Goal: Task Accomplishment & Management: Use online tool/utility

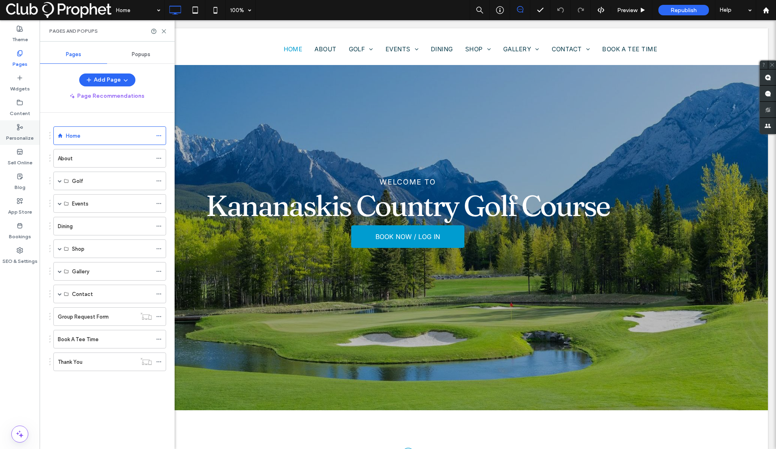
click at [23, 128] on div "Personalize" at bounding box center [20, 132] width 40 height 25
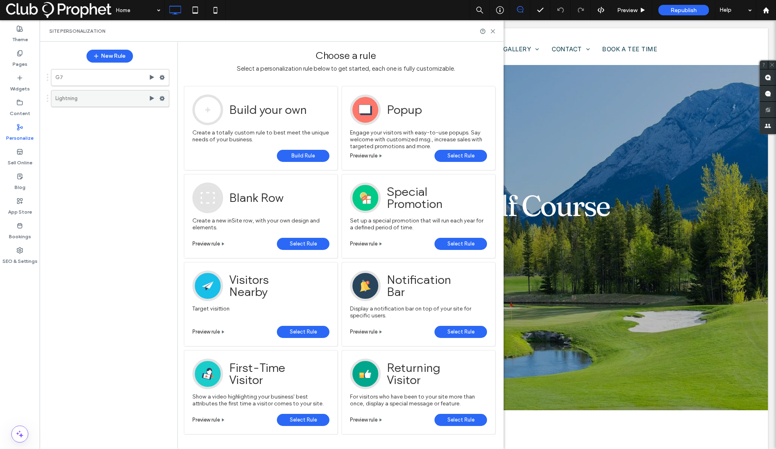
click at [110, 96] on label "Lightning" at bounding box center [101, 98] width 93 height 16
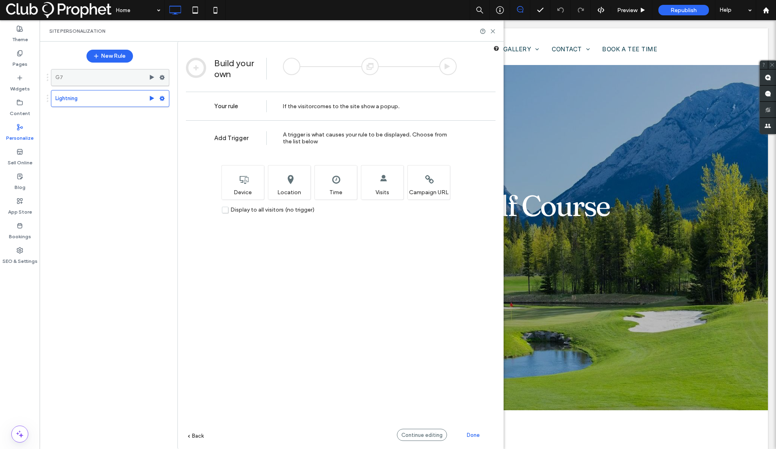
click at [106, 80] on label "G7" at bounding box center [101, 77] width 93 height 16
click at [107, 55] on button "New Rule" at bounding box center [109, 56] width 46 height 13
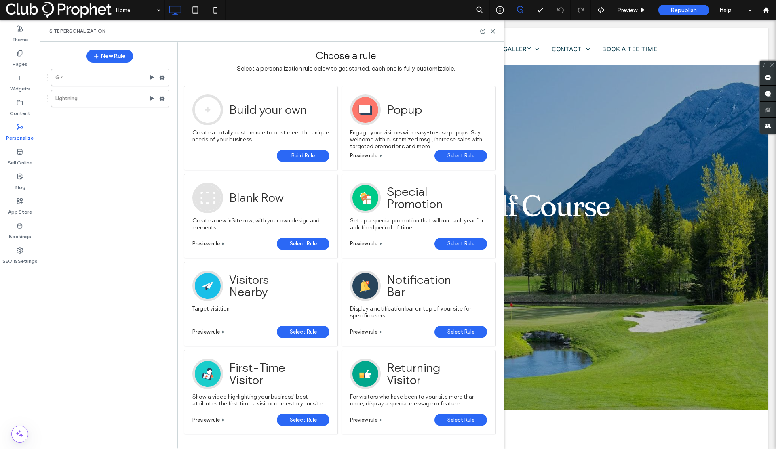
click at [303, 155] on span "Build Rule" at bounding box center [302, 156] width 23 height 12
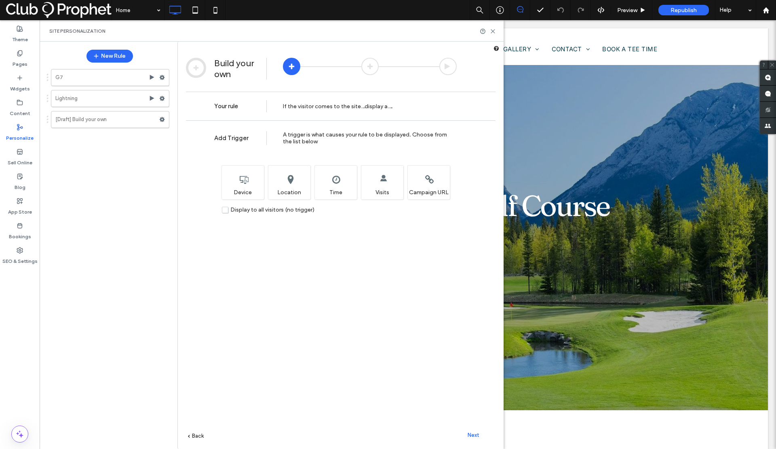
click at [225, 211] on label "Display to all visitors (no trigger)" at bounding box center [268, 209] width 93 height 7
click at [472, 433] on span "Next" at bounding box center [473, 435] width 12 height 6
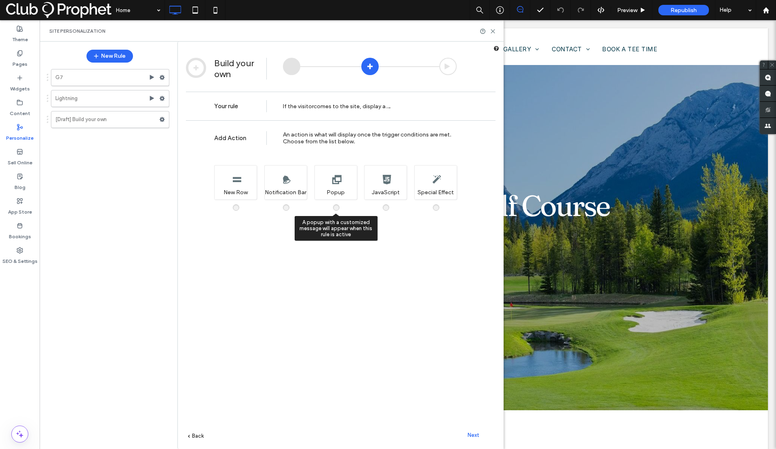
click at [341, 204] on span at bounding box center [341, 204] width 0 height 0
click at [471, 431] on div "Next" at bounding box center [473, 435] width 44 height 12
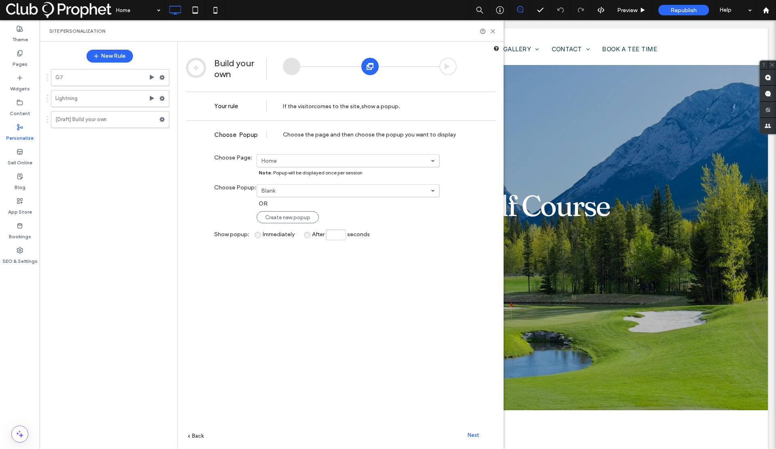
click at [290, 192] on label "Blank" at bounding box center [346, 190] width 170 height 7
click at [245, 204] on div "**********" at bounding box center [340, 296] width 309 height 353
click at [273, 192] on label "Blank" at bounding box center [346, 190] width 170 height 7
click at [216, 208] on div "**********" at bounding box center [340, 296] width 309 height 353
click at [275, 221] on link "Create new popup" at bounding box center [288, 217] width 62 height 12
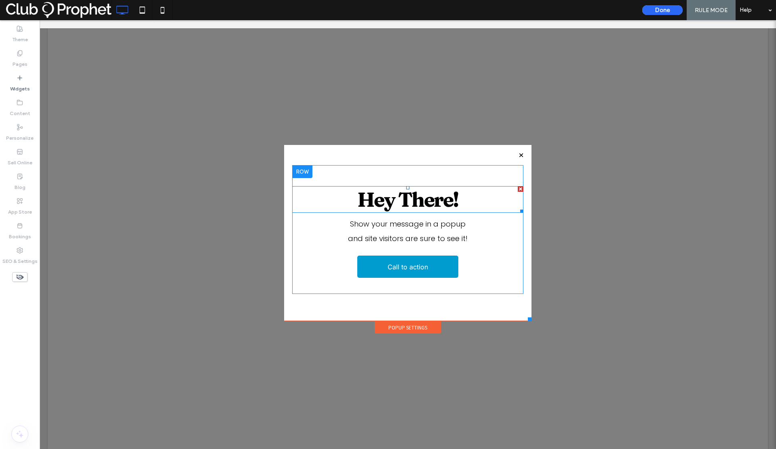
click at [393, 204] on span "Hey There!" at bounding box center [407, 199] width 101 height 25
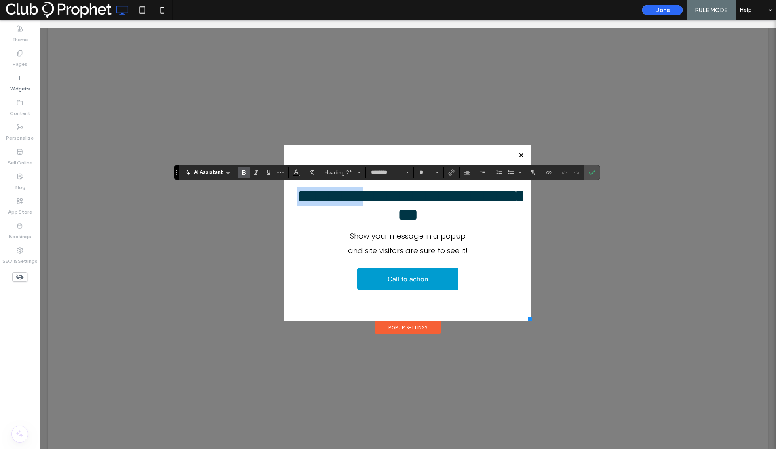
type input "*******"
type input "**"
type input "********"
type input "**"
drag, startPoint x: 457, startPoint y: 219, endPoint x: 307, endPoint y: 200, distance: 150.7
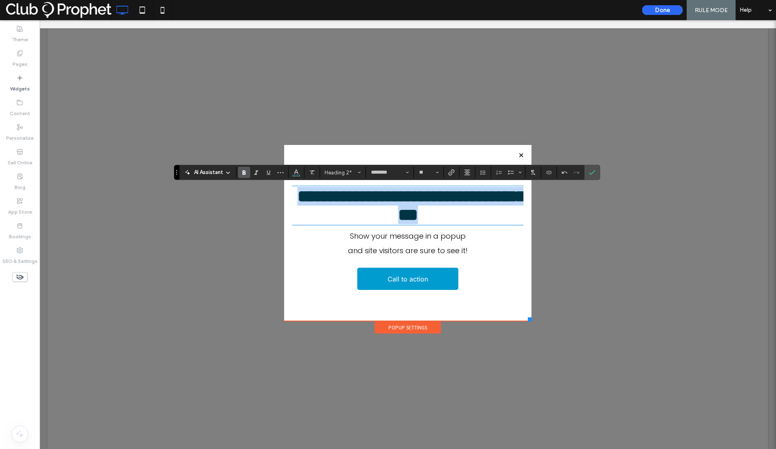
click at [307, 201] on h2 "**********" at bounding box center [407, 205] width 231 height 37
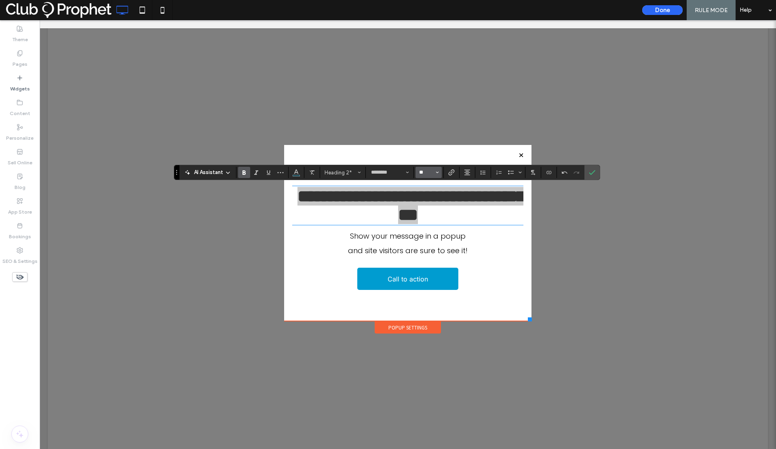
click at [429, 173] on input "**" at bounding box center [426, 172] width 16 height 6
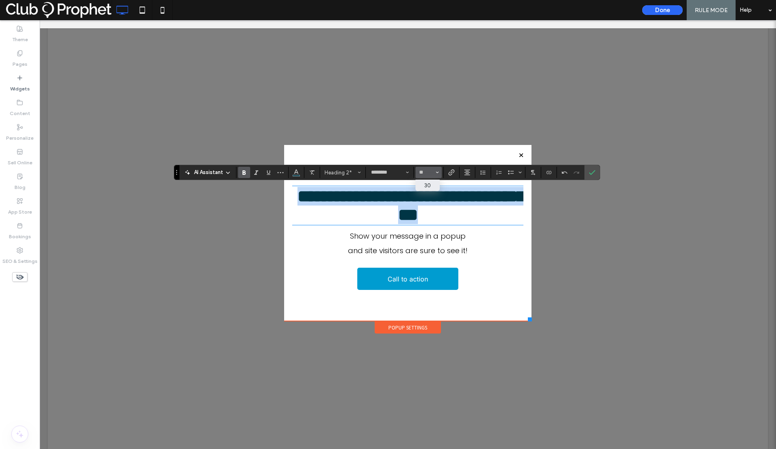
type input "**"
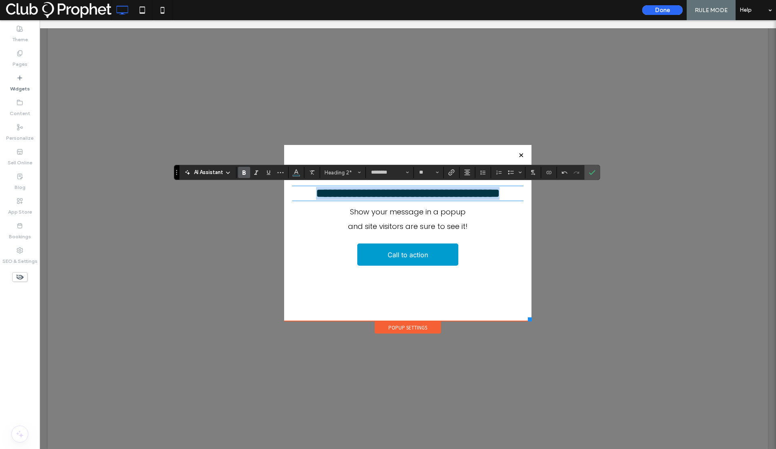
click at [368, 219] on p "Show your message in a popup" at bounding box center [407, 212] width 231 height 15
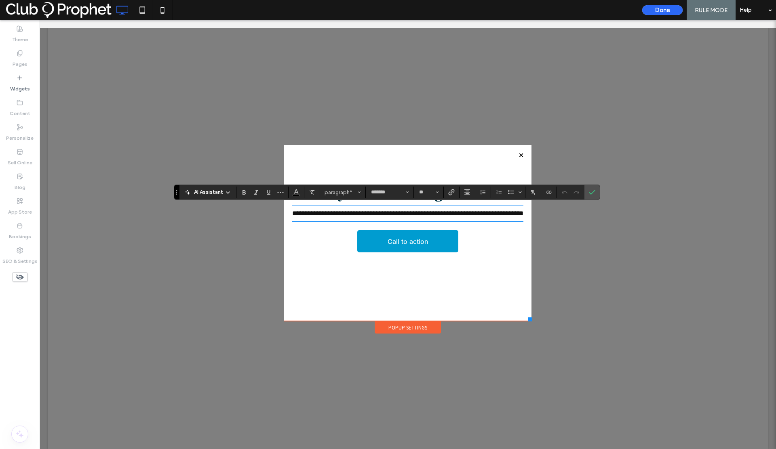
type input "**"
click at [590, 194] on icon "Confirm" at bounding box center [592, 192] width 6 height 6
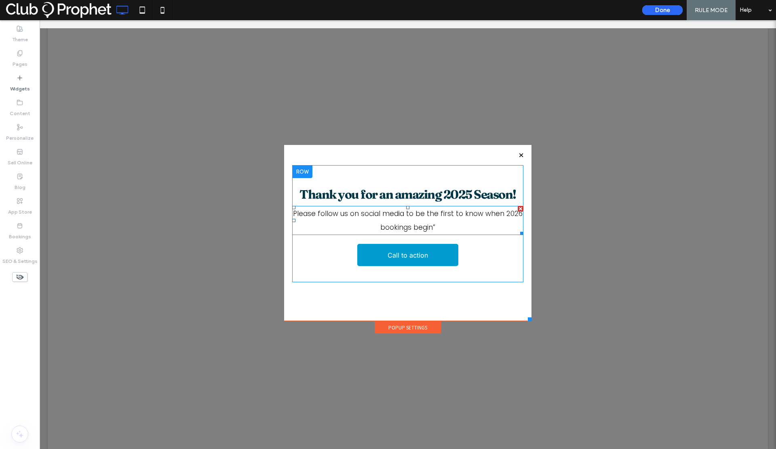
click at [437, 227] on p "Please follow us on social media to be the first to know when 2026 bookings beg…" at bounding box center [407, 220] width 231 height 27
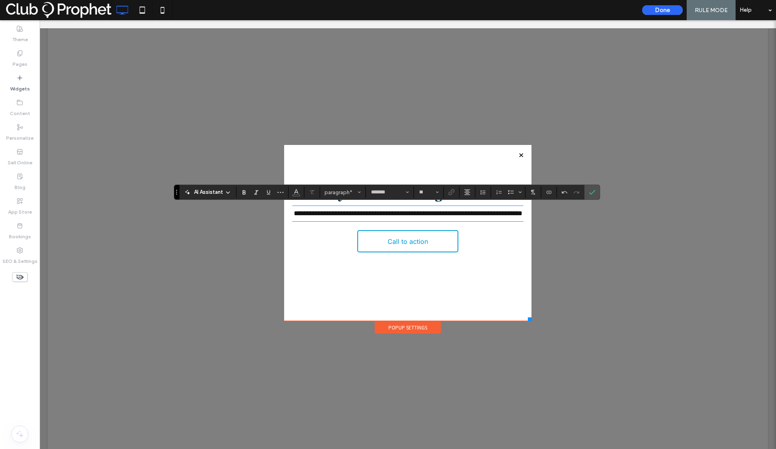
click at [423, 249] on span "Call to action" at bounding box center [407, 241] width 40 height 21
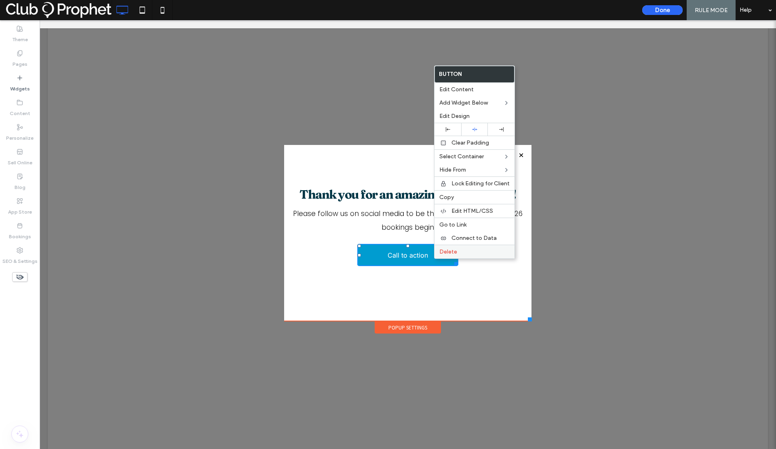
click at [442, 254] on span "Delete" at bounding box center [448, 251] width 18 height 7
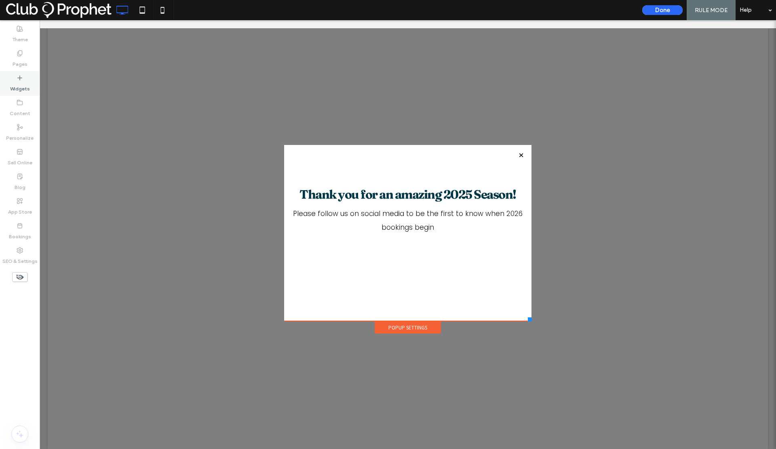
click at [20, 78] on use at bounding box center [20, 78] width 4 height 4
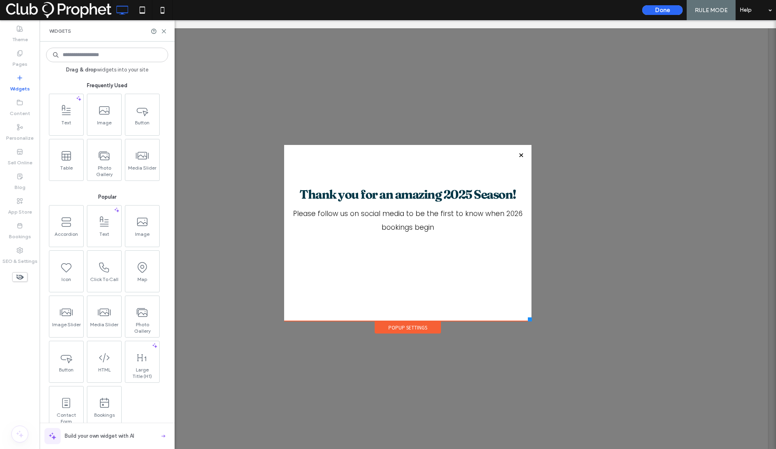
click at [95, 55] on input at bounding box center [107, 55] width 122 height 15
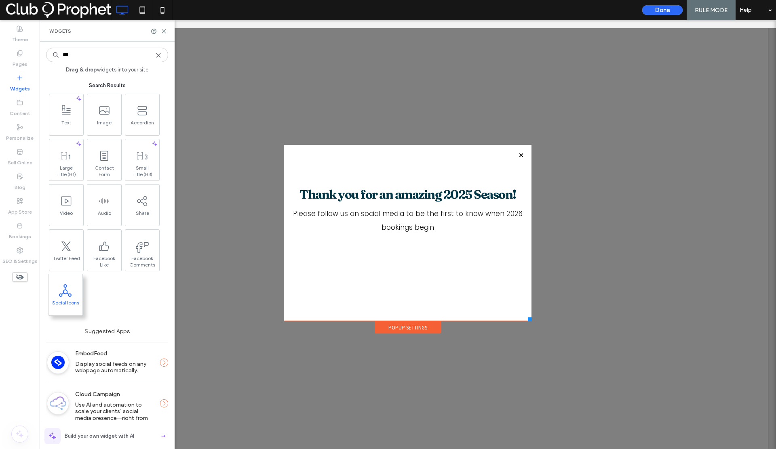
type input "***"
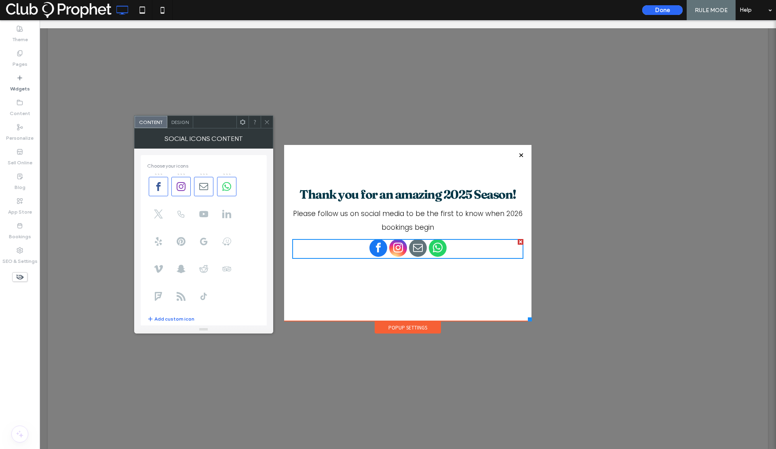
click at [181, 122] on span "Design" at bounding box center [179, 122] width 17 height 6
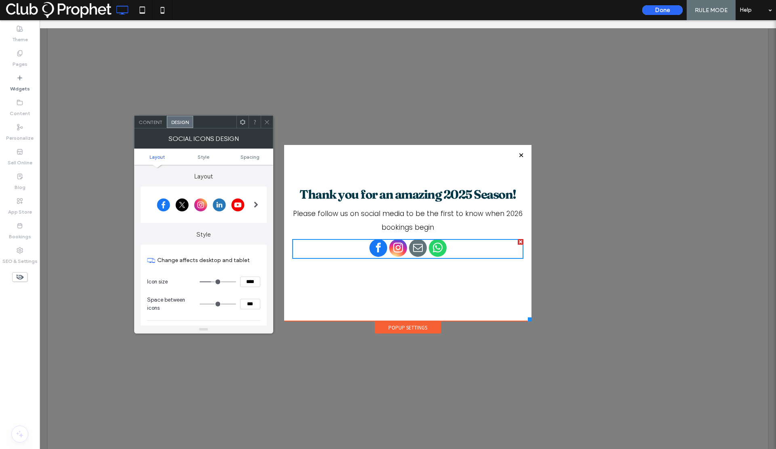
click at [208, 198] on div at bounding box center [200, 205] width 107 height 20
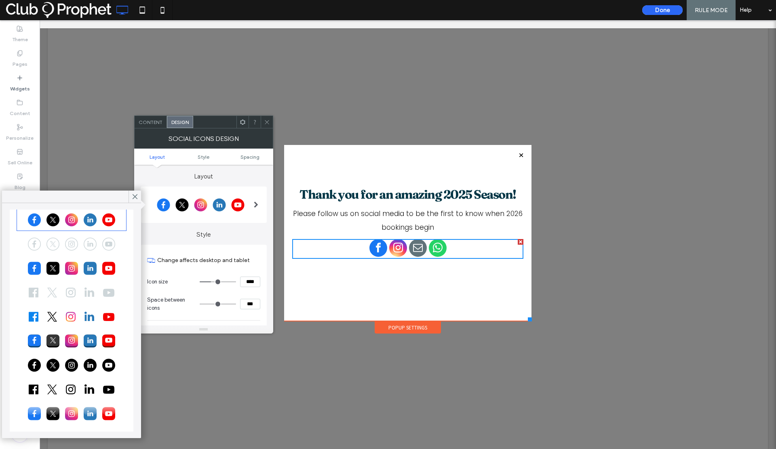
scroll to position [23, 0]
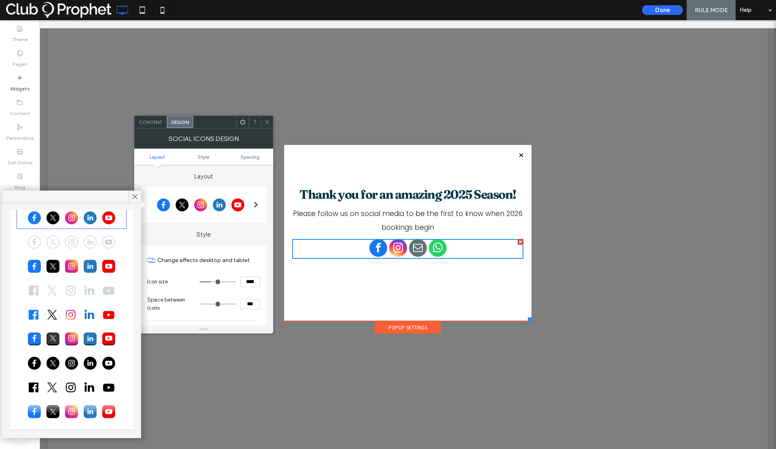
click at [75, 316] on div at bounding box center [71, 315] width 107 height 20
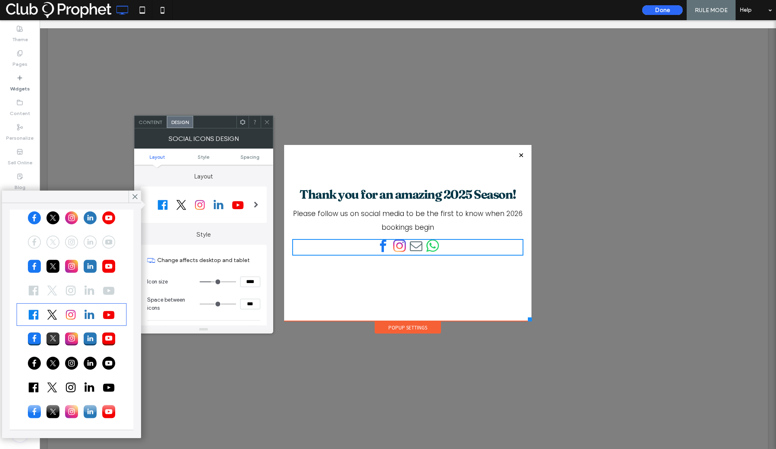
click at [267, 121] on use at bounding box center [267, 122] width 4 height 4
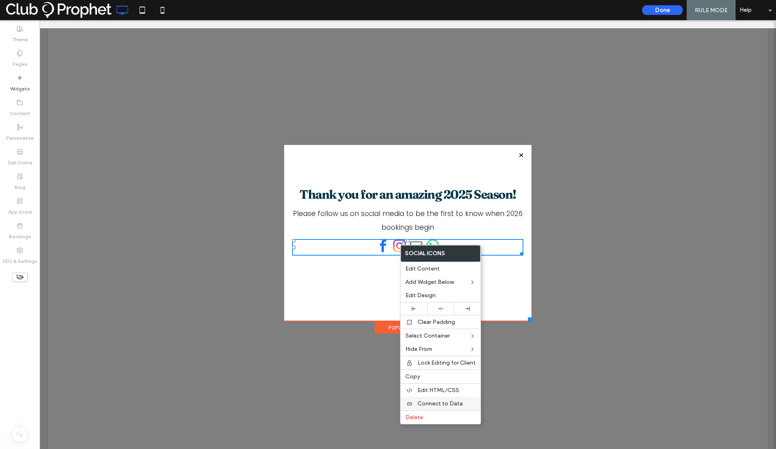
click at [442, 402] on span "Connect to Data" at bounding box center [439, 403] width 45 height 7
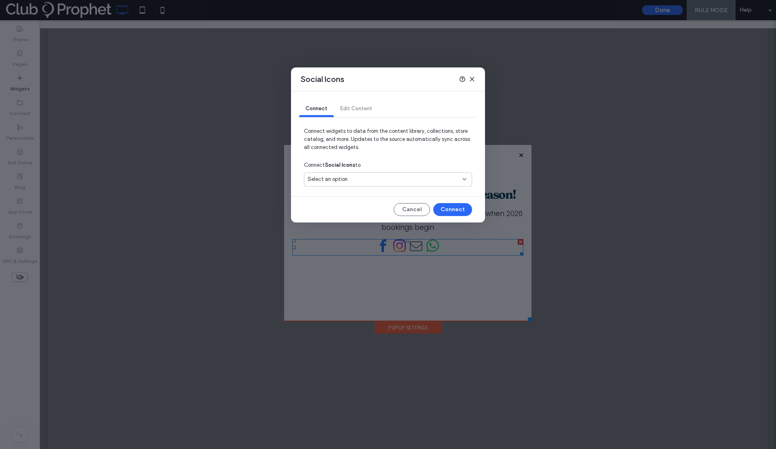
click at [339, 179] on span "Select an option" at bounding box center [327, 179] width 40 height 8
click at [343, 209] on span "Social Accounts" at bounding box center [342, 208] width 40 height 8
click at [452, 210] on button "Connect" at bounding box center [452, 209] width 39 height 13
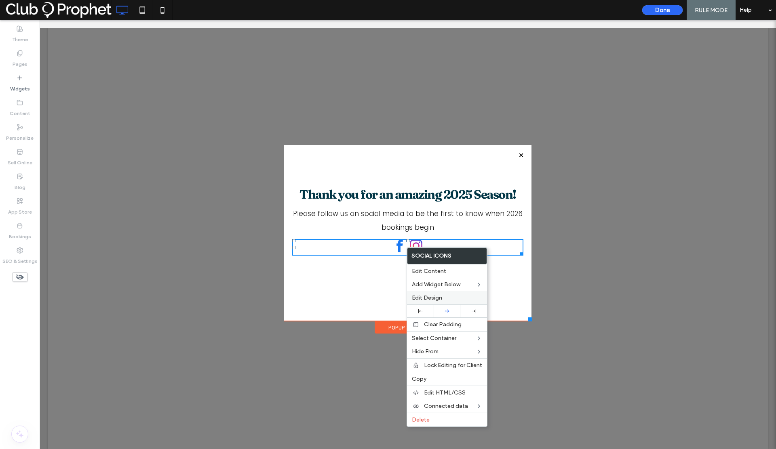
click at [431, 295] on span "Edit Design" at bounding box center [427, 298] width 30 height 7
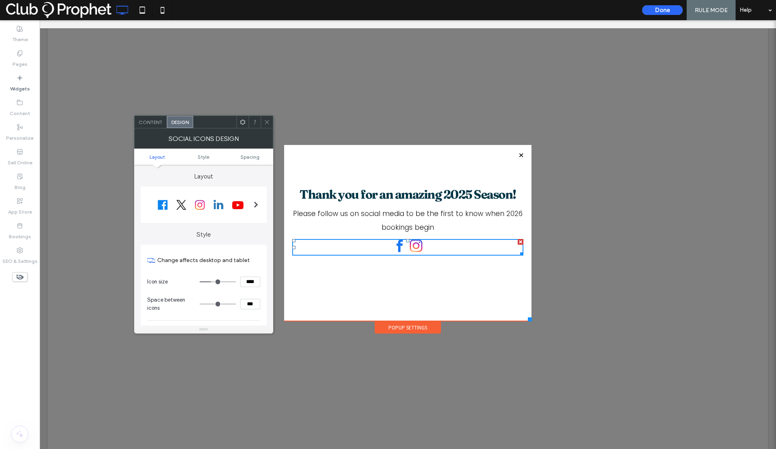
click at [217, 207] on div at bounding box center [200, 205] width 107 height 20
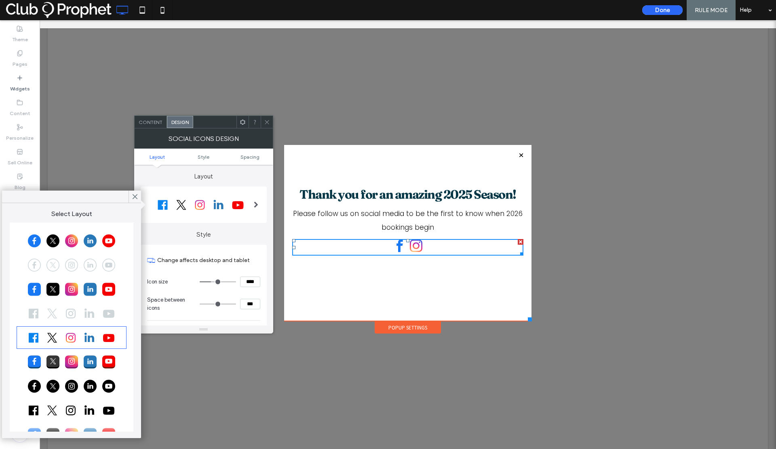
click at [84, 291] on div at bounding box center [71, 289] width 107 height 20
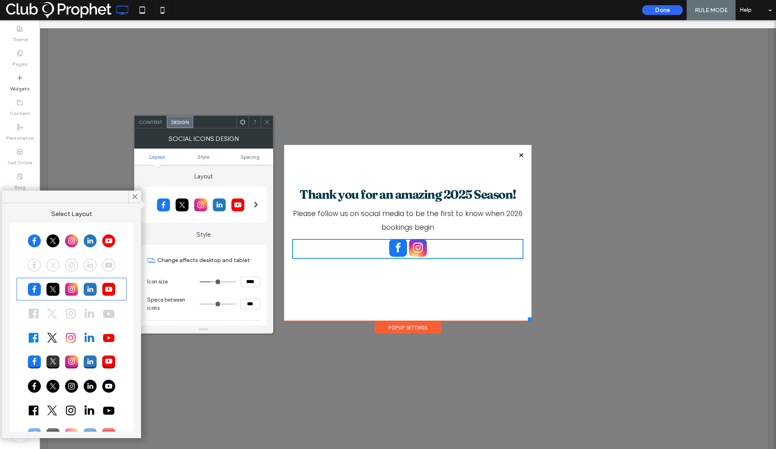
click at [267, 122] on icon at bounding box center [267, 122] width 6 height 6
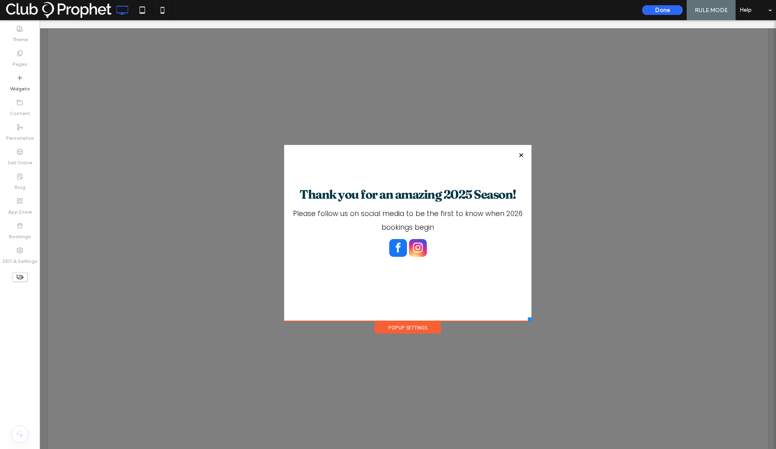
click at [338, 282] on div "Thank you for an amazing 2025 Season! Please follow us on social media to be th…" at bounding box center [407, 235] width 231 height 140
click at [446, 305] on div "Thank you for an amazing 2025 Season! Please follow us on social media to be th…" at bounding box center [407, 233] width 247 height 176
click at [15, 84] on label "Widgets" at bounding box center [20, 86] width 20 height 11
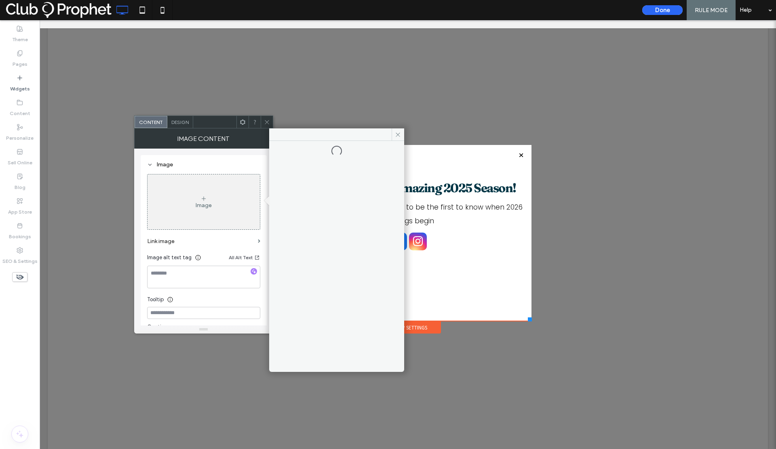
scroll to position [9, 0]
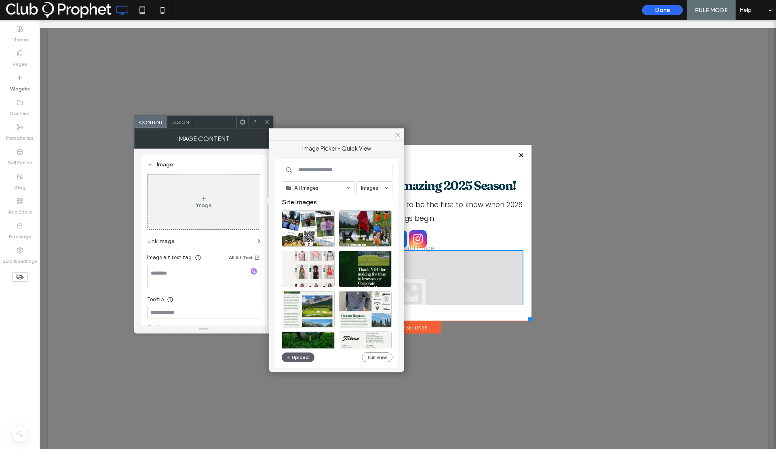
click at [307, 167] on input at bounding box center [337, 170] width 111 height 15
type input "*********"
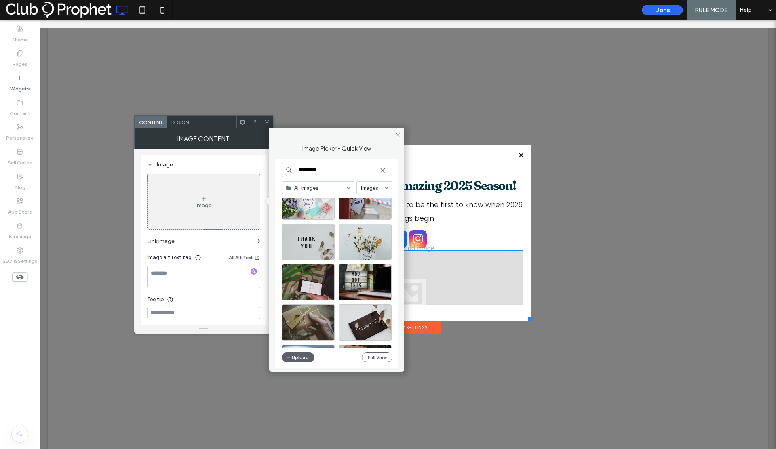
scroll to position [0, 0]
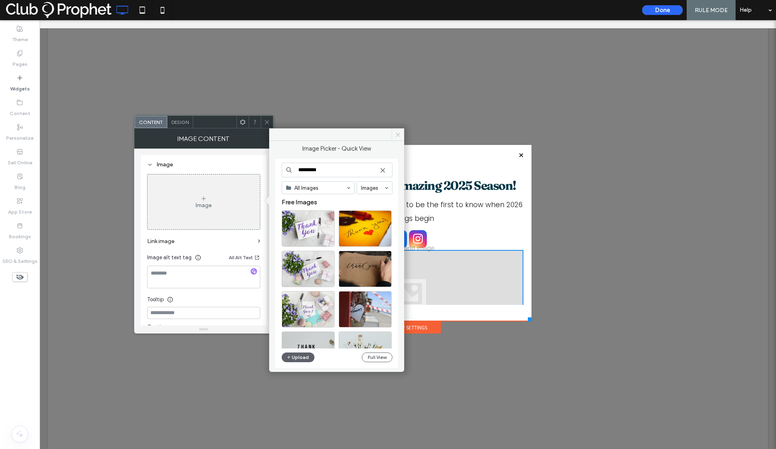
click at [396, 135] on icon at bounding box center [398, 135] width 6 height 6
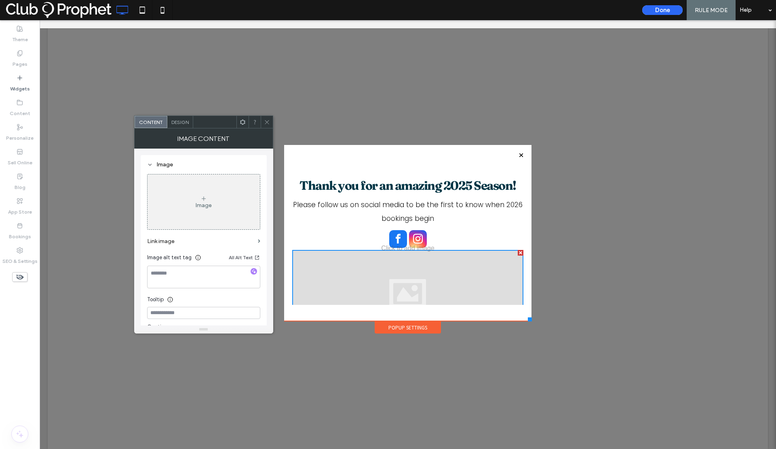
click at [518, 252] on div at bounding box center [521, 253] width 6 height 6
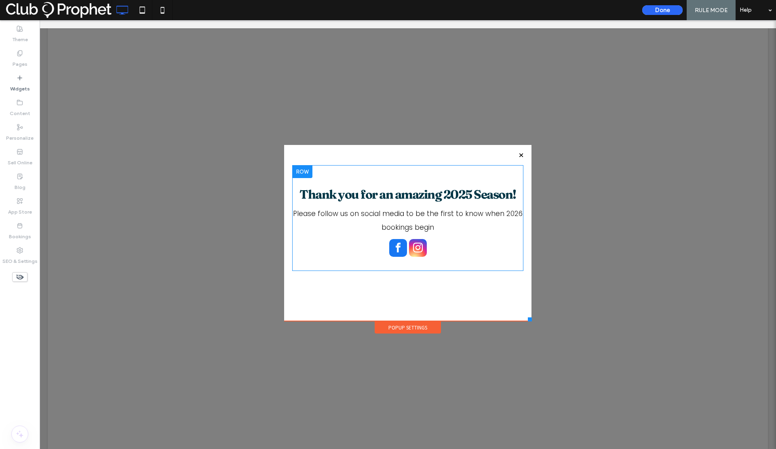
click at [292, 183] on div "Thank you for an amazing 2025 Season! Please follow us on social media to be th…" at bounding box center [407, 218] width 231 height 82
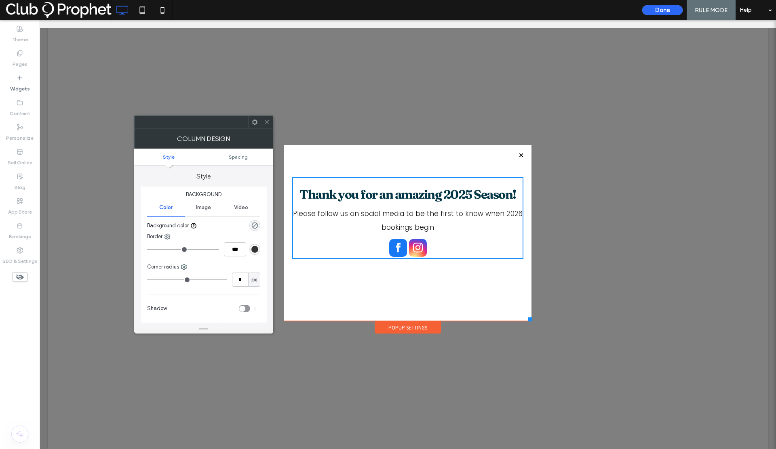
click at [267, 122] on icon at bounding box center [267, 122] width 6 height 6
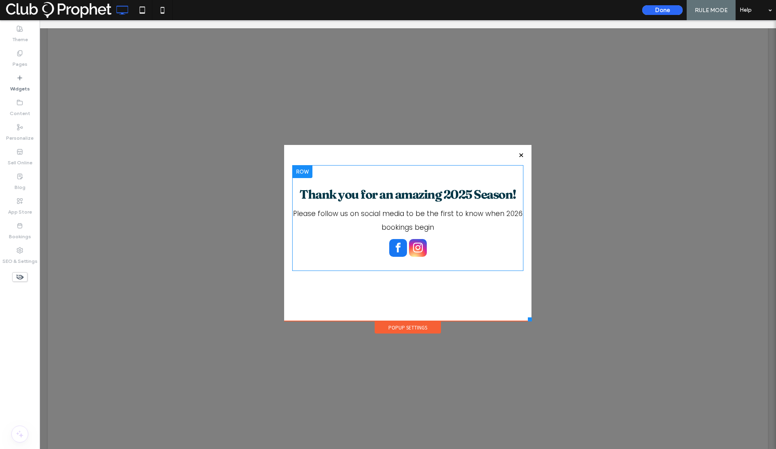
click at [299, 173] on div at bounding box center [302, 171] width 20 height 13
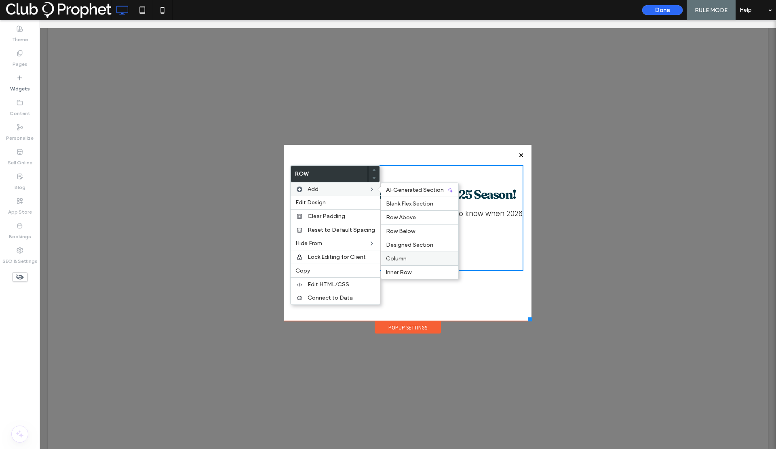
click at [402, 259] on span "Column" at bounding box center [396, 258] width 21 height 7
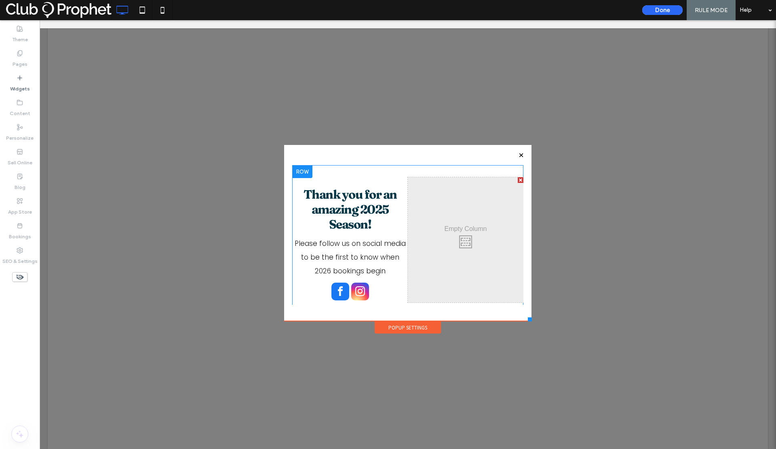
click at [430, 219] on div "Click To Paste Click To Paste" at bounding box center [466, 239] width 116 height 125
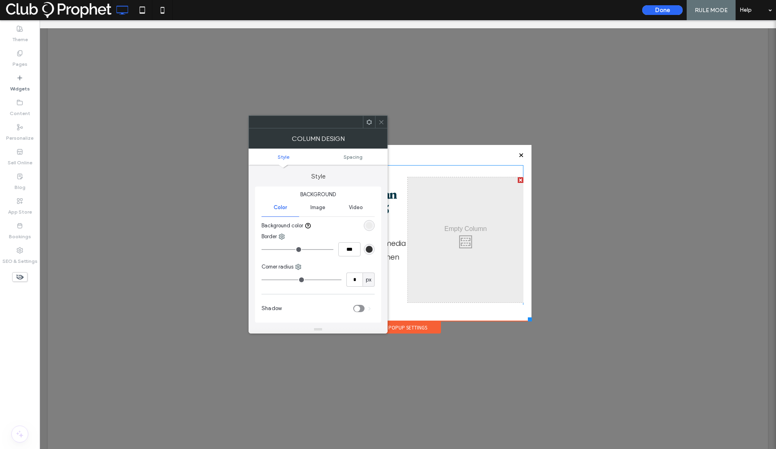
click at [430, 219] on div "Click To Paste Click To Paste" at bounding box center [466, 239] width 116 height 125
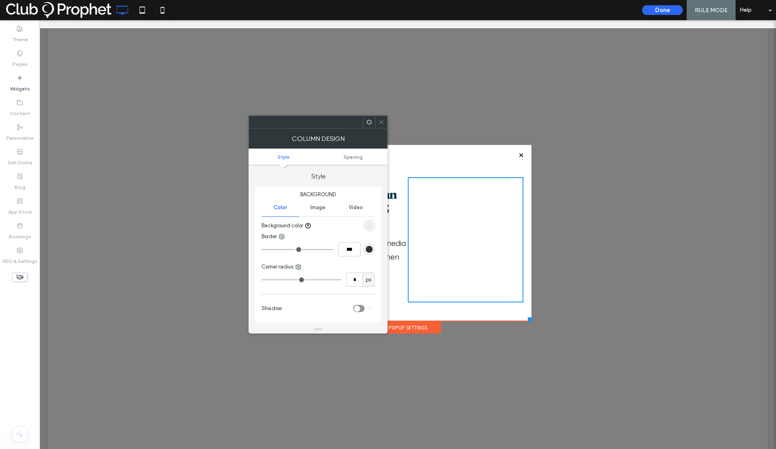
click at [319, 208] on span "Image" at bounding box center [317, 207] width 15 height 6
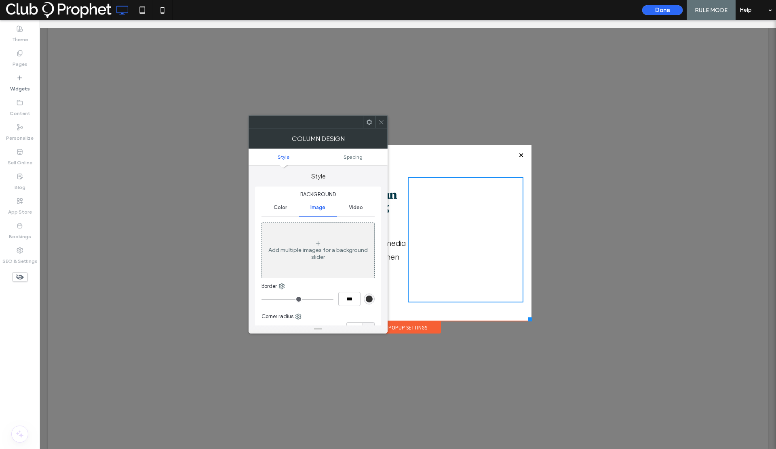
click at [327, 255] on div "Add multiple images for a background slider" at bounding box center [318, 254] width 112 height 14
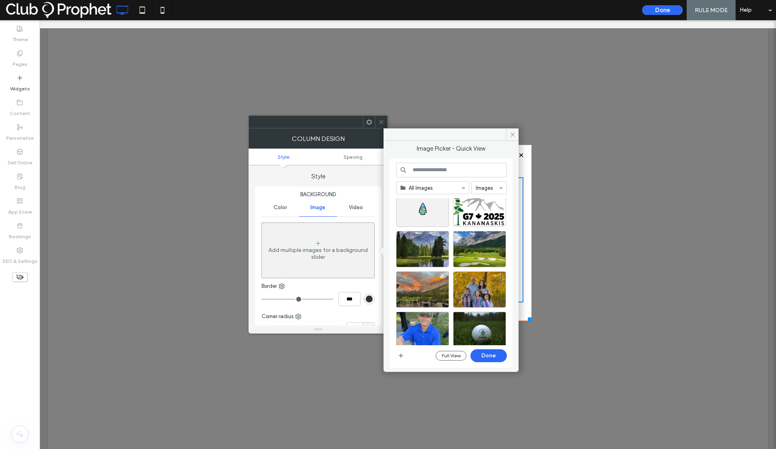
scroll to position [479, 0]
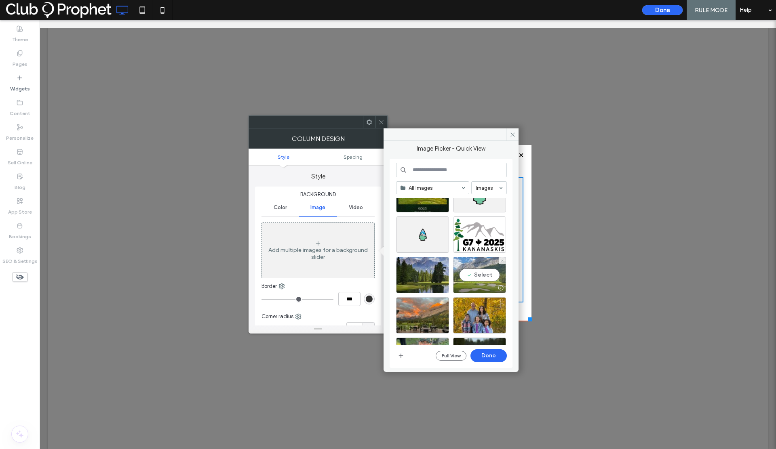
click at [492, 275] on div "Select" at bounding box center [479, 275] width 53 height 36
click at [480, 358] on button "Done" at bounding box center [488, 355] width 36 height 13
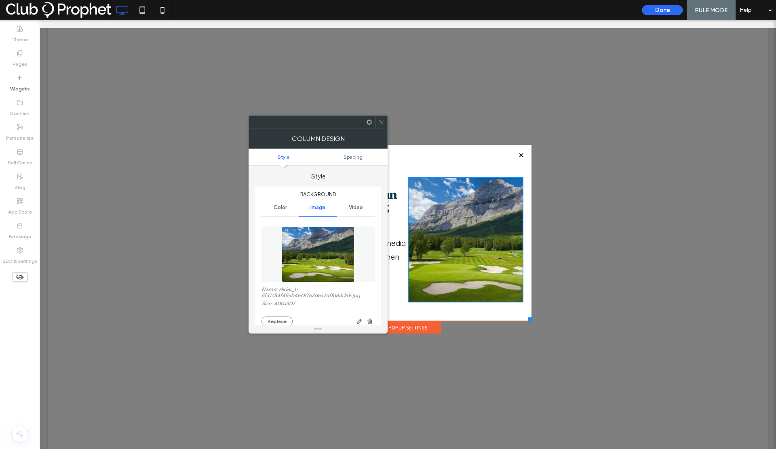
click at [381, 125] on span at bounding box center [381, 122] width 6 height 12
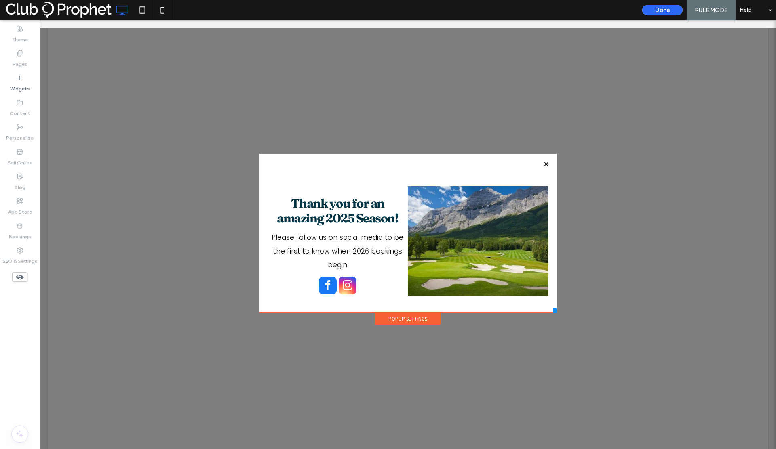
drag, startPoint x: 526, startPoint y: 320, endPoint x: 553, endPoint y: 312, distance: 27.9
click at [553, 312] on div at bounding box center [555, 311] width 4 height 4
click at [408, 192] on div "Click To Paste Click To Paste" at bounding box center [478, 241] width 141 height 110
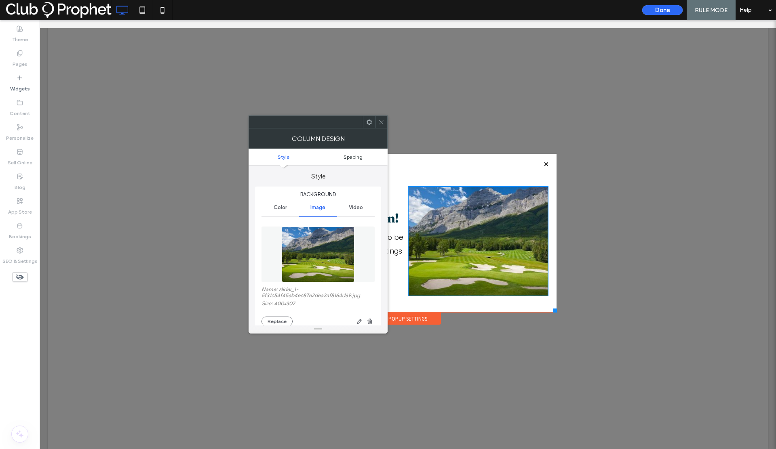
click at [348, 154] on span "Spacing" at bounding box center [352, 157] width 19 height 6
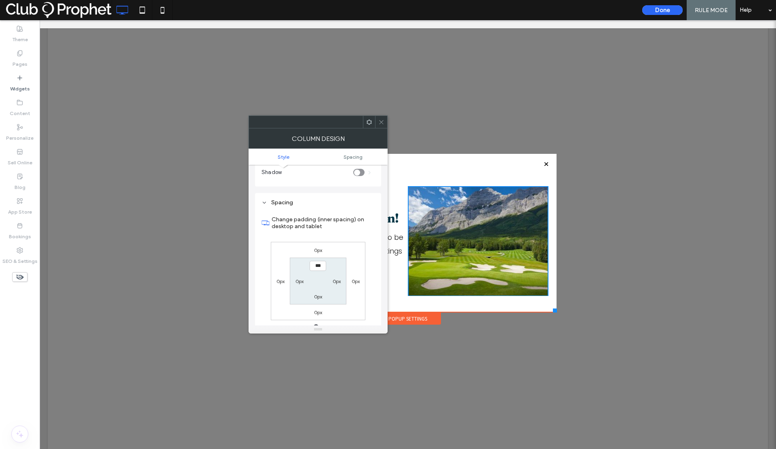
scroll to position [407, 0]
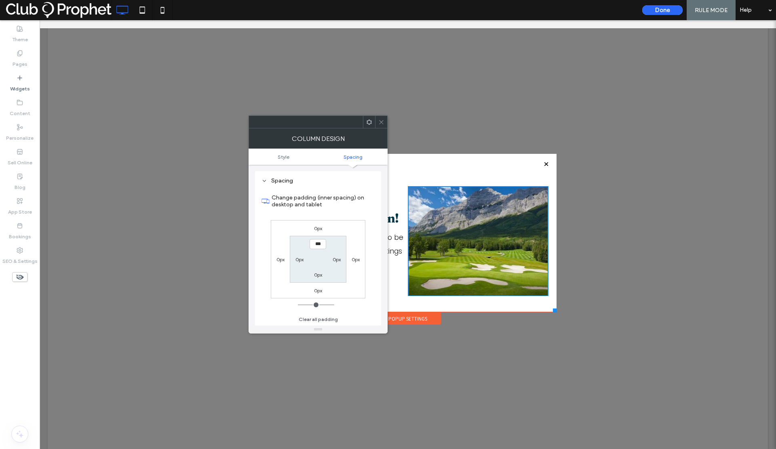
click at [297, 259] on label "0px" at bounding box center [299, 260] width 8 height 6
drag, startPoint x: 299, startPoint y: 259, endPoint x: 293, endPoint y: 258, distance: 5.9
click at [293, 258] on input "***" at bounding box center [299, 259] width 17 height 10
type input "****"
click at [311, 261] on section "0px 0px 0px ****" at bounding box center [318, 259] width 56 height 46
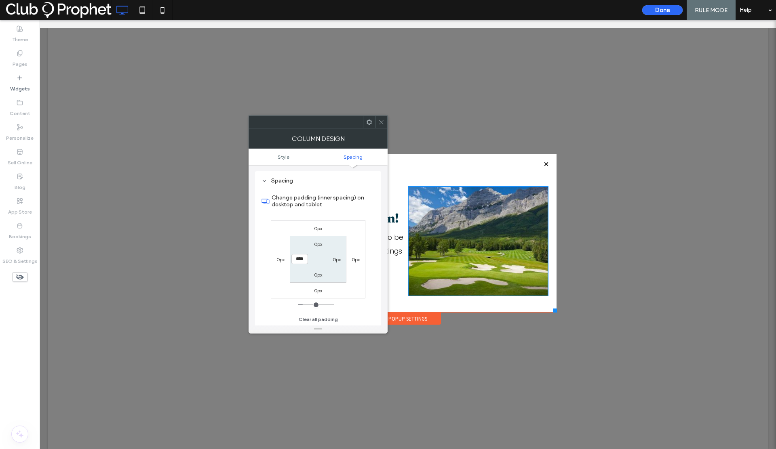
click at [278, 260] on label "0px" at bounding box center [280, 260] width 8 height 6
type input "*"
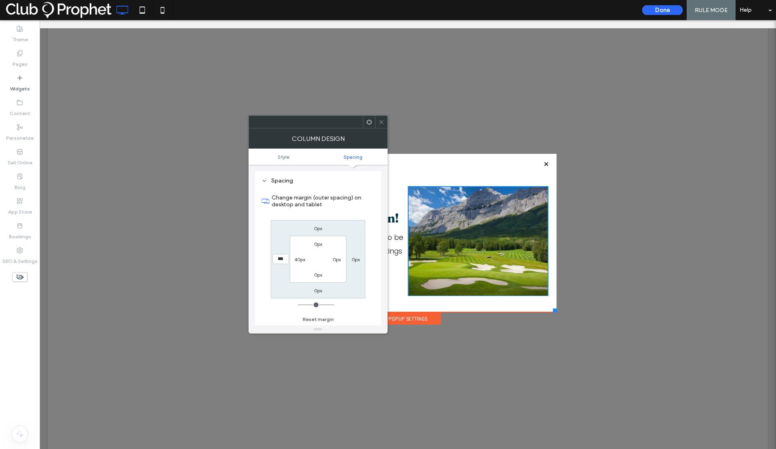
click at [276, 260] on input "***" at bounding box center [280, 259] width 17 height 10
type input "****"
type input "**"
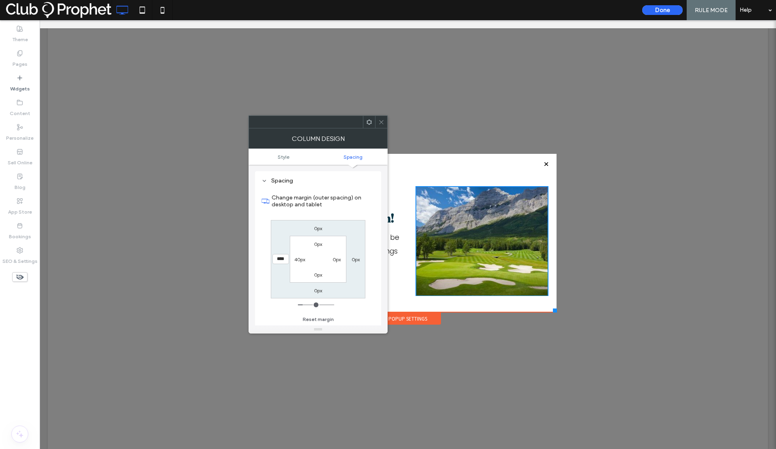
click at [274, 259] on input "****" at bounding box center [280, 259] width 17 height 10
type input "****"
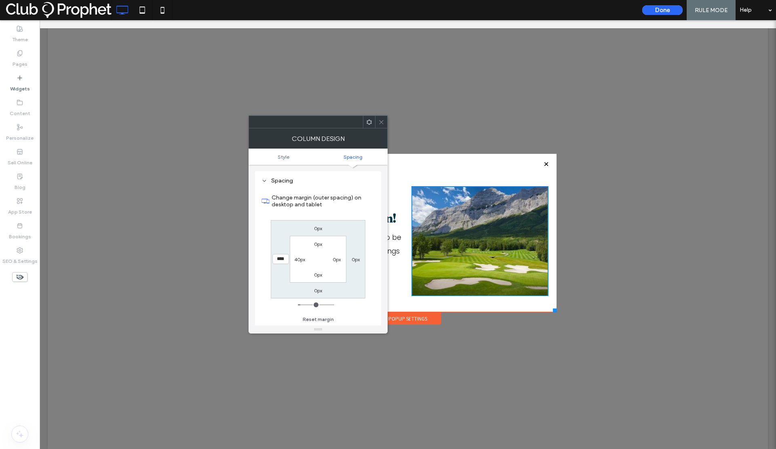
click at [297, 260] on label "40px" at bounding box center [299, 260] width 11 height 6
type input "**"
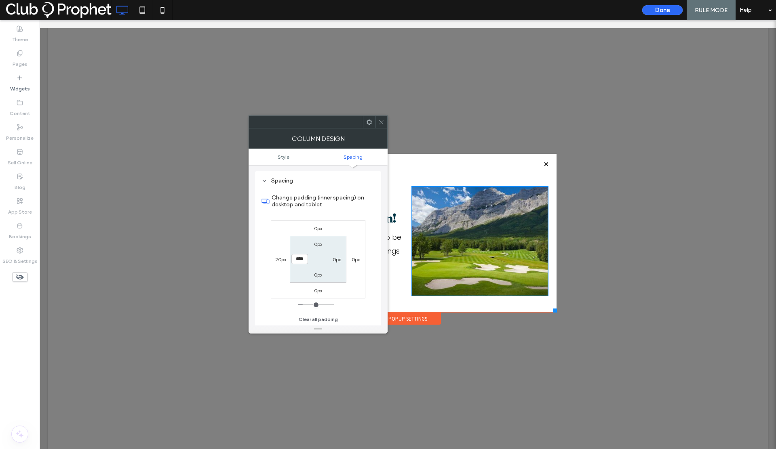
click at [297, 259] on input "****" at bounding box center [299, 259] width 17 height 10
click at [294, 259] on input "****" at bounding box center [299, 259] width 17 height 10
type input "***"
type input "*"
click at [382, 123] on use at bounding box center [381, 122] width 4 height 4
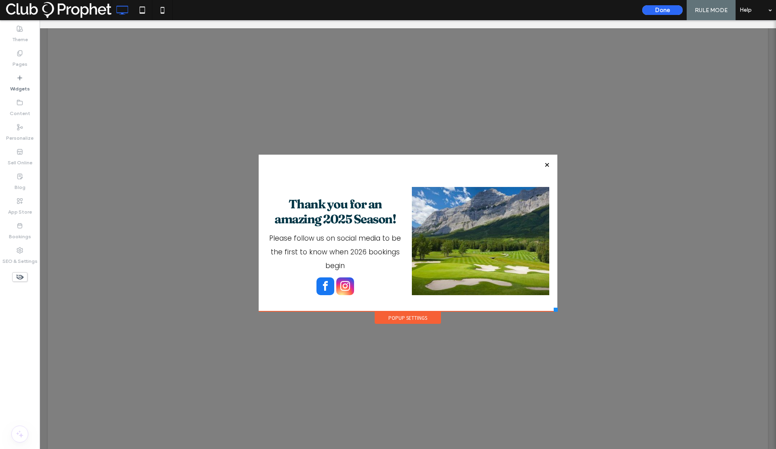
drag, startPoint x: 550, startPoint y: 309, endPoint x: 554, endPoint y: 311, distance: 4.2
click at [554, 311] on div at bounding box center [555, 310] width 4 height 4
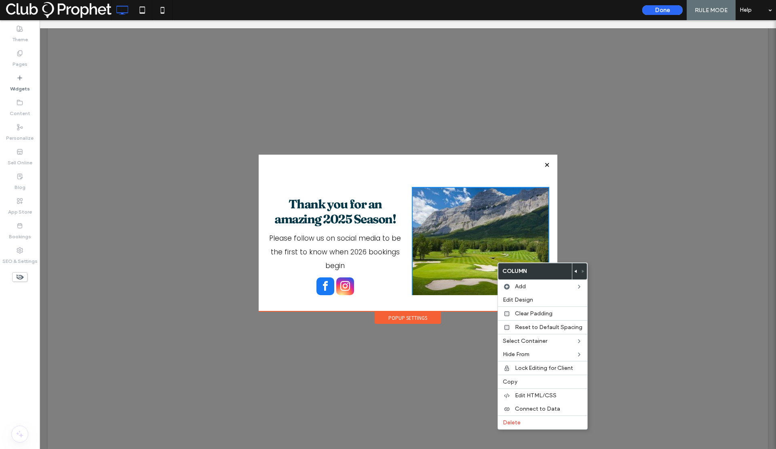
click at [476, 271] on div "Click To Paste Click To Paste" at bounding box center [480, 242] width 137 height 110
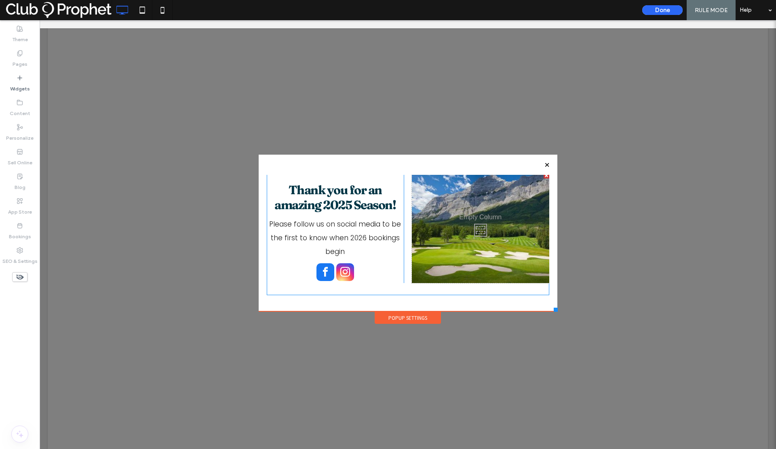
scroll to position [0, 0]
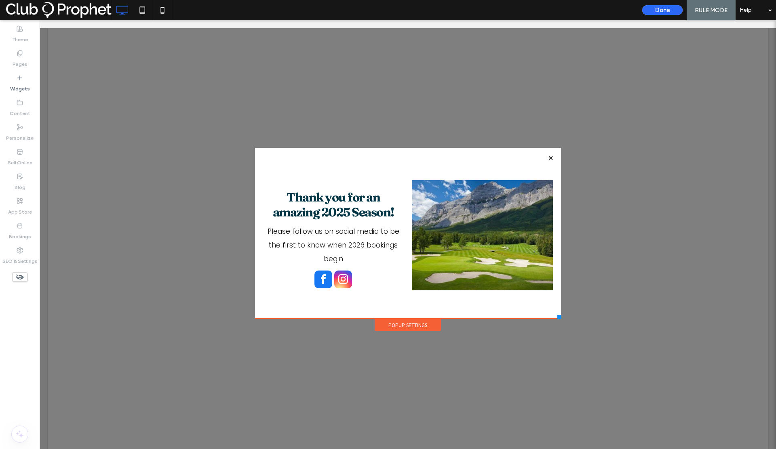
drag, startPoint x: 553, startPoint y: 309, endPoint x: 558, endPoint y: 319, distance: 10.8
click at [558, 319] on div "Click To Paste Home About Golf Golf Rates Family Golf Stay & Play Packages Our …" at bounding box center [408, 239] width 310 height 186
click at [478, 361] on div at bounding box center [408, 234] width 736 height 429
click at [514, 266] on div "Click To Paste Click To Paste" at bounding box center [482, 235] width 141 height 110
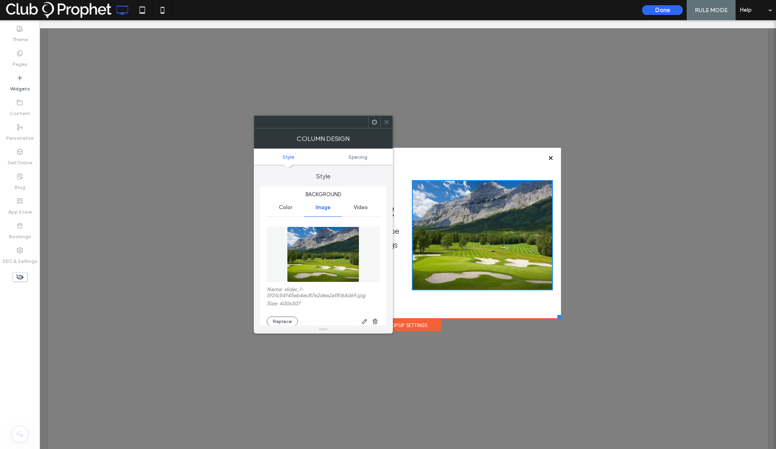
click at [386, 122] on use at bounding box center [386, 122] width 4 height 4
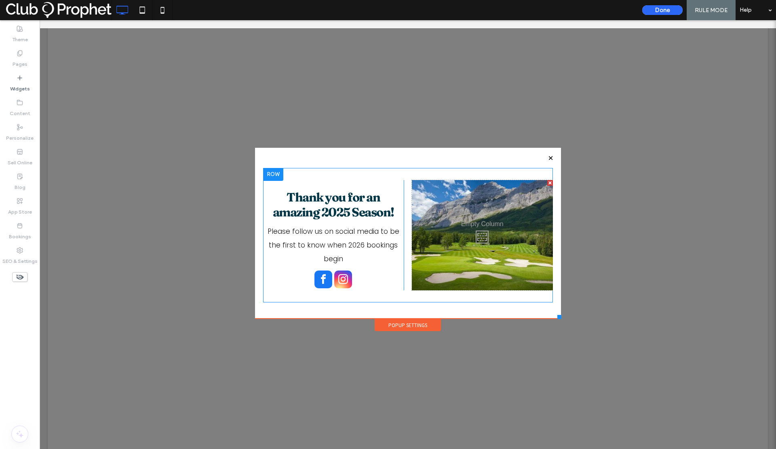
click at [434, 224] on div "Click To Paste Click To Paste" at bounding box center [482, 235] width 141 height 110
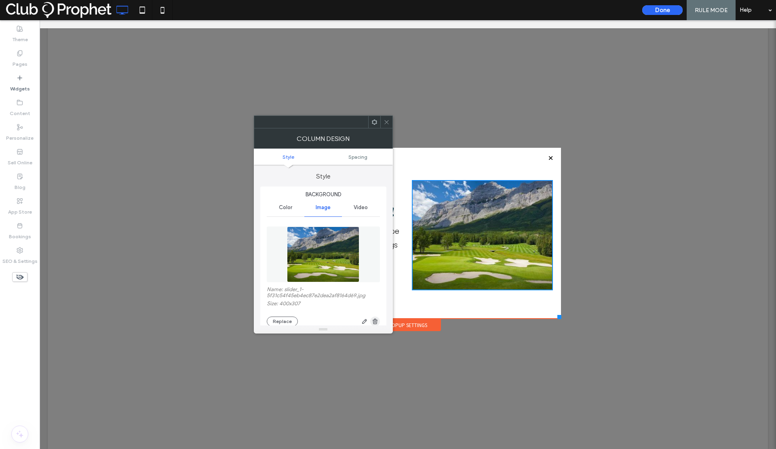
click at [375, 325] on span "button" at bounding box center [375, 322] width 10 height 10
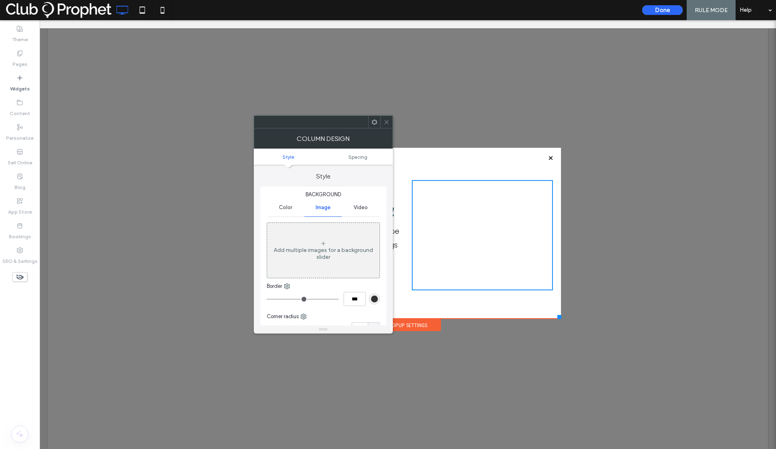
click at [446, 245] on div "Click To Paste Click To Paste" at bounding box center [482, 235] width 141 height 110
click at [324, 242] on icon at bounding box center [323, 243] width 6 height 6
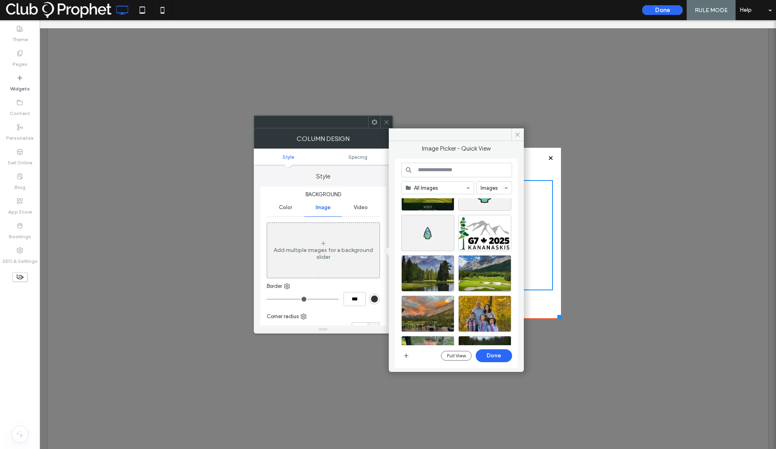
scroll to position [506, 0]
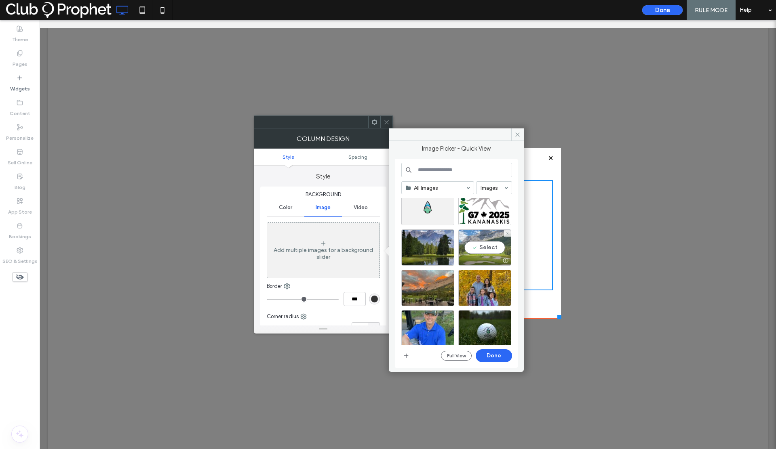
click at [478, 248] on div "Select" at bounding box center [484, 247] width 53 height 36
drag, startPoint x: 494, startPoint y: 359, endPoint x: 448, endPoint y: 336, distance: 52.2
click at [494, 359] on button "Done" at bounding box center [494, 355] width 36 height 13
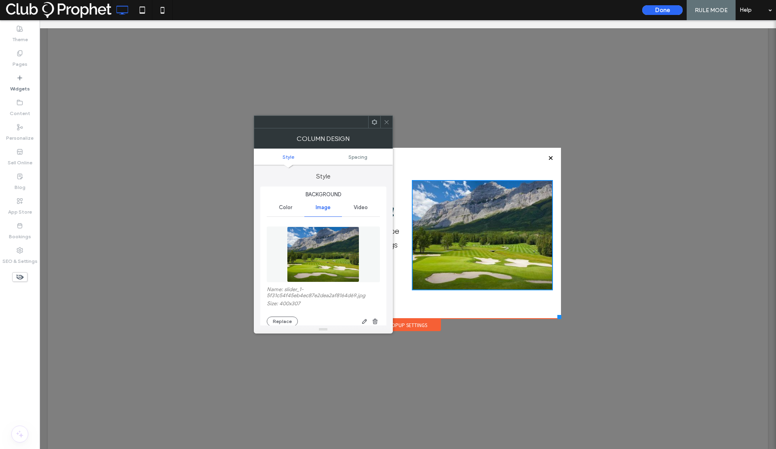
click at [385, 122] on icon at bounding box center [386, 122] width 6 height 6
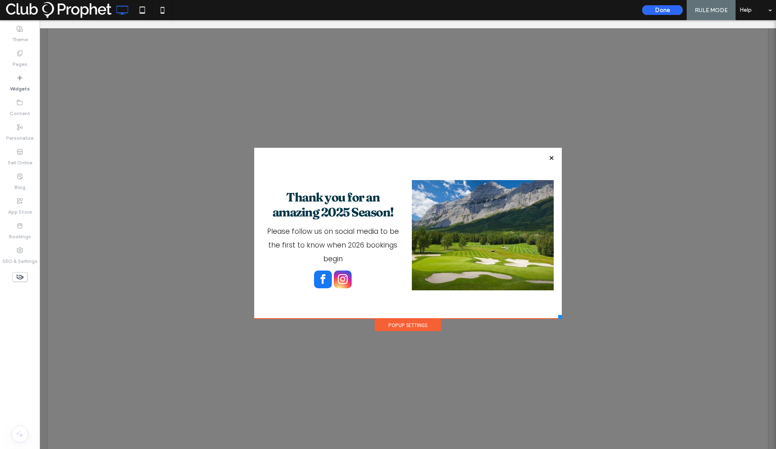
click at [558, 317] on div at bounding box center [560, 317] width 4 height 4
click at [338, 182] on div "Thank you for an amazing 2025 Season! Please follow us on social media to be th…" at bounding box center [333, 235] width 142 height 110
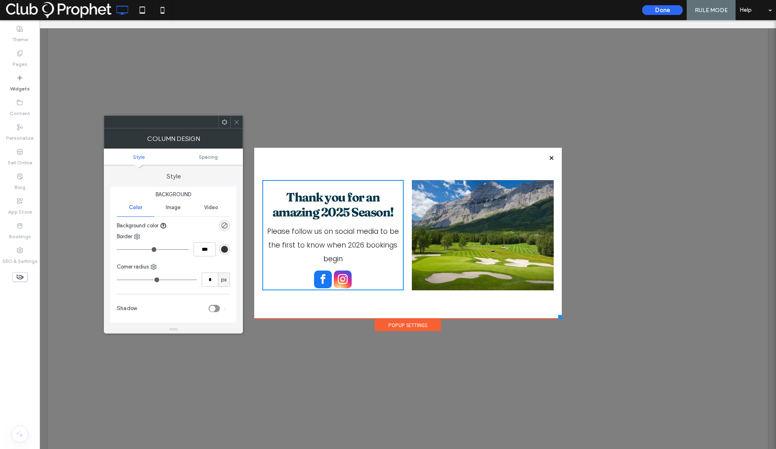
click at [400, 299] on div "Thank you for an amazing 2025 Season! Please follow us on social media to be th…" at bounding box center [407, 235] width 291 height 135
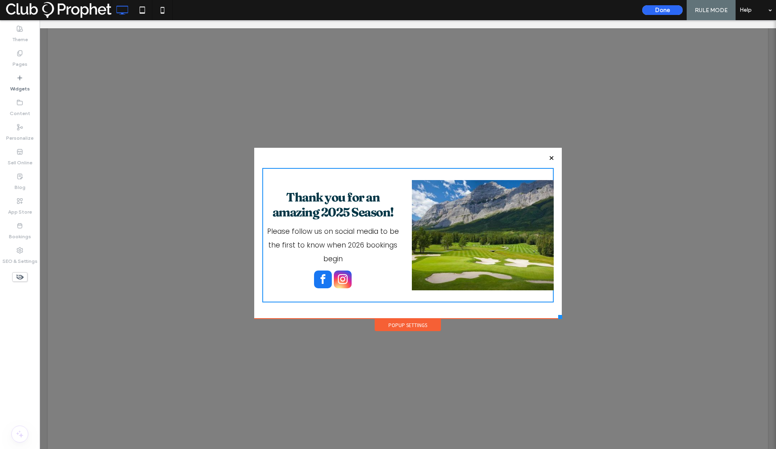
click at [519, 98] on div at bounding box center [408, 234] width 736 height 429
click at [138, 10] on icon at bounding box center [142, 10] width 16 height 16
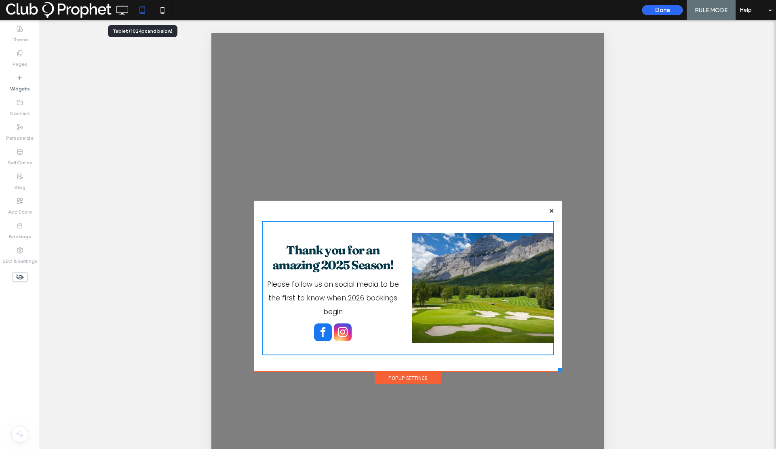
click at [142, 11] on icon at bounding box center [142, 10] width 16 height 16
click at [162, 11] on icon at bounding box center [162, 10] width 16 height 16
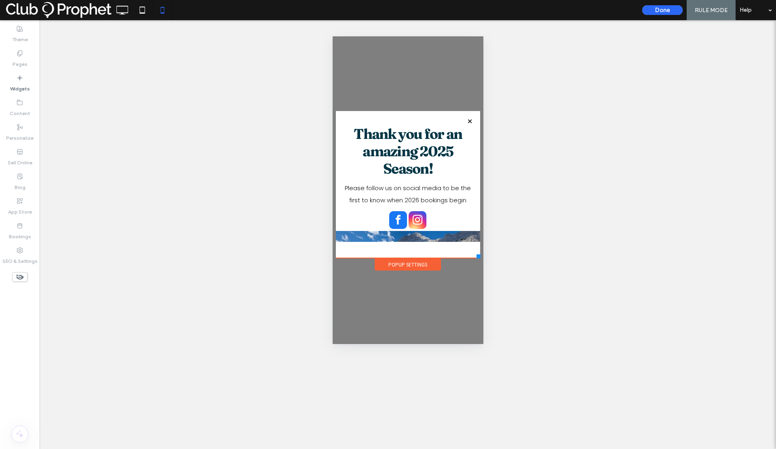
scroll to position [0, 0]
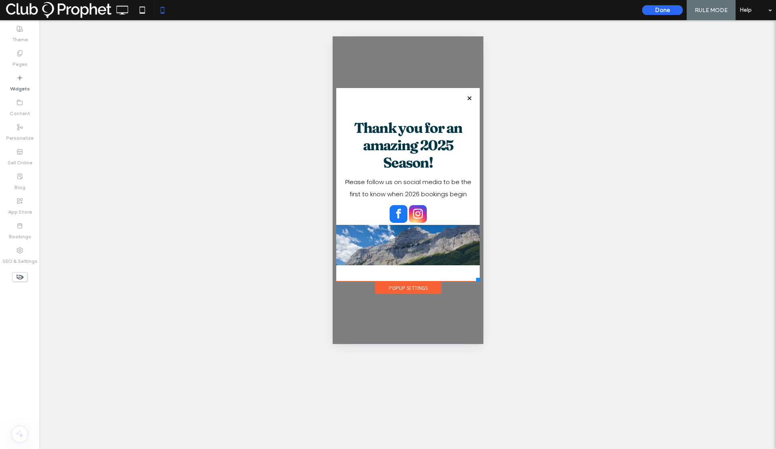
drag, startPoint x: 477, startPoint y: 257, endPoint x: 789, endPoint y: 299, distance: 315.1
click at [479, 280] on div at bounding box center [478, 280] width 4 height 4
click at [449, 253] on div "Click To Paste" at bounding box center [407, 245] width 143 height 40
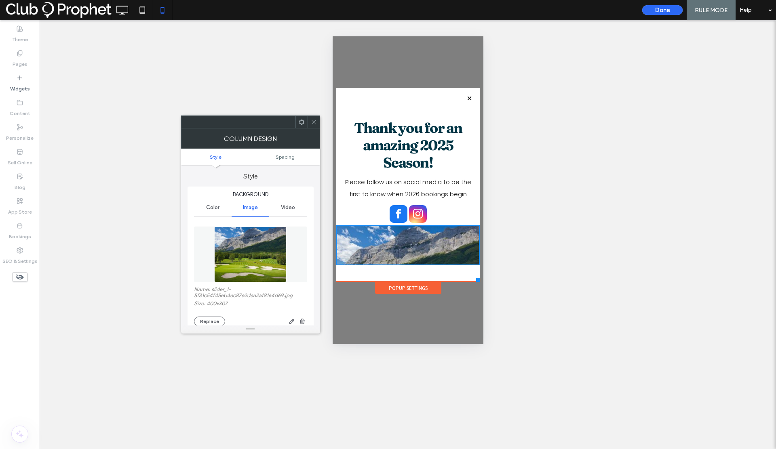
click at [430, 255] on div "Click To Paste" at bounding box center [407, 245] width 143 height 40
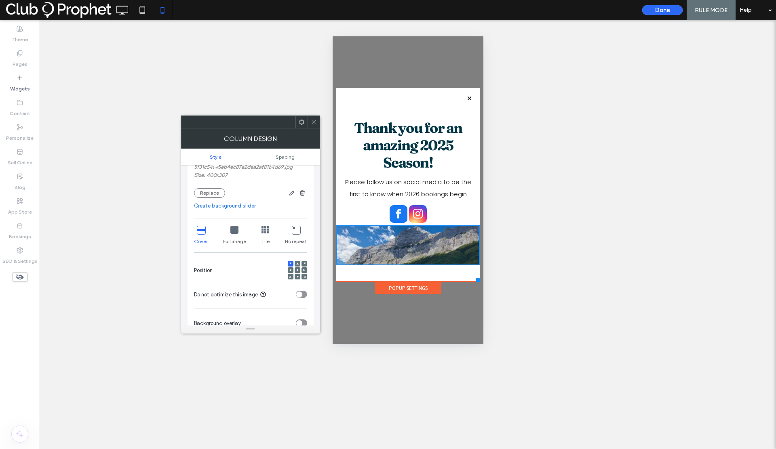
scroll to position [129, 0]
click at [233, 229] on icon at bounding box center [234, 229] width 8 height 8
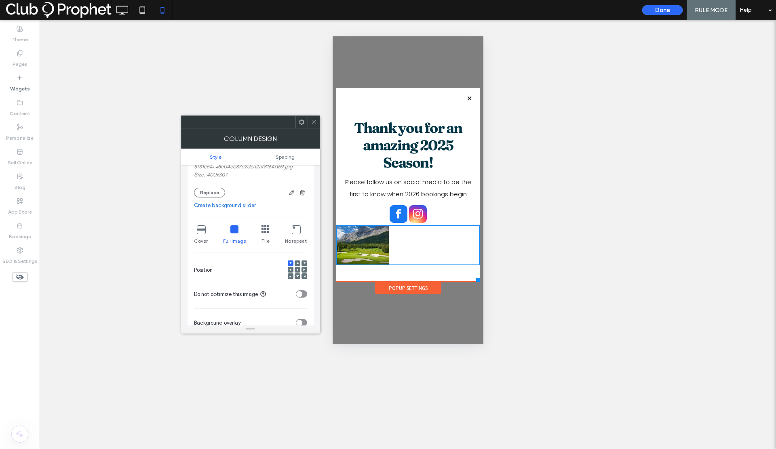
click at [295, 269] on div at bounding box center [298, 270] width 6 height 6
click at [297, 270] on use at bounding box center [298, 270] width 2 height 2
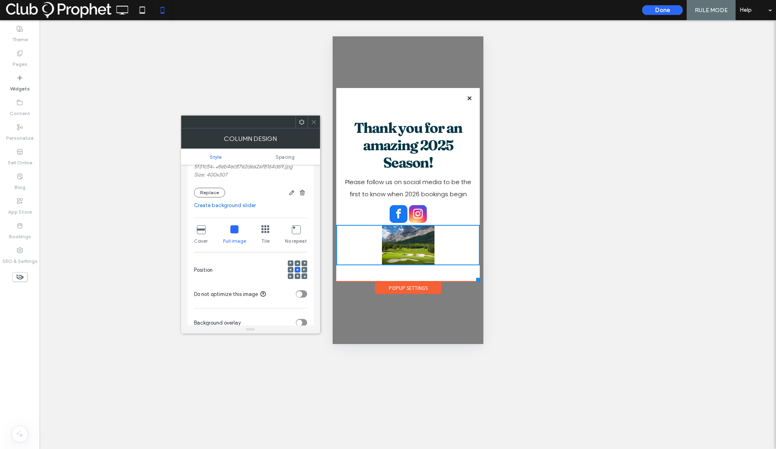
click at [426, 252] on div "Click To Paste" at bounding box center [407, 245] width 143 height 40
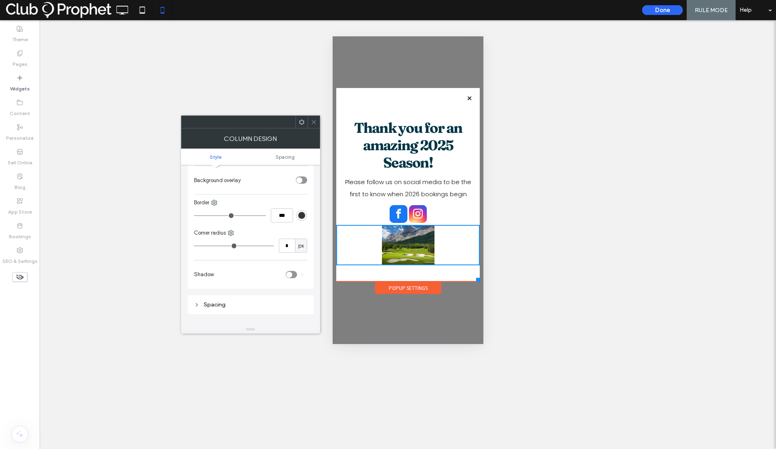
scroll to position [281, 0]
click at [218, 293] on div "Spacing" at bounding box center [250, 295] width 113 height 7
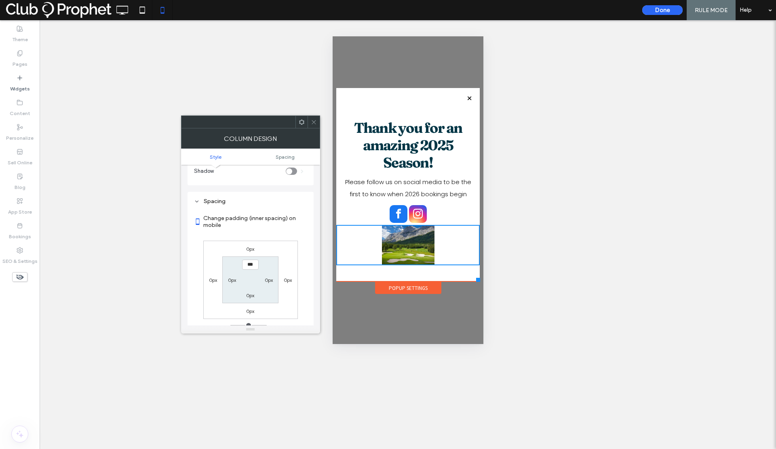
scroll to position [375, 0]
click at [313, 120] on icon at bounding box center [314, 122] width 6 height 6
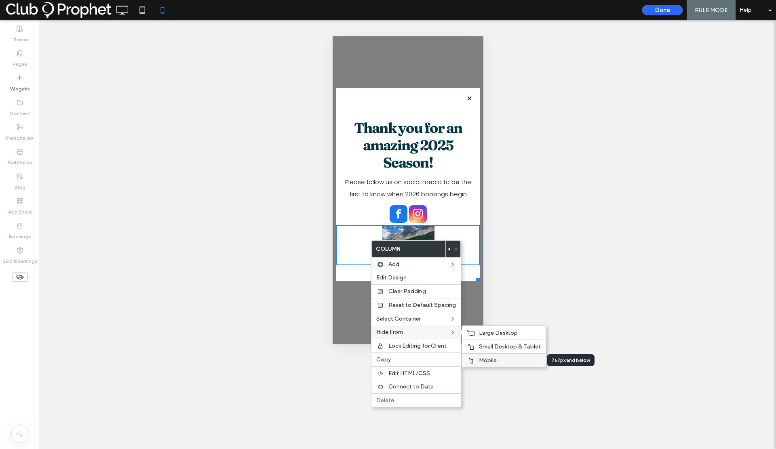
click at [480, 359] on span "Mobile" at bounding box center [488, 360] width 18 height 7
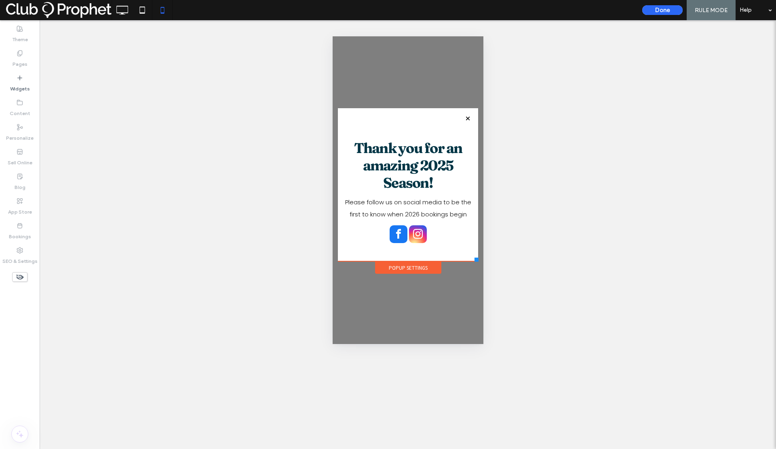
drag, startPoint x: 478, startPoint y: 280, endPoint x: 478, endPoint y: 261, distance: 18.2
click at [478, 261] on div at bounding box center [476, 260] width 4 height 4
click at [140, 9] on icon at bounding box center [142, 10] width 16 height 16
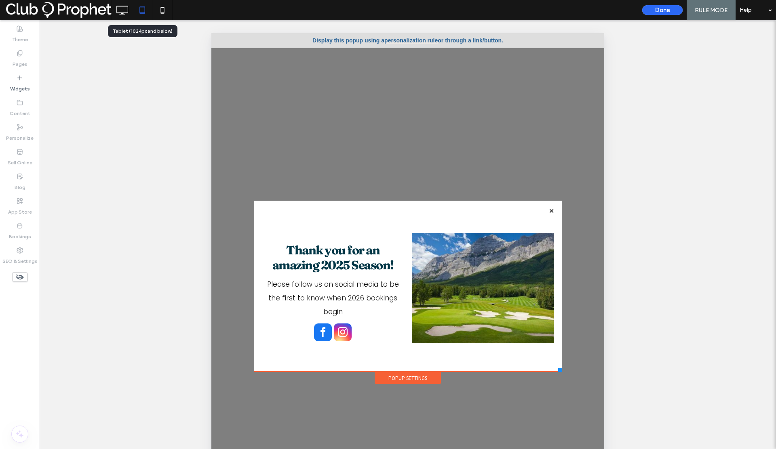
scroll to position [0, 0]
click at [118, 7] on icon at bounding box center [122, 10] width 16 height 16
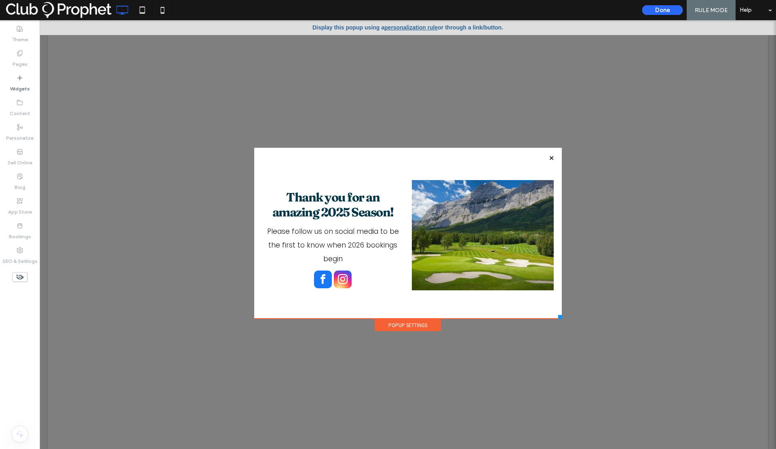
click at [600, 213] on div at bounding box center [408, 234] width 736 height 429
click at [657, 13] on button "Done" at bounding box center [662, 10] width 40 height 10
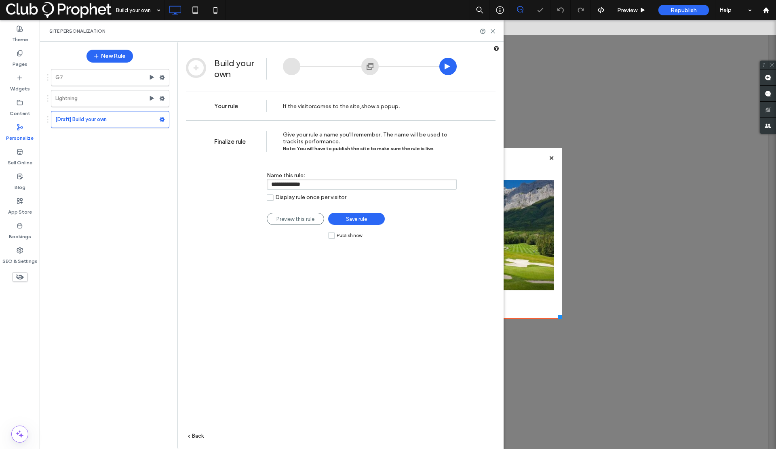
drag, startPoint x: 315, startPoint y: 184, endPoint x: 258, endPoint y: 181, distance: 56.6
click at [259, 182] on div "**********" at bounding box center [335, 182] width 242 height 45
type input "**********"
click at [330, 237] on label "Publish now" at bounding box center [345, 235] width 34 height 7
click at [343, 221] on link "Save rule" at bounding box center [356, 219] width 57 height 12
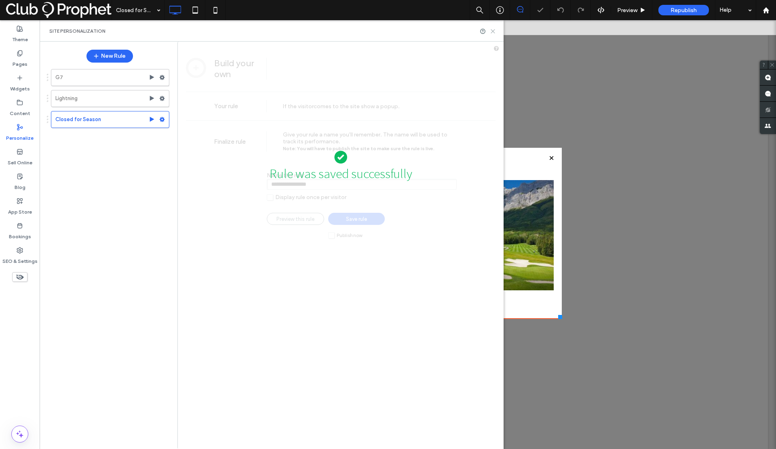
click at [494, 29] on use at bounding box center [493, 31] width 4 height 4
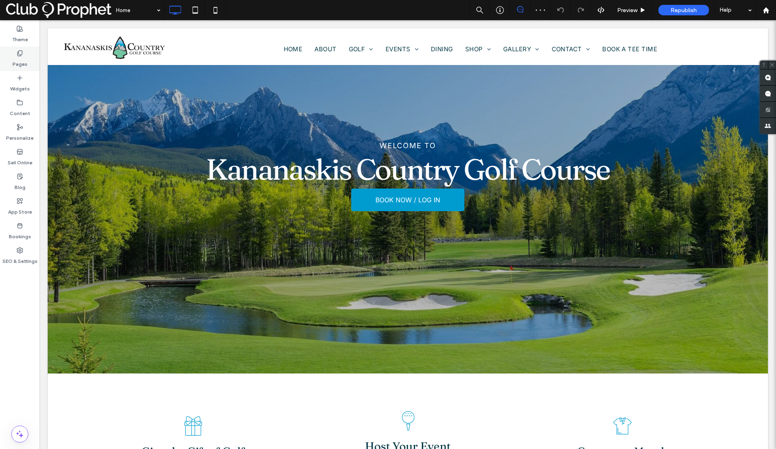
click at [16, 67] on label "Pages" at bounding box center [20, 62] width 15 height 11
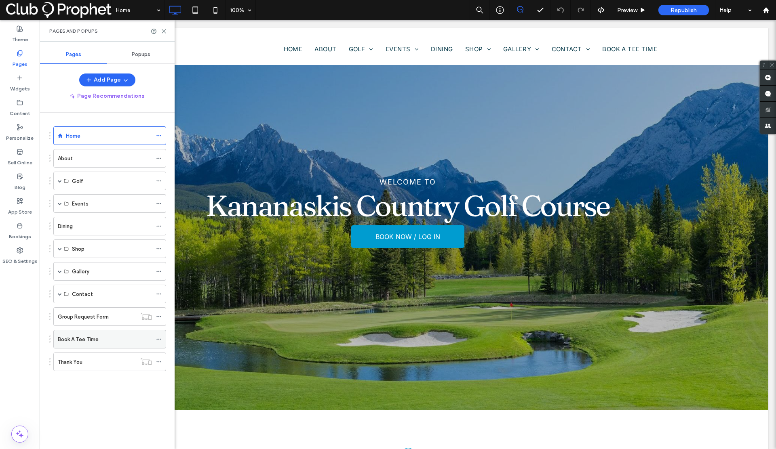
click at [157, 339] on use at bounding box center [158, 339] width 4 height 1
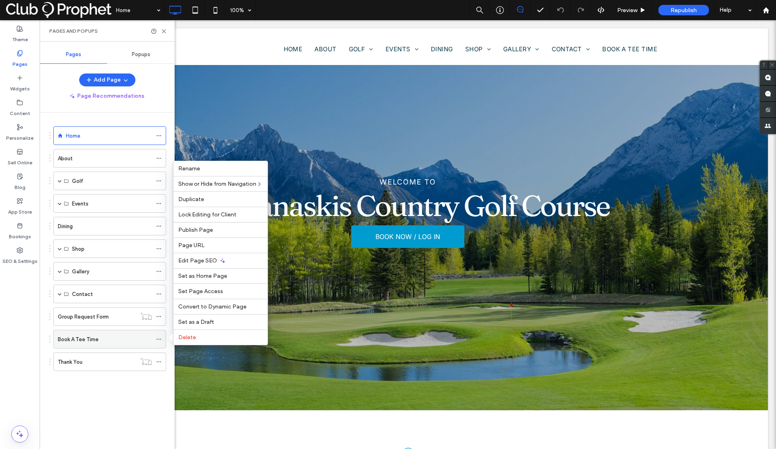
click at [121, 336] on div "Book A Tee Time" at bounding box center [105, 339] width 94 height 8
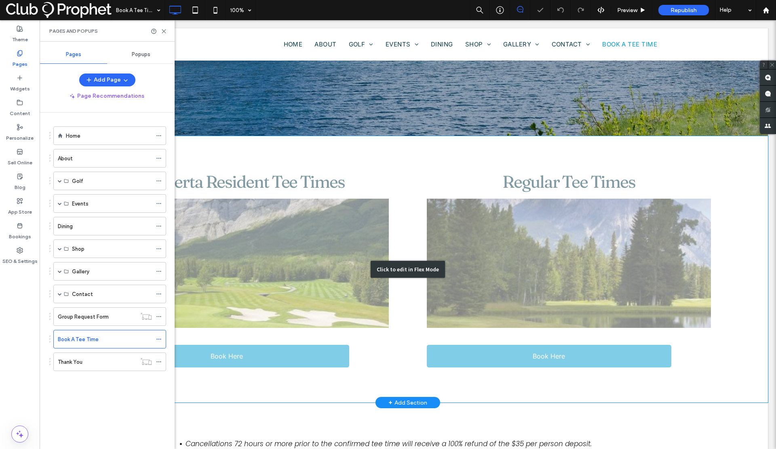
scroll to position [254, 0]
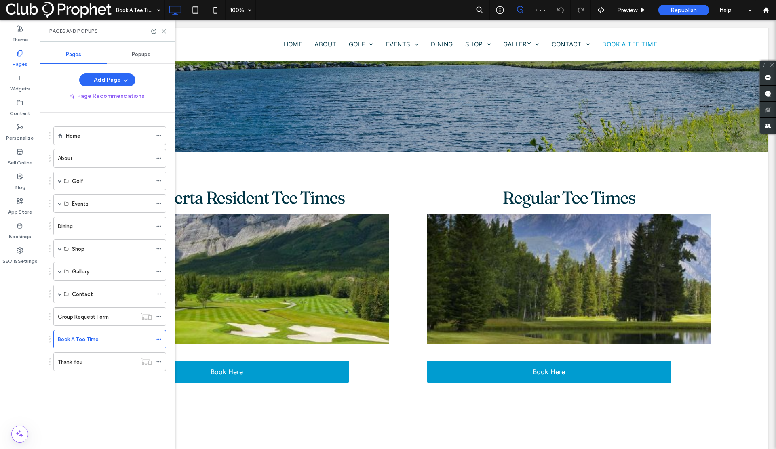
click at [164, 31] on icon at bounding box center [164, 31] width 6 height 6
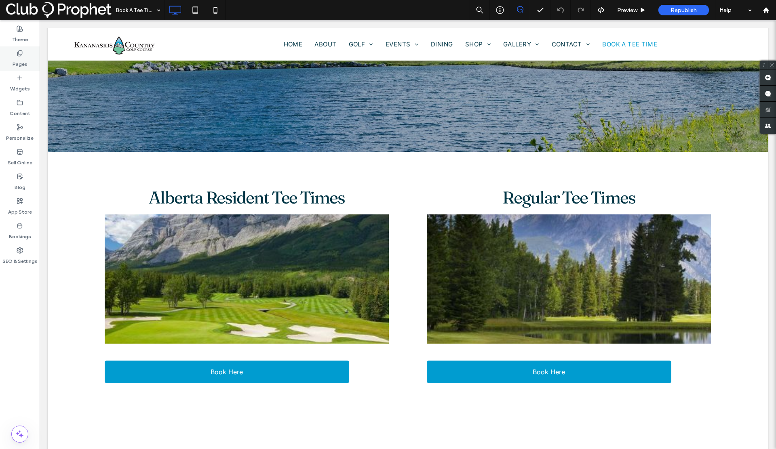
click at [19, 63] on label "Pages" at bounding box center [20, 62] width 15 height 11
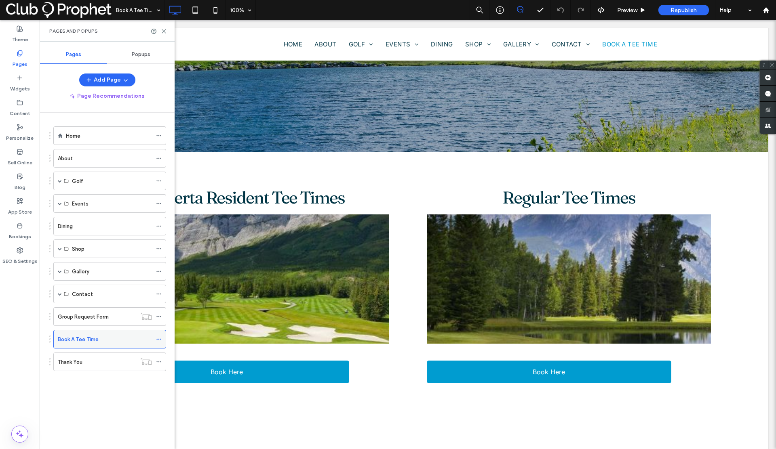
click at [159, 340] on icon at bounding box center [159, 340] width 6 height 6
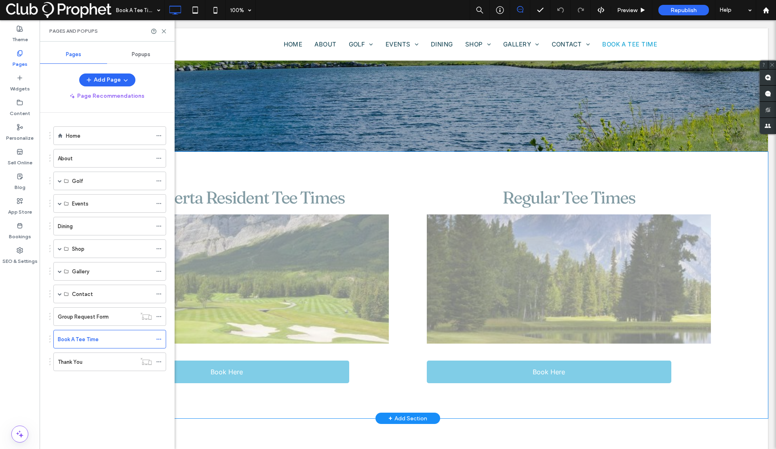
drag, startPoint x: 417, startPoint y: 385, endPoint x: 378, endPoint y: 365, distance: 44.4
click at [328, 367] on div "Click to edit in Flex Mode" at bounding box center [408, 285] width 720 height 267
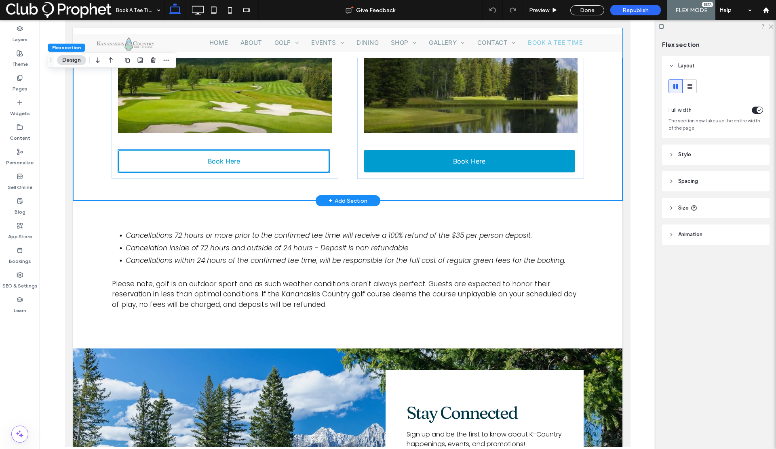
click at [285, 161] on link "Book Here" at bounding box center [223, 161] width 211 height 23
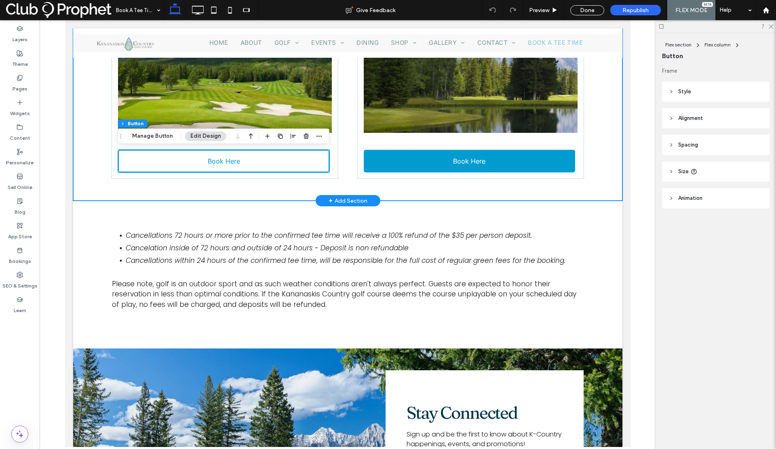
type input "**"
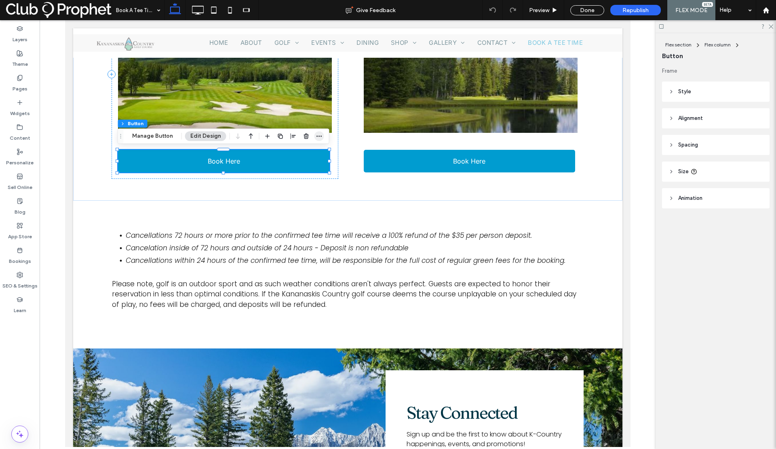
click at [319, 135] on icon "button" at bounding box center [319, 136] width 6 height 6
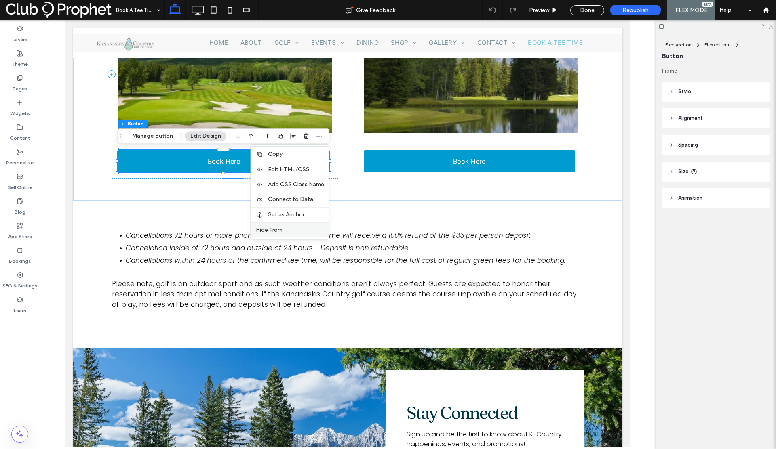
click at [300, 228] on label "Hide From" at bounding box center [290, 230] width 68 height 7
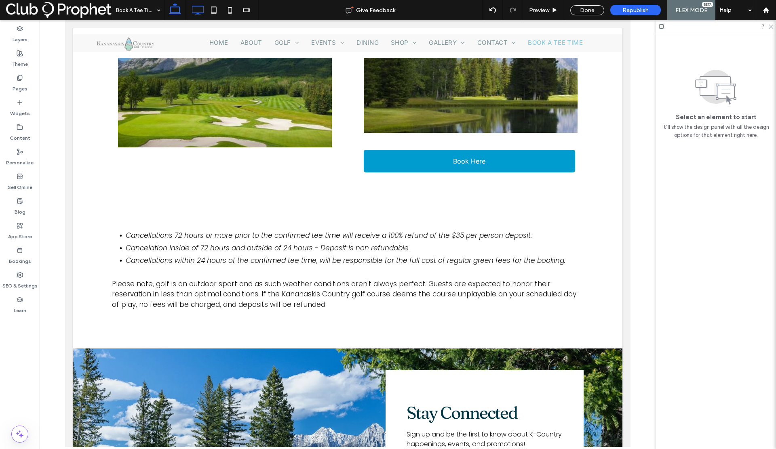
click at [195, 11] on icon at bounding box center [197, 10] width 16 height 16
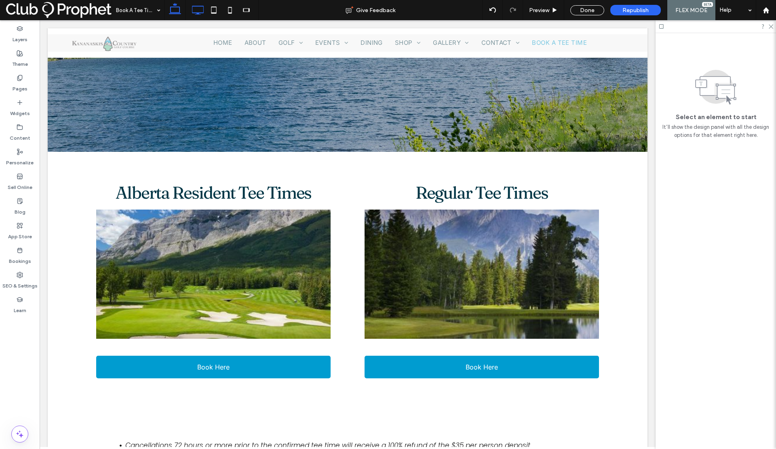
click at [171, 11] on icon at bounding box center [175, 10] width 16 height 16
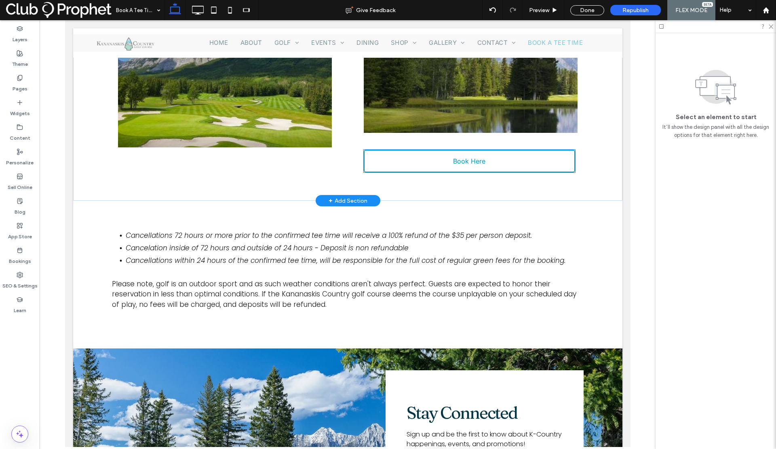
click at [376, 155] on link "Book Here" at bounding box center [468, 161] width 211 height 23
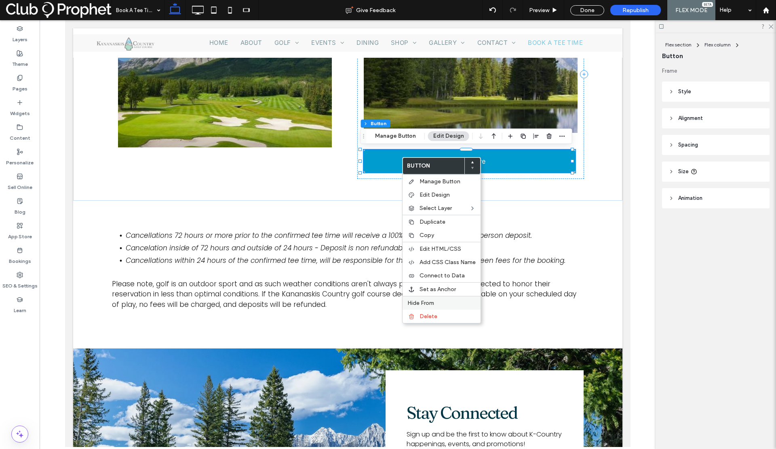
click at [442, 306] on label "Hide From" at bounding box center [441, 303] width 68 height 7
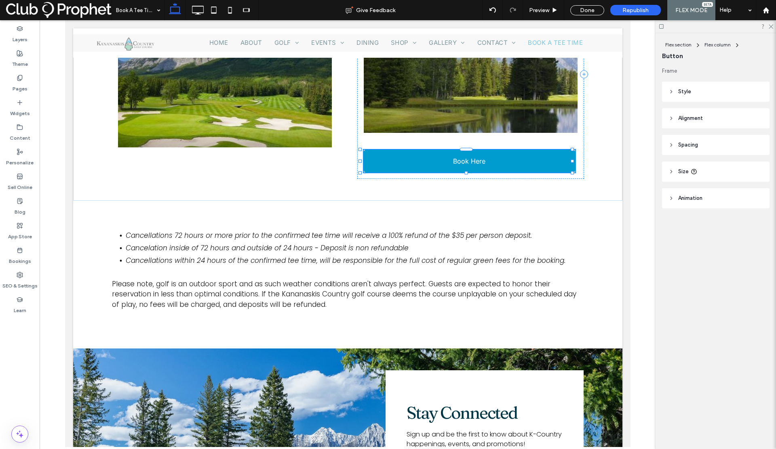
scroll to position [240, 0]
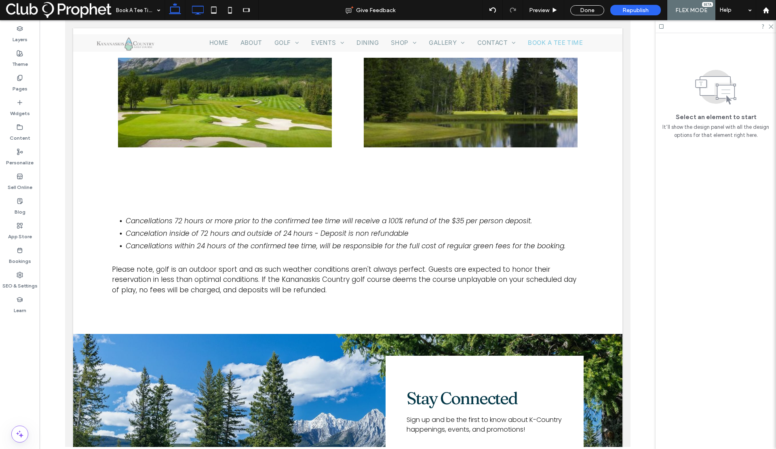
click at [200, 7] on icon at bounding box center [197, 10] width 16 height 16
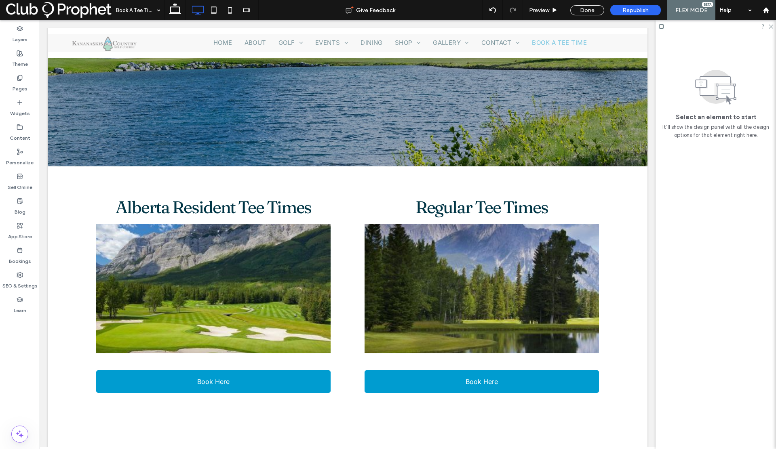
scroll to position [446, 0]
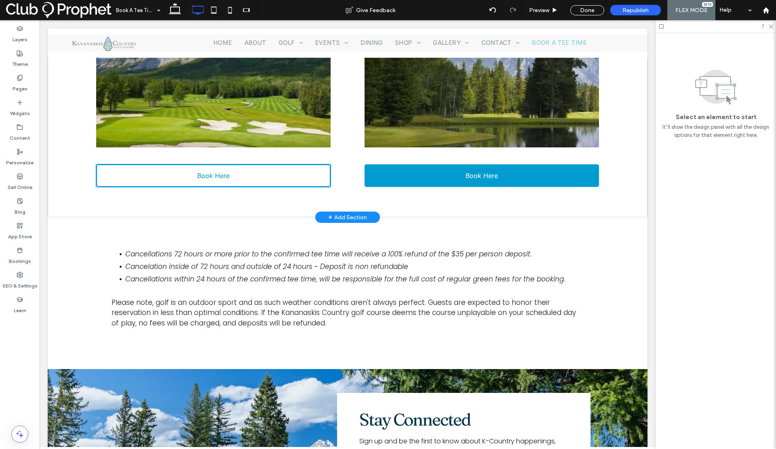
click at [278, 173] on link "Book Here" at bounding box center [213, 175] width 235 height 23
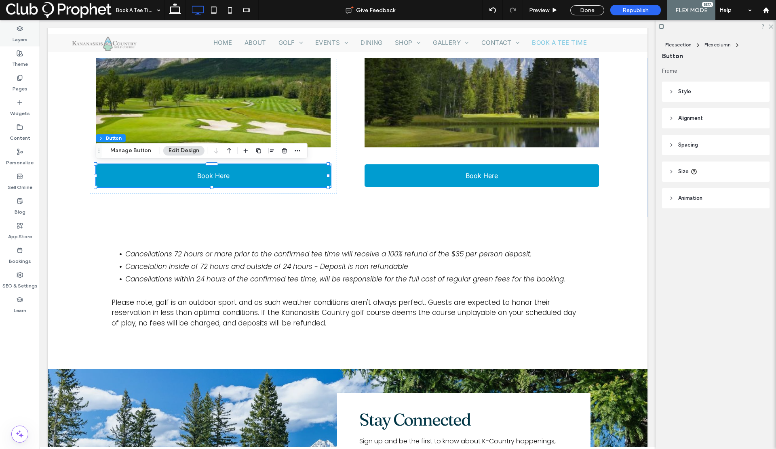
click at [23, 35] on label "Layers" at bounding box center [20, 37] width 15 height 11
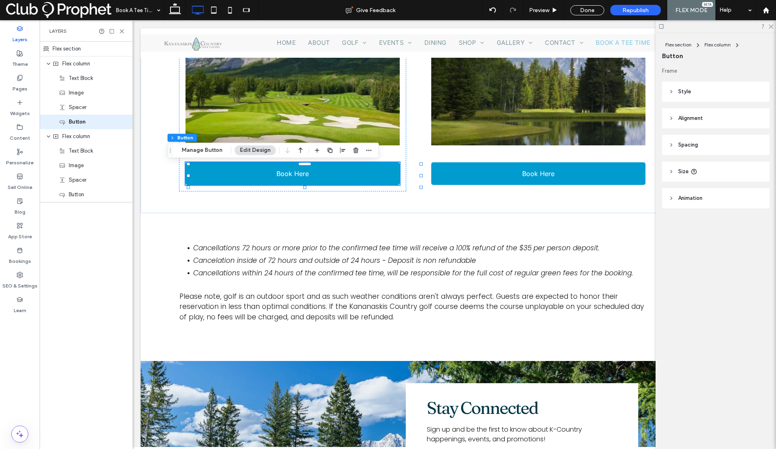
scroll to position [444, 0]
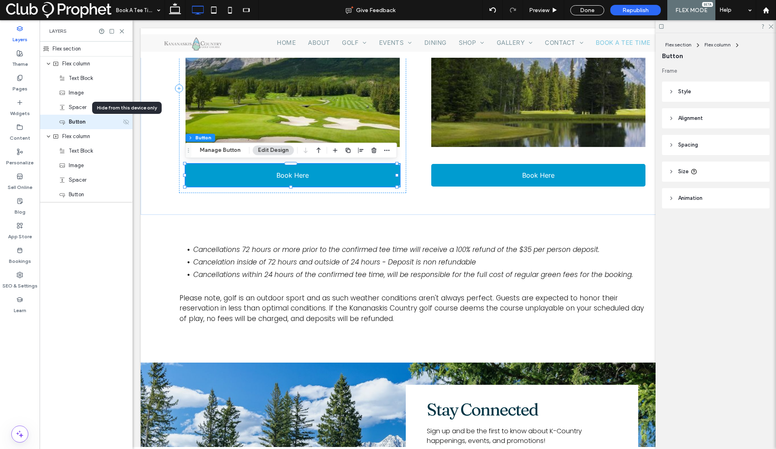
click at [125, 122] on icon at bounding box center [126, 122] width 6 height 6
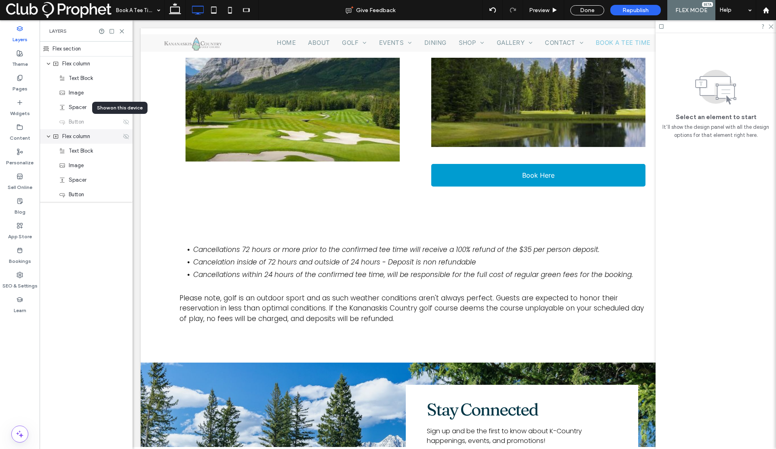
scroll to position [459, 0]
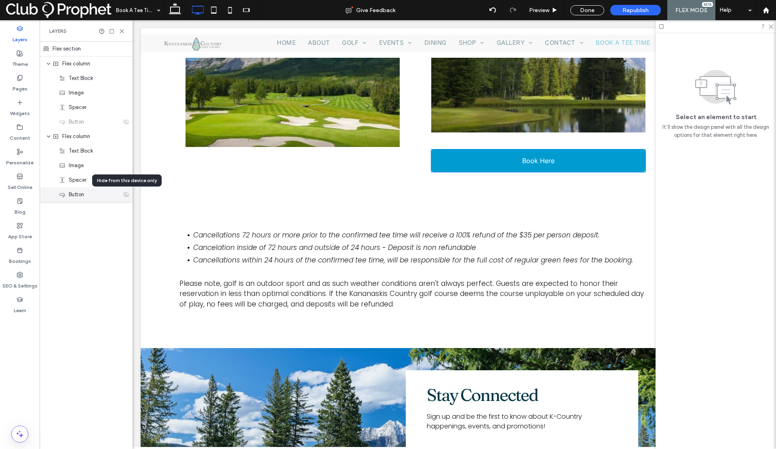
click at [125, 195] on icon at bounding box center [126, 194] width 6 height 6
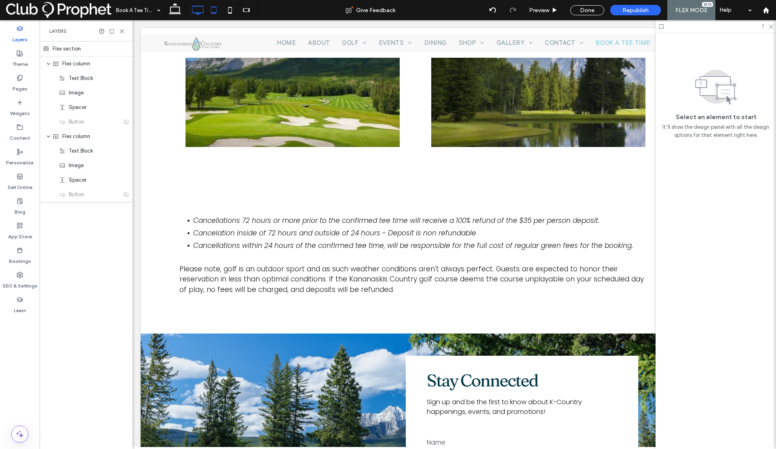
click at [213, 12] on icon at bounding box center [214, 10] width 16 height 16
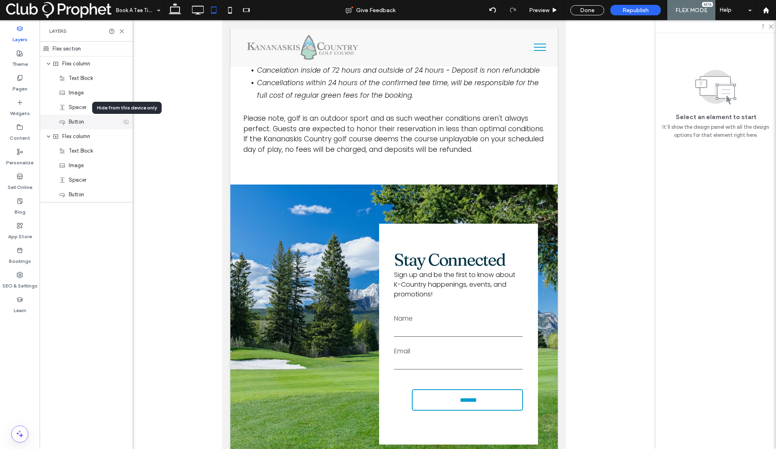
click at [123, 122] on icon at bounding box center [126, 122] width 6 height 6
click at [124, 197] on icon at bounding box center [126, 194] width 6 height 6
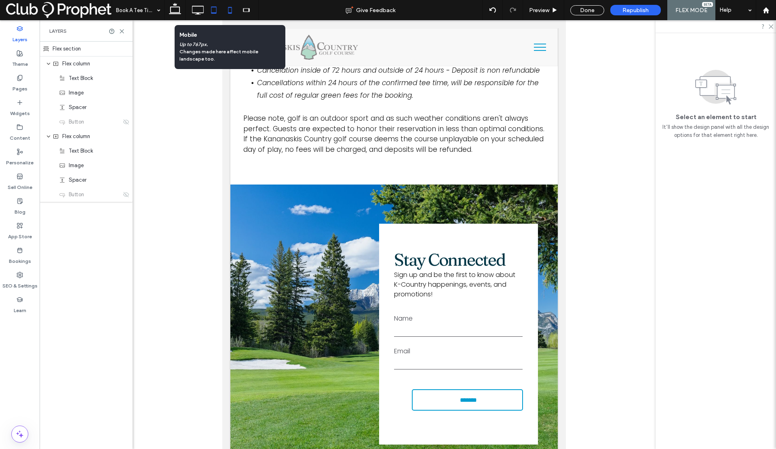
click at [230, 11] on icon at bounding box center [230, 10] width 16 height 16
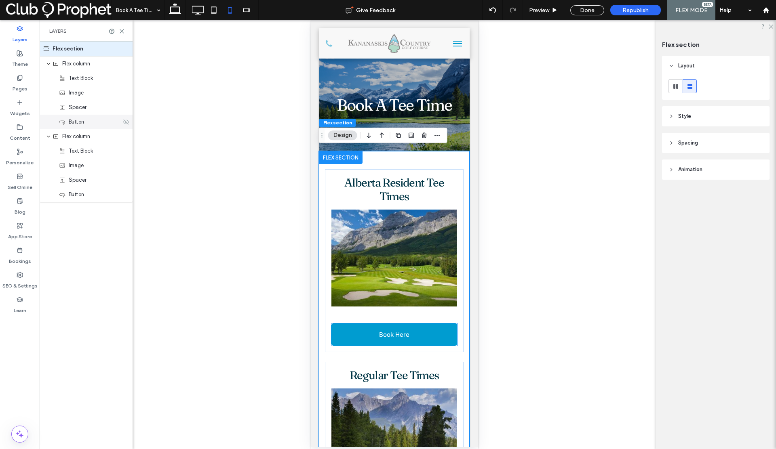
scroll to position [0, 0]
click at [125, 122] on icon at bounding box center [126, 122] width 6 height 6
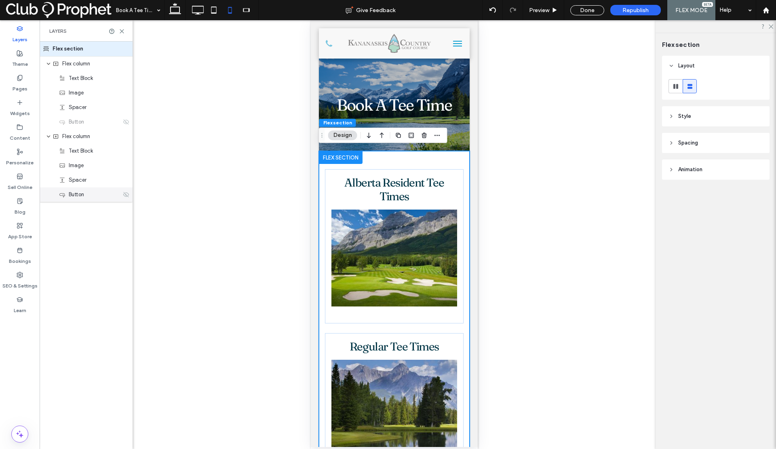
click at [126, 194] on icon at bounding box center [126, 194] width 6 height 6
click at [251, 8] on icon at bounding box center [246, 10] width 16 height 16
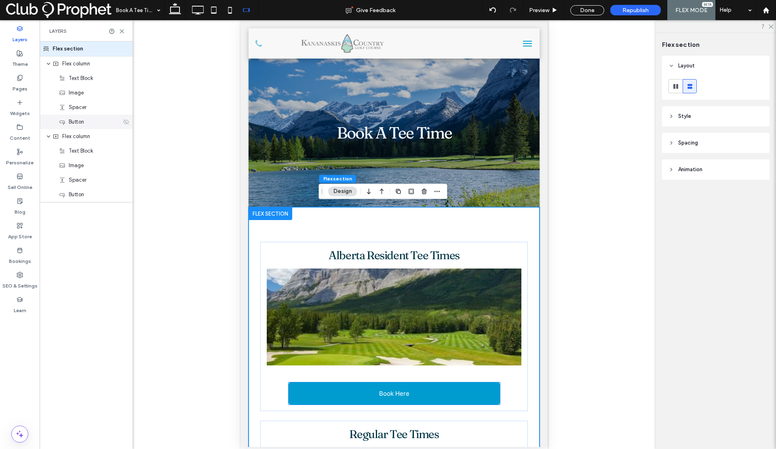
click at [127, 122] on icon at bounding box center [126, 122] width 6 height 6
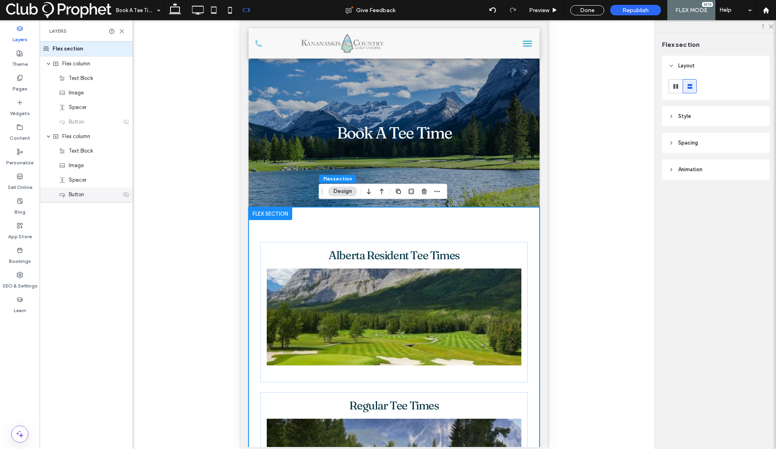
click at [125, 196] on use at bounding box center [126, 194] width 6 height 5
click at [587, 11] on div "Done" at bounding box center [587, 10] width 34 height 10
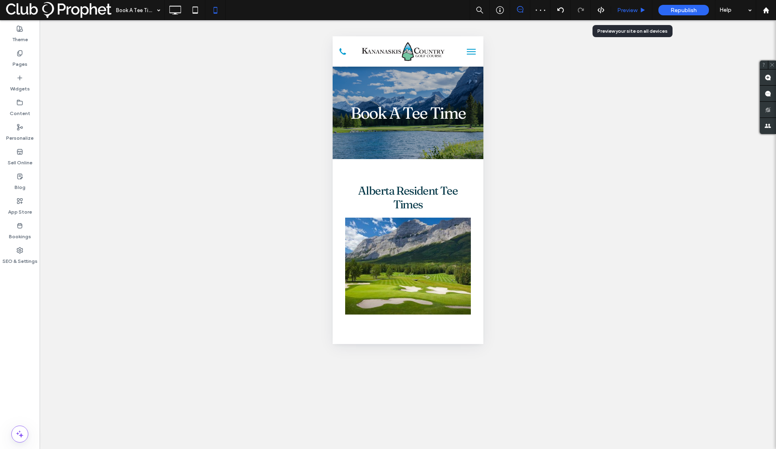
click at [625, 9] on span "Preview" at bounding box center [627, 10] width 20 height 7
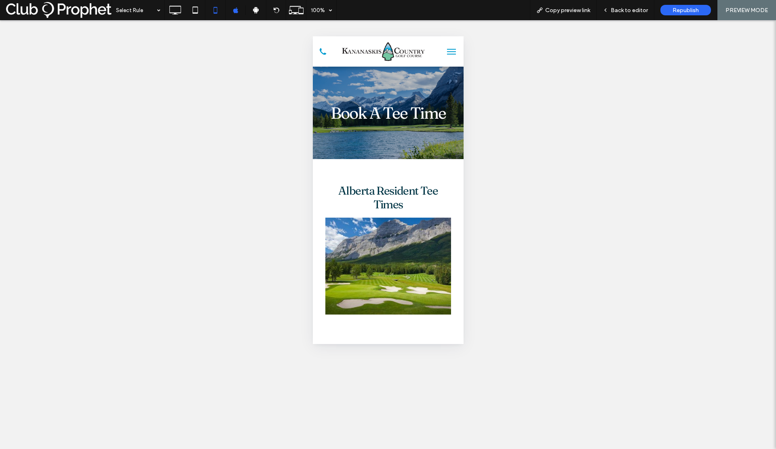
click at [381, 236] on img at bounding box center [388, 266] width 126 height 97
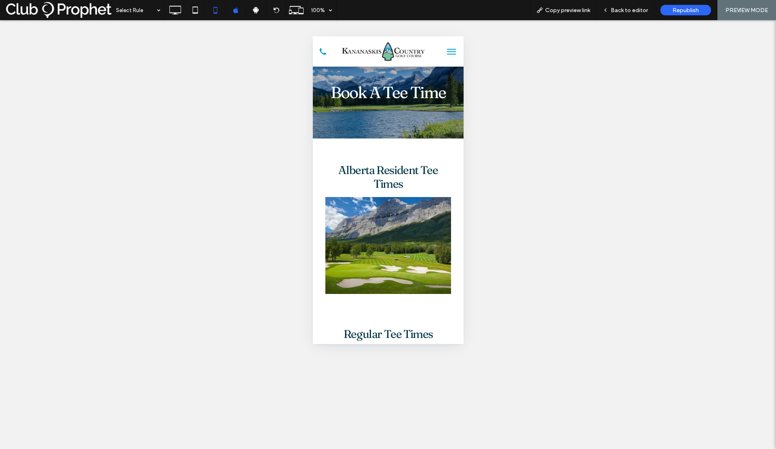
scroll to position [43, 0]
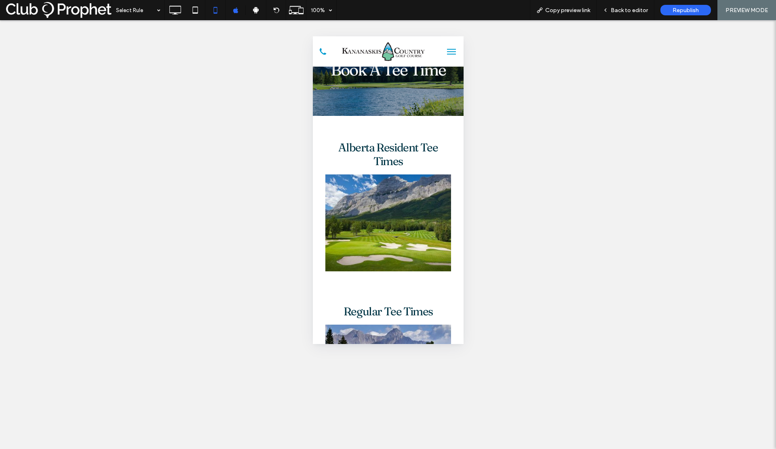
click at [383, 278] on div at bounding box center [388, 280] width 126 height 4
click at [381, 284] on div "Alberta Resident Tee Times Book Here" at bounding box center [387, 211] width 139 height 154
click at [381, 265] on img at bounding box center [388, 223] width 126 height 97
drag, startPoint x: 381, startPoint y: 289, endPoint x: 380, endPoint y: 283, distance: 6.1
click at [381, 288] on div "Alberta Resident Tee Times Book Here Regular Tee Times Book Here" at bounding box center [387, 286] width 151 height 341
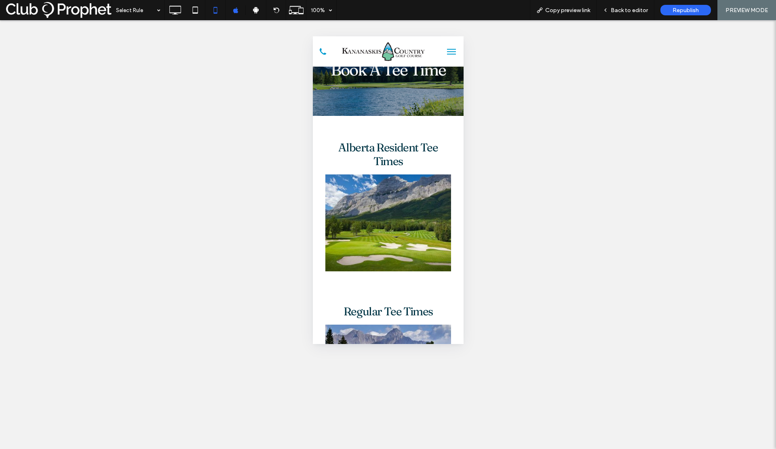
click at [383, 257] on img at bounding box center [388, 223] width 126 height 97
click at [383, 256] on img at bounding box center [388, 223] width 126 height 97
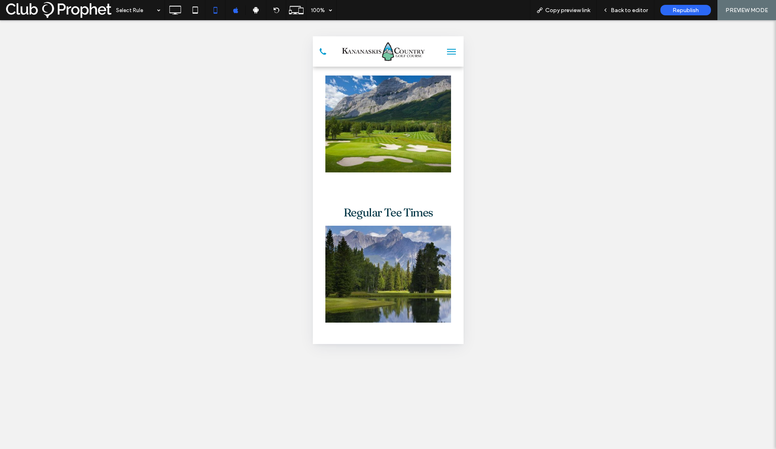
click at [384, 280] on img at bounding box center [388, 274] width 126 height 97
click at [177, 9] on icon at bounding box center [175, 10] width 16 height 16
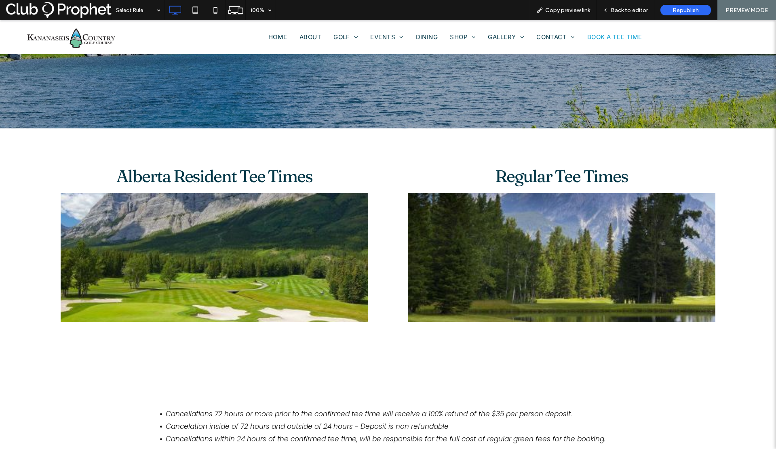
scroll to position [271, 0]
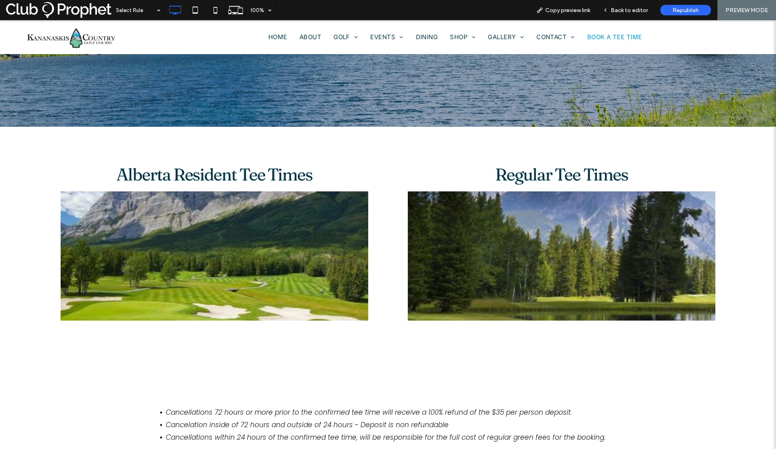
click at [280, 245] on img at bounding box center [214, 255] width 307 height 129
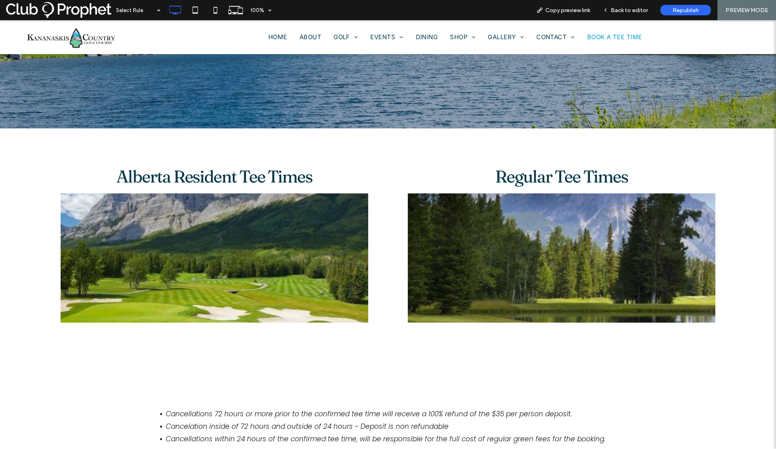
click at [473, 266] on img at bounding box center [561, 258] width 307 height 129
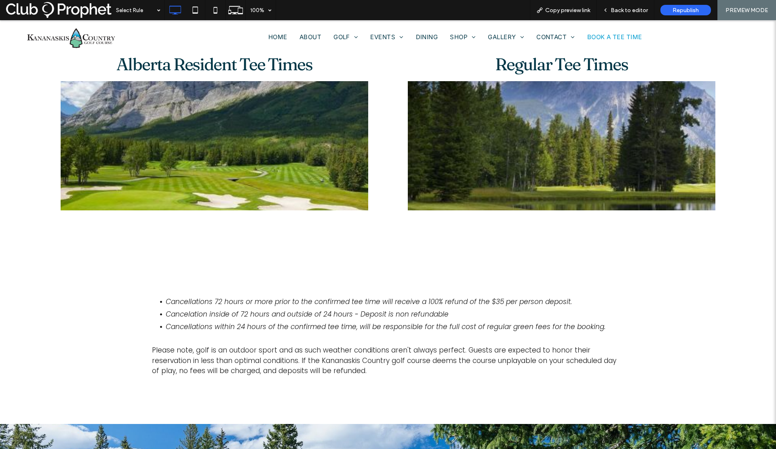
scroll to position [404, 0]
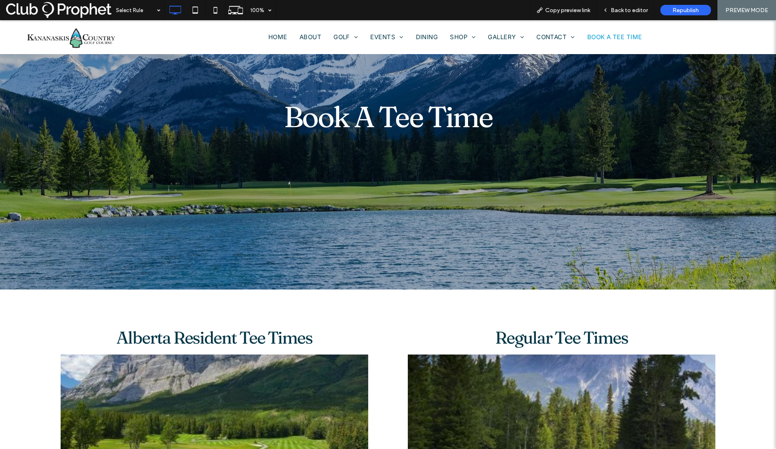
scroll to position [31, 0]
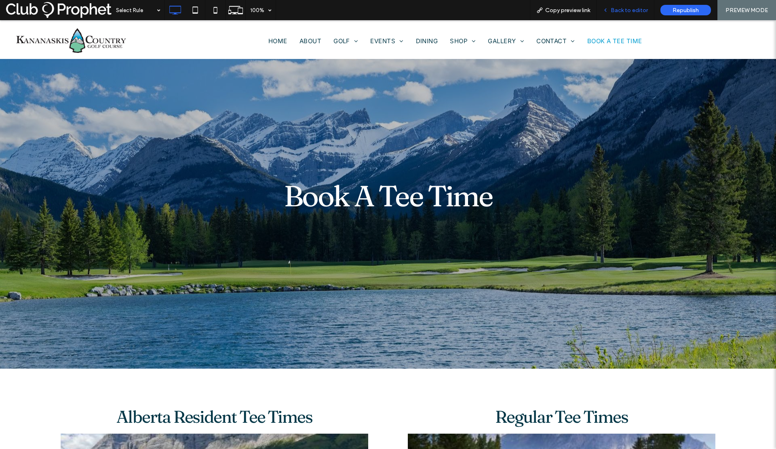
click at [621, 11] on span "Back to editor" at bounding box center [628, 10] width 37 height 7
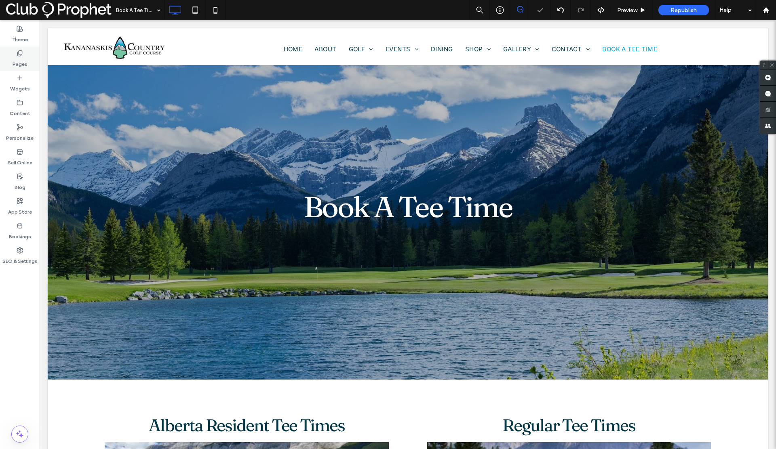
click at [15, 55] on div "Pages" at bounding box center [20, 58] width 40 height 25
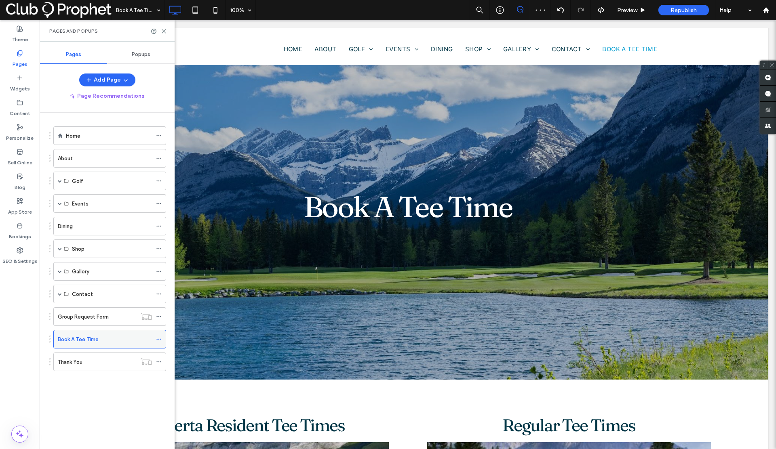
click at [159, 339] on icon at bounding box center [159, 340] width 6 height 6
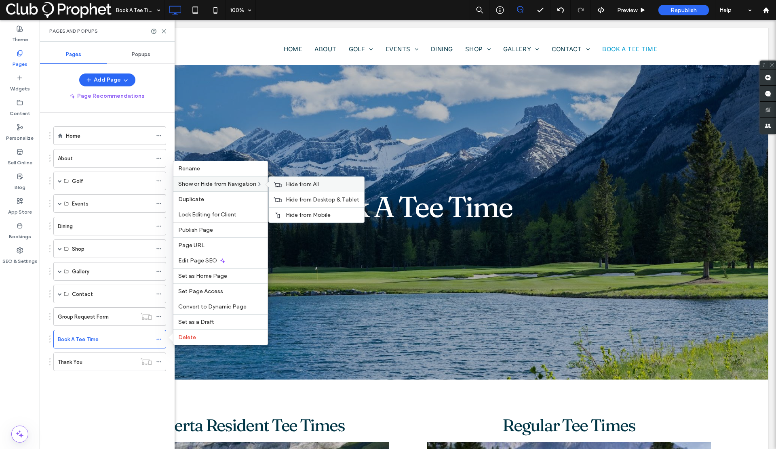
click at [301, 184] on span "Hide from All" at bounding box center [302, 184] width 33 height 7
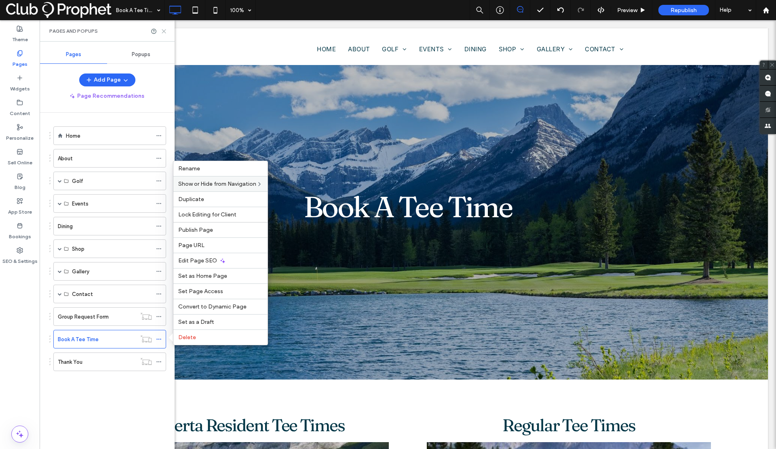
click at [164, 31] on icon at bounding box center [164, 31] width 6 height 6
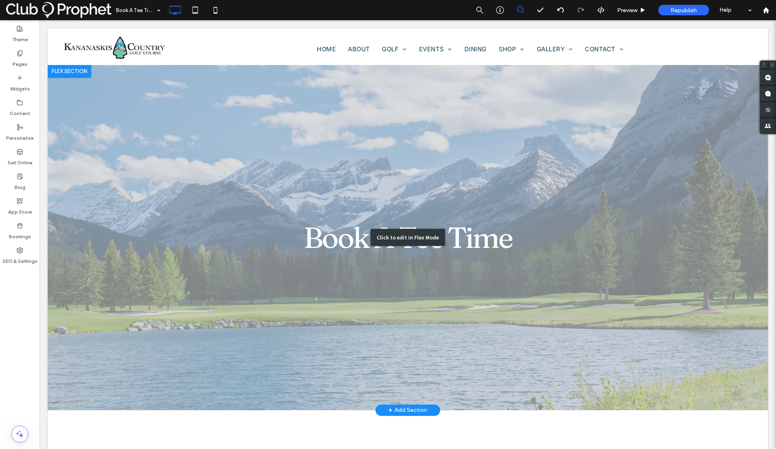
click at [339, 238] on div "Click to edit in Flex Mode" at bounding box center [408, 237] width 720 height 345
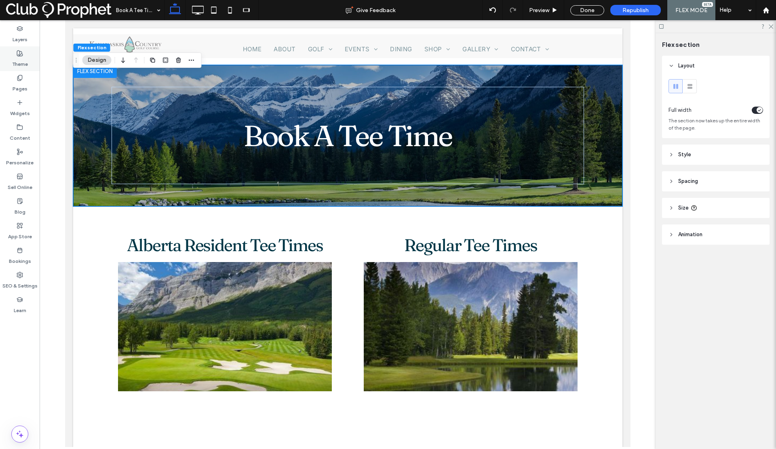
click at [19, 53] on icon at bounding box center [20, 53] width 6 height 6
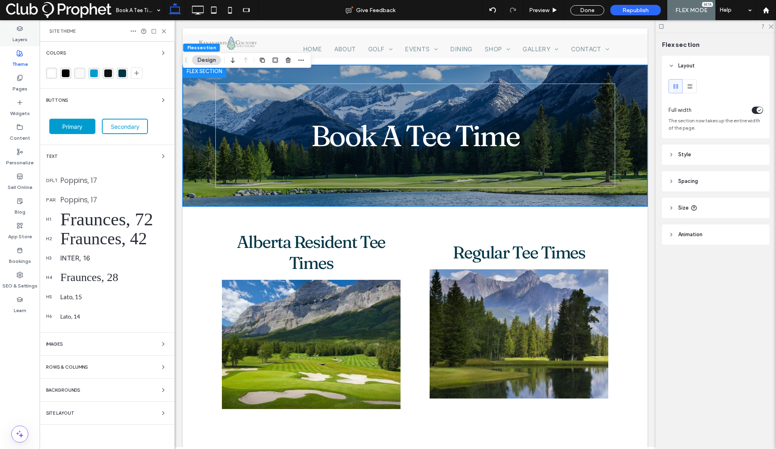
click at [19, 33] on label "Layers" at bounding box center [20, 37] width 15 height 11
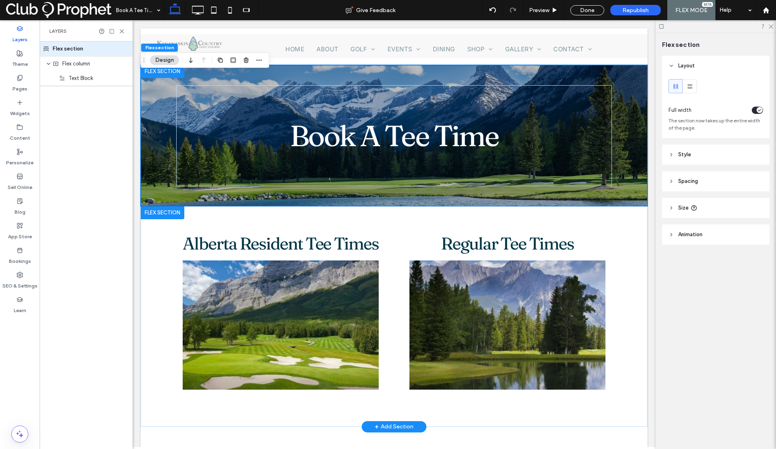
click at [151, 215] on div at bounding box center [163, 212] width 44 height 13
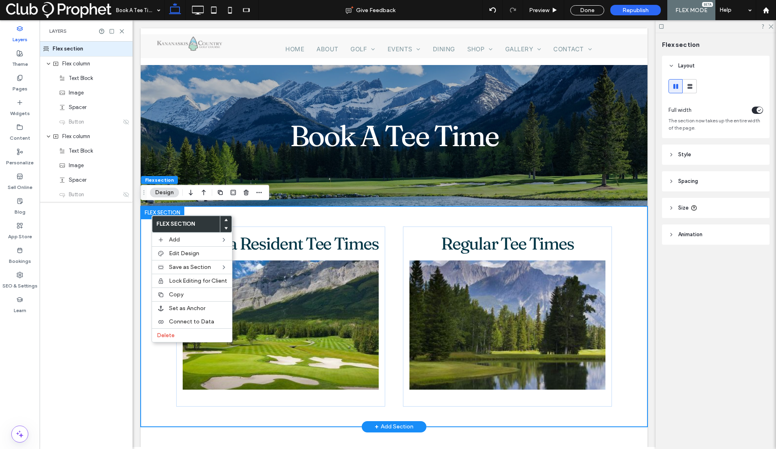
scroll to position [0, 0]
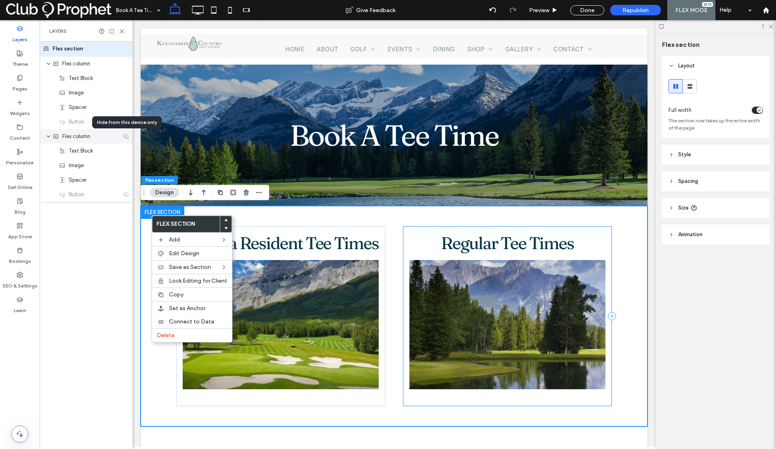
click at [125, 136] on use at bounding box center [126, 136] width 6 height 5
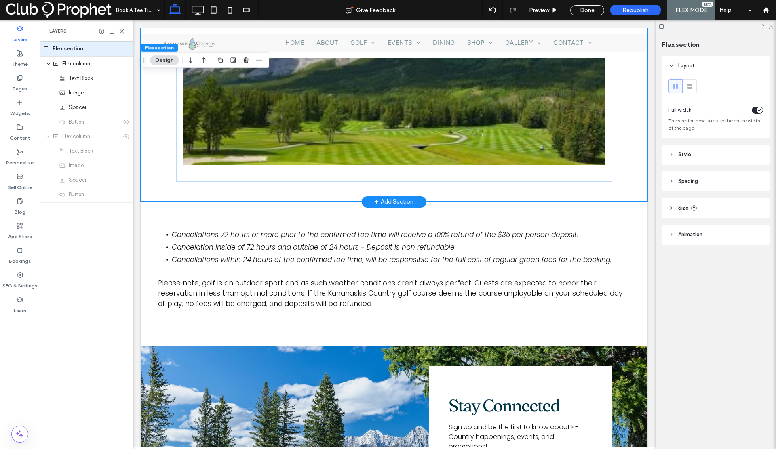
scroll to position [202, 0]
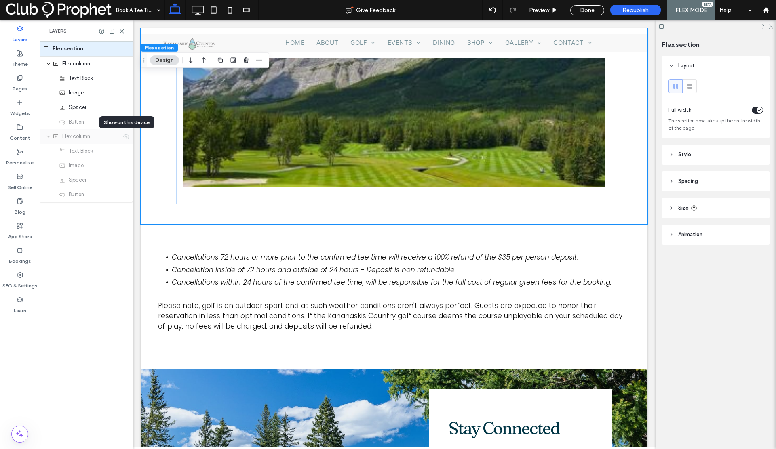
click at [125, 137] on icon at bounding box center [126, 136] width 6 height 6
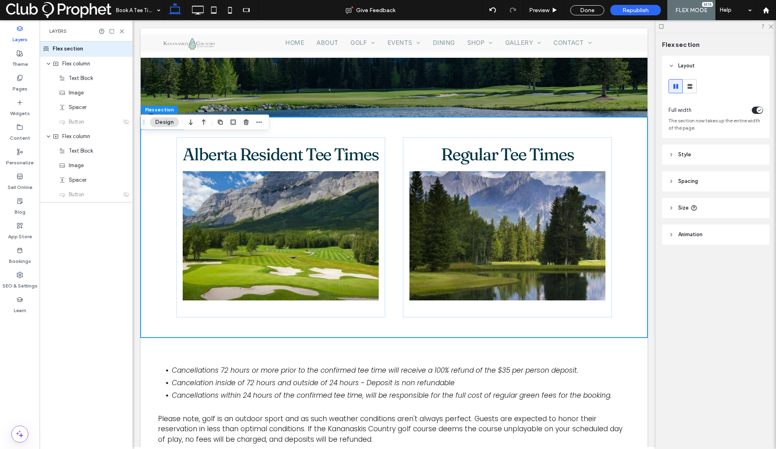
scroll to position [45, 0]
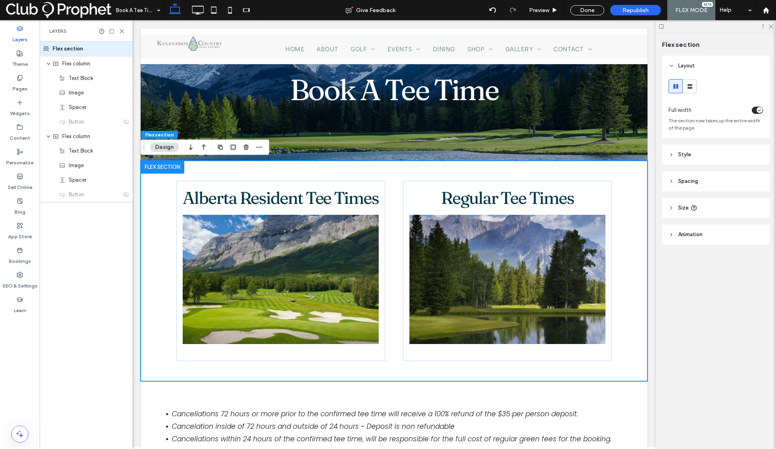
click at [124, 48] on div "Flex section" at bounding box center [86, 49] width 93 height 15
click at [78, 48] on div "Flex section" at bounding box center [86, 49] width 93 height 15
click at [126, 50] on div "Flex section" at bounding box center [86, 49] width 93 height 15
click at [126, 65] on use at bounding box center [126, 63] width 6 height 5
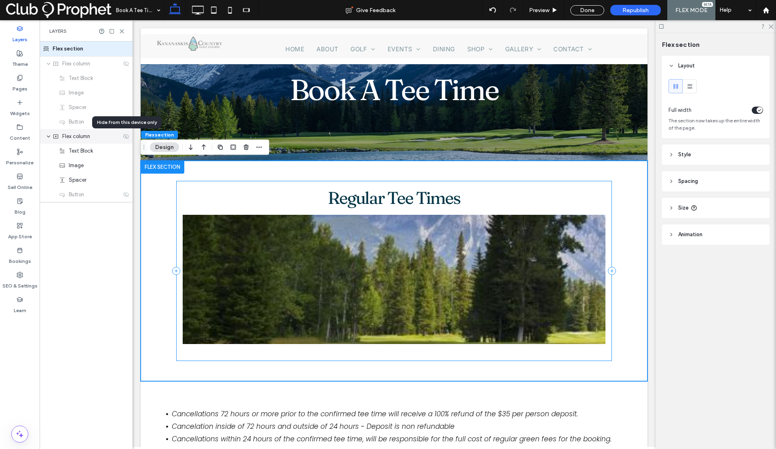
click at [127, 137] on use at bounding box center [126, 136] width 6 height 5
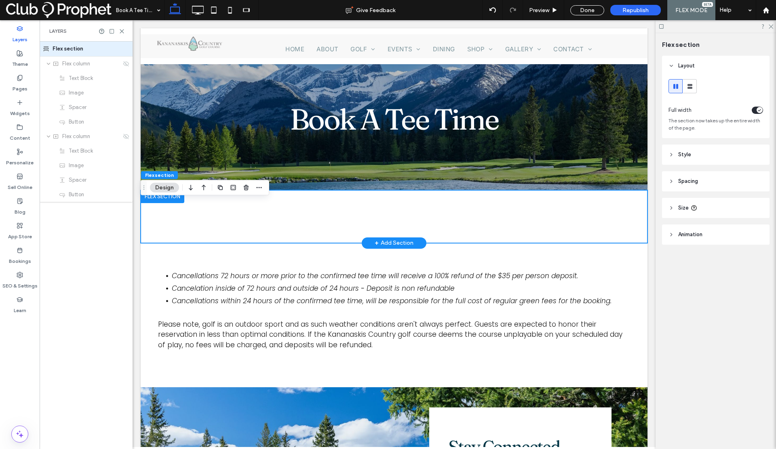
scroll to position [0, 0]
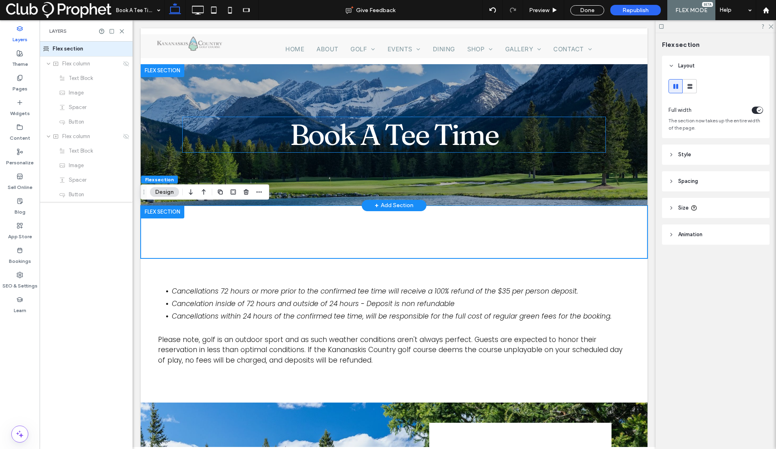
click at [330, 140] on span "Book A Tee Time" at bounding box center [394, 135] width 208 height 36
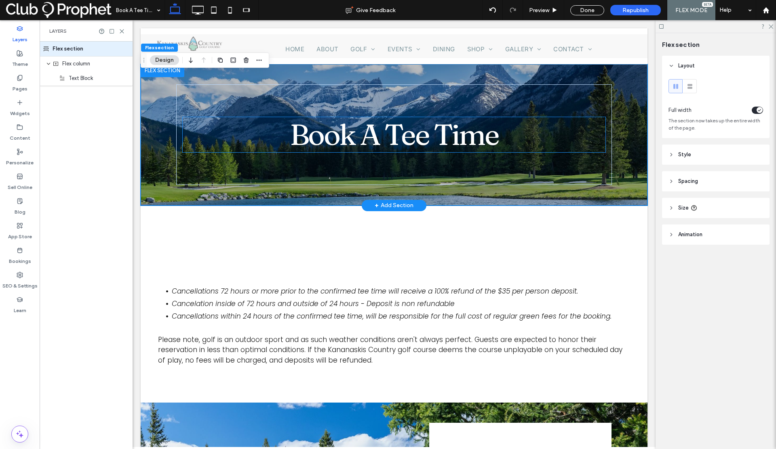
click at [330, 140] on span "Book A Tee Time" at bounding box center [394, 135] width 208 height 36
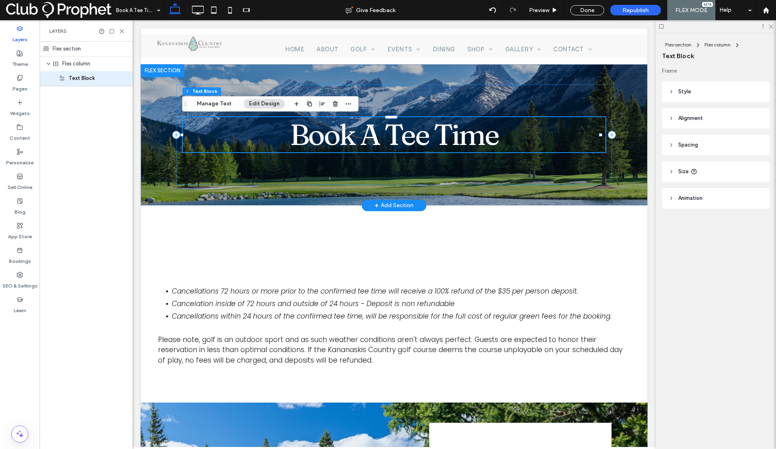
click at [330, 140] on span "Book A Tee Time" at bounding box center [394, 135] width 208 height 36
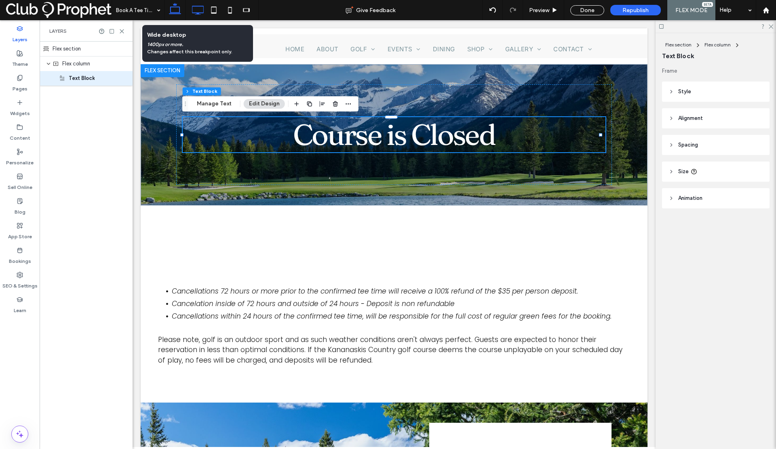
click at [198, 8] on icon at bounding box center [197, 10] width 16 height 16
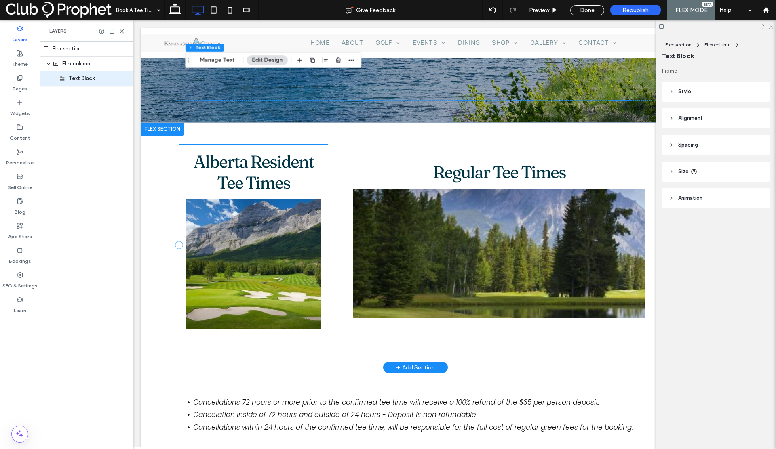
scroll to position [274, 0]
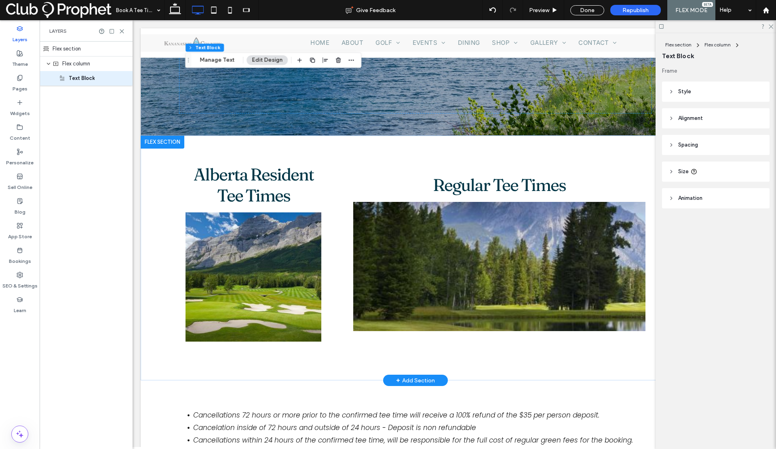
click at [156, 142] on div at bounding box center [163, 142] width 44 height 13
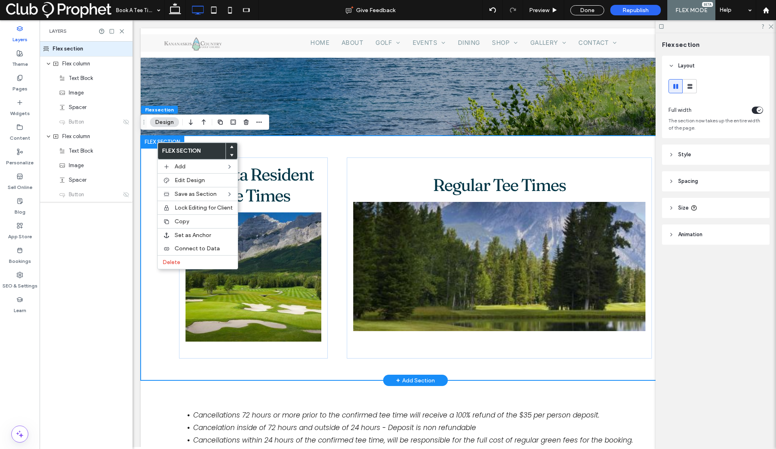
scroll to position [0, 8]
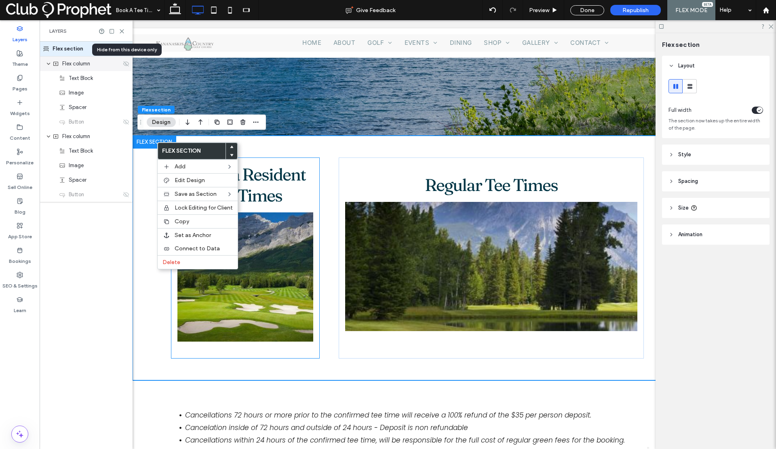
click at [124, 61] on icon at bounding box center [126, 64] width 6 height 6
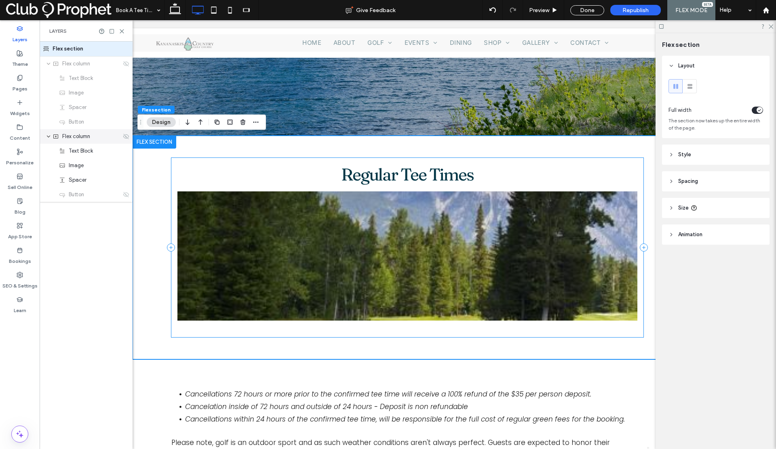
click at [125, 138] on icon at bounding box center [126, 136] width 6 height 6
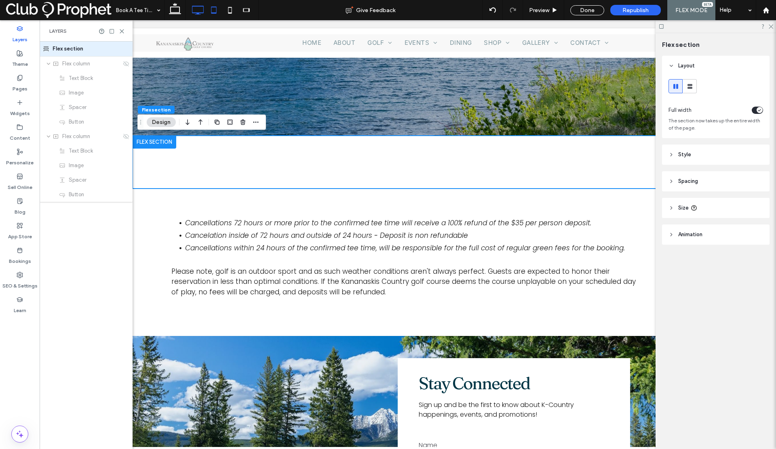
click at [213, 10] on icon at bounding box center [214, 10] width 16 height 16
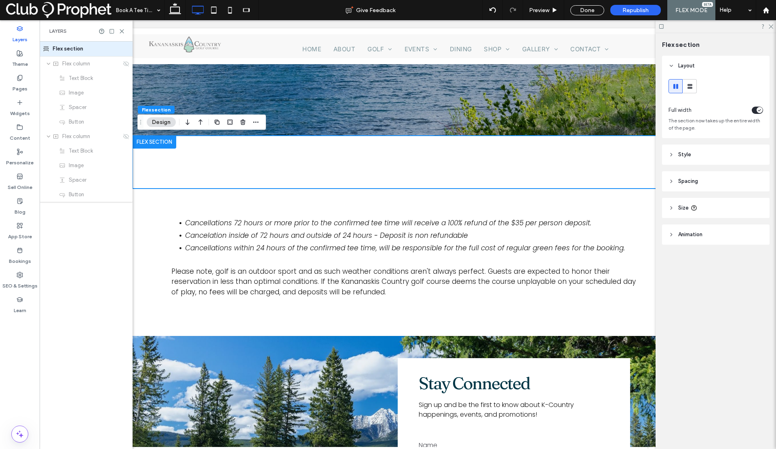
scroll to position [0, 0]
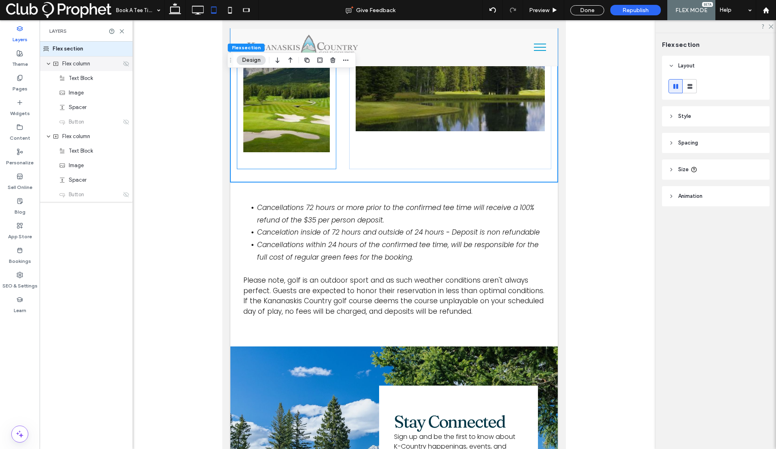
click at [126, 63] on use at bounding box center [126, 63] width 6 height 5
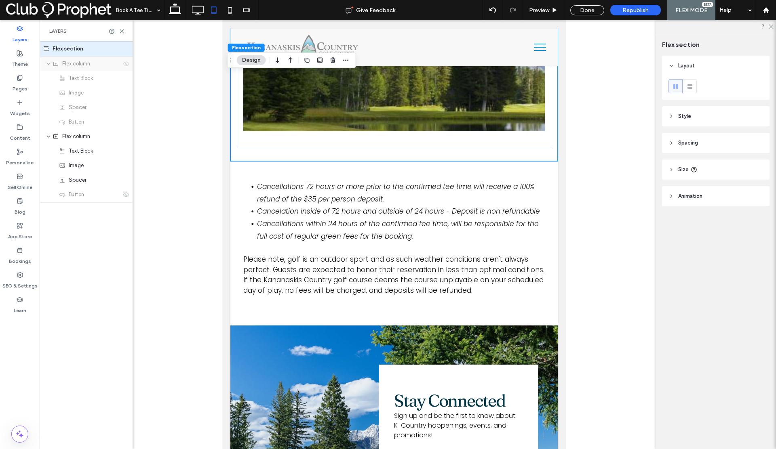
click at [126, 63] on icon at bounding box center [126, 64] width 6 height 6
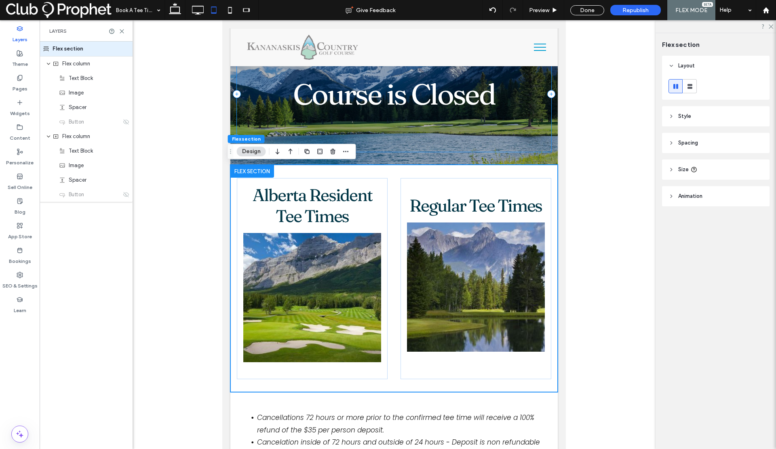
scroll to position [44, 0]
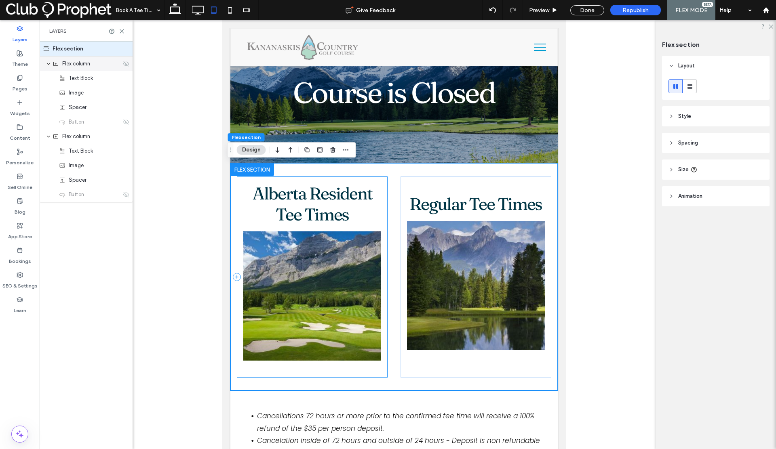
click at [126, 63] on icon at bounding box center [126, 64] width 6 height 6
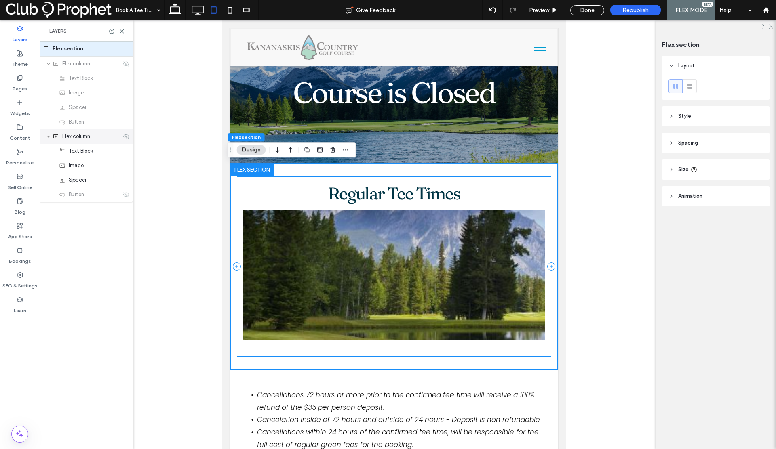
click at [125, 138] on use at bounding box center [126, 136] width 6 height 5
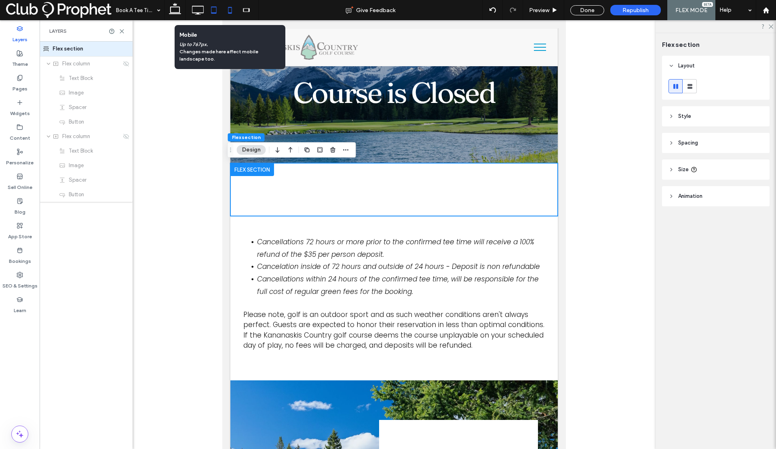
click at [229, 12] on icon at bounding box center [230, 10] width 16 height 16
type input "**"
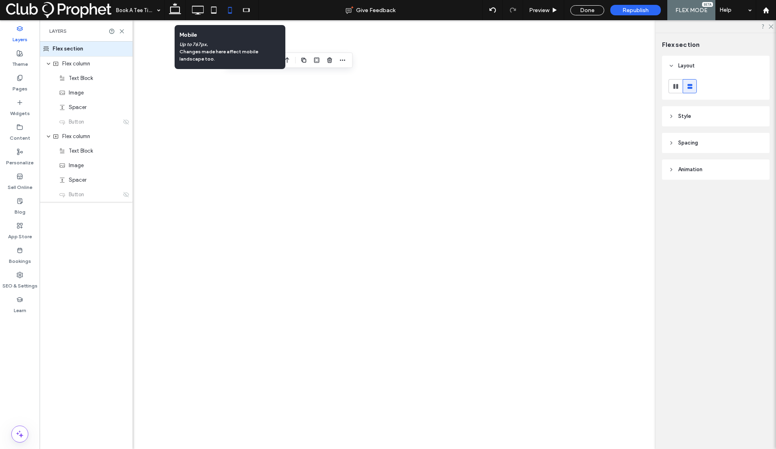
scroll to position [0, 0]
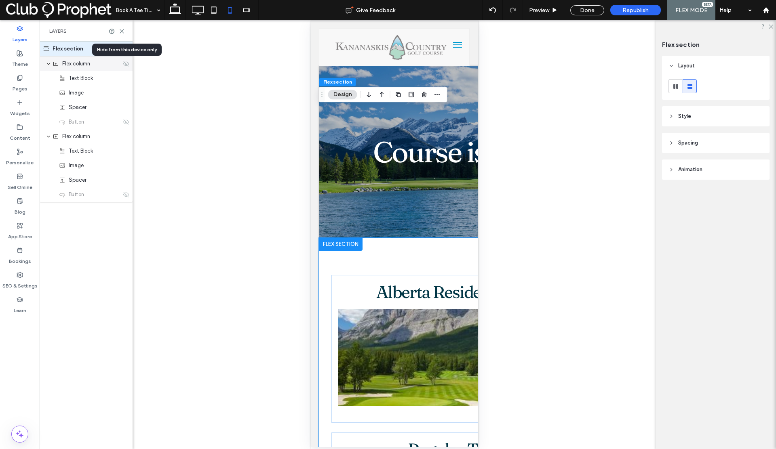
click at [127, 65] on use at bounding box center [126, 63] width 6 height 5
click at [126, 138] on icon at bounding box center [126, 136] width 6 height 6
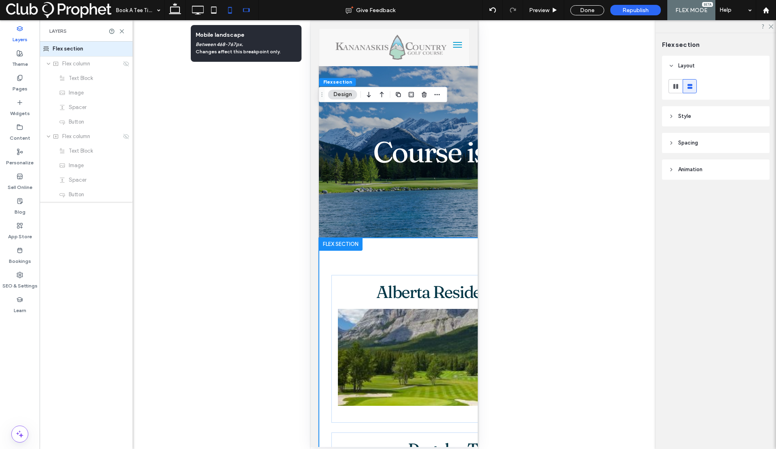
click at [247, 8] on use at bounding box center [246, 10] width 6 height 4
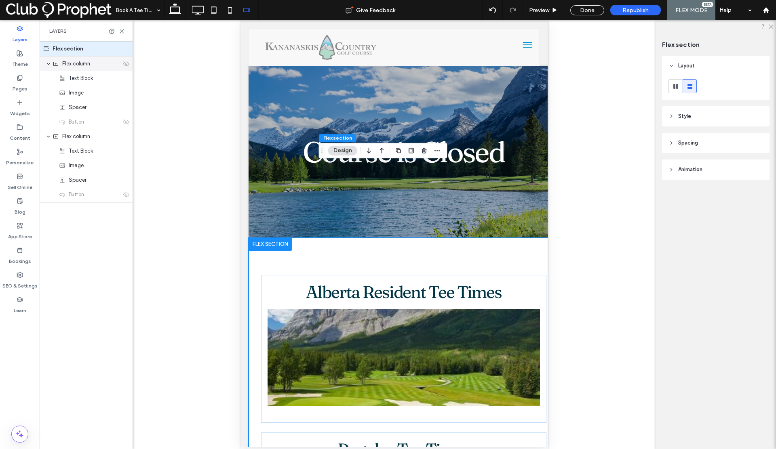
click at [125, 66] on icon at bounding box center [126, 64] width 6 height 6
click at [126, 136] on icon at bounding box center [126, 136] width 6 height 6
click at [583, 12] on div "Done" at bounding box center [587, 10] width 34 height 10
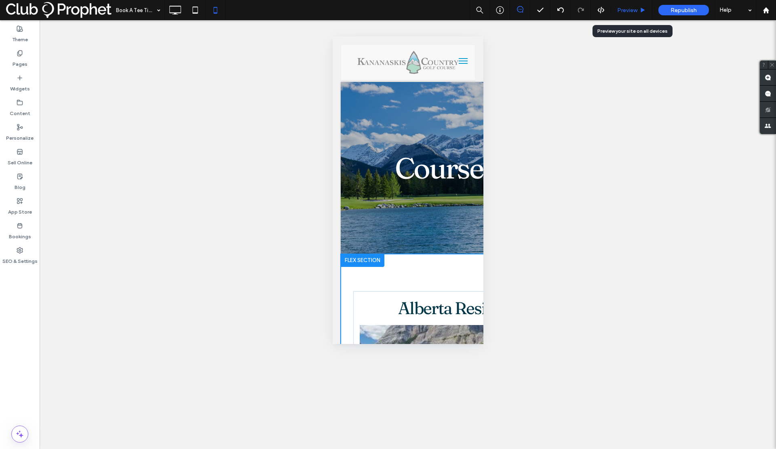
click at [622, 11] on span "Preview" at bounding box center [627, 10] width 20 height 7
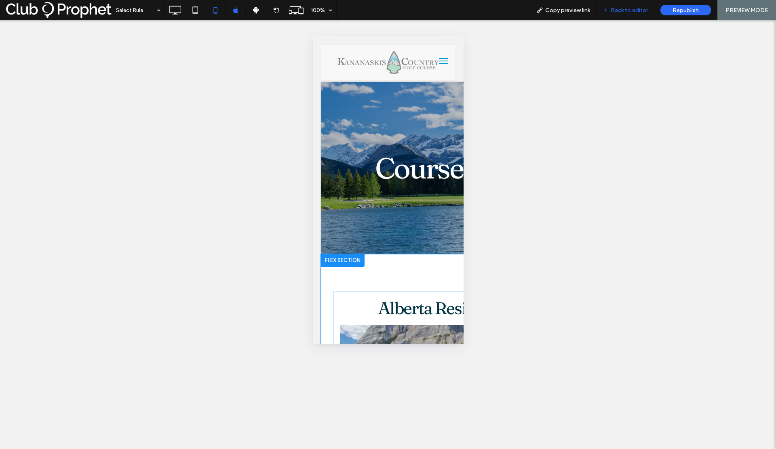
click at [629, 11] on span "Back to editor" at bounding box center [628, 10] width 37 height 7
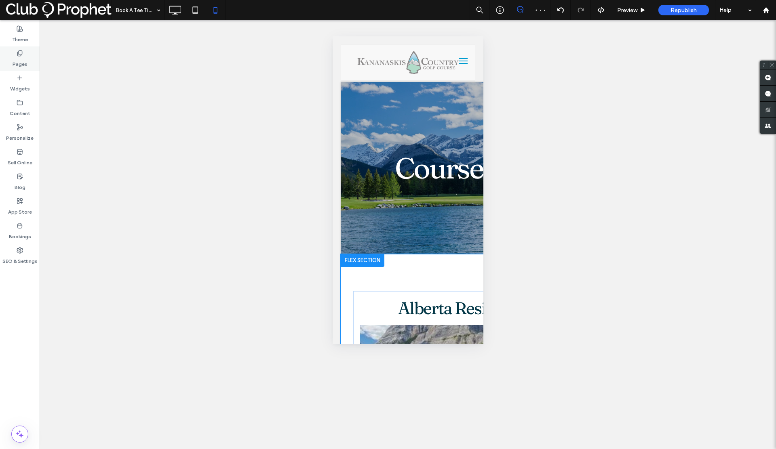
click at [19, 65] on label "Pages" at bounding box center [20, 62] width 15 height 11
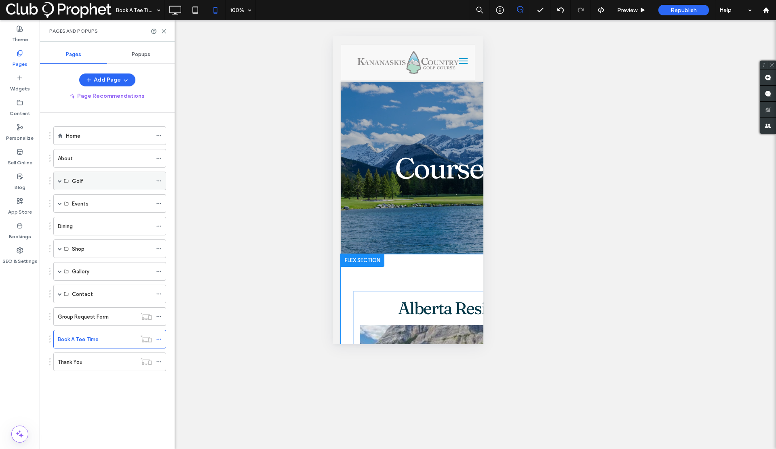
click at [57, 182] on div "Golf" at bounding box center [109, 181] width 113 height 19
click at [58, 181] on span at bounding box center [60, 181] width 4 height 4
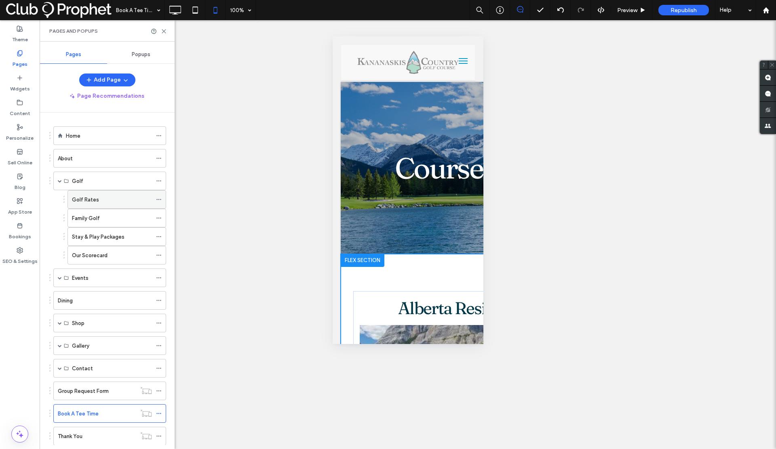
click at [82, 201] on label "Golf Rates" at bounding box center [85, 200] width 27 height 14
click at [627, 10] on span "Preview" at bounding box center [627, 10] width 20 height 7
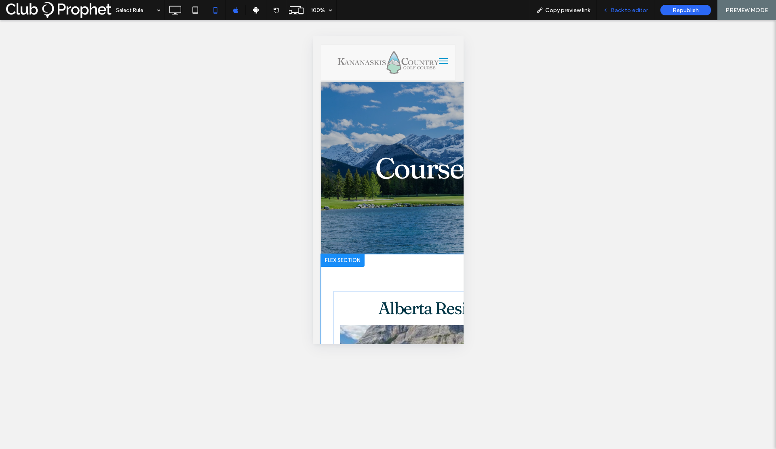
click at [629, 12] on span "Back to editor" at bounding box center [628, 10] width 37 height 7
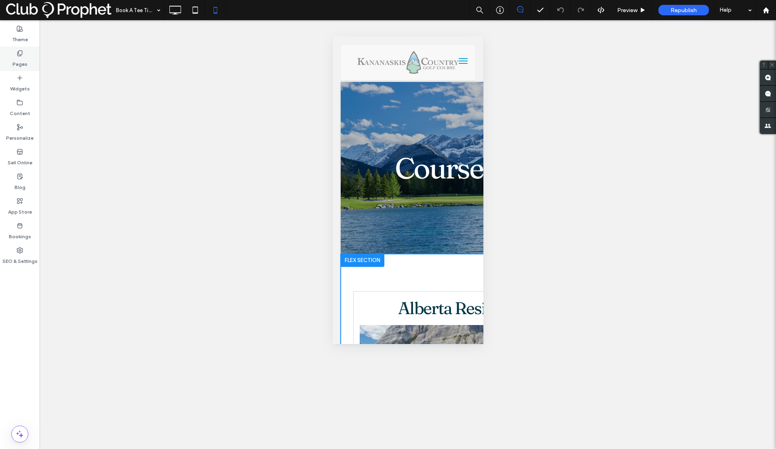
click at [16, 58] on label "Pages" at bounding box center [20, 62] width 15 height 11
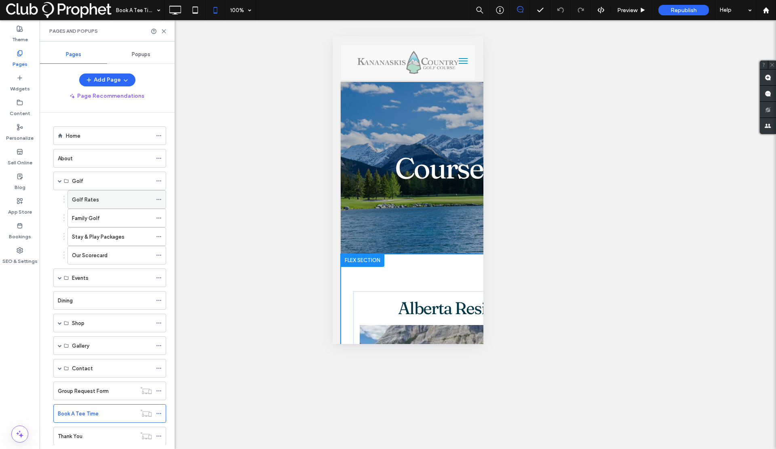
click at [104, 202] on div "Golf Rates" at bounding box center [112, 200] width 80 height 8
click at [23, 39] on label "Theme" at bounding box center [20, 37] width 16 height 11
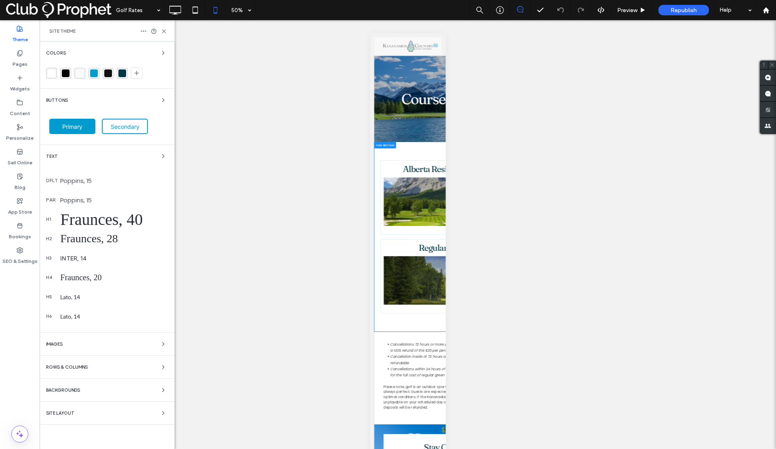
click at [24, 40] on label "Theme" at bounding box center [20, 37] width 16 height 11
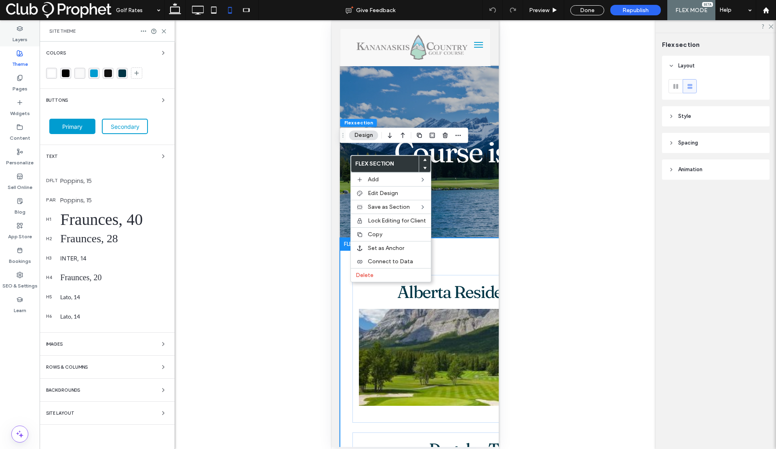
click at [19, 38] on label "Layers" at bounding box center [20, 37] width 15 height 11
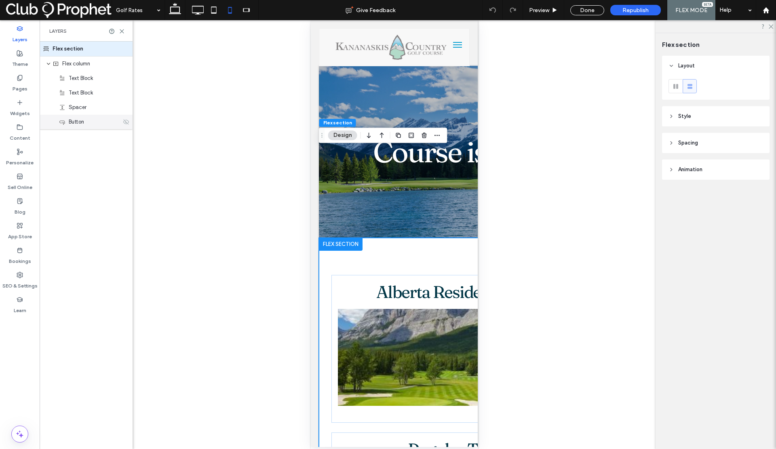
click at [124, 123] on use at bounding box center [126, 121] width 6 height 5
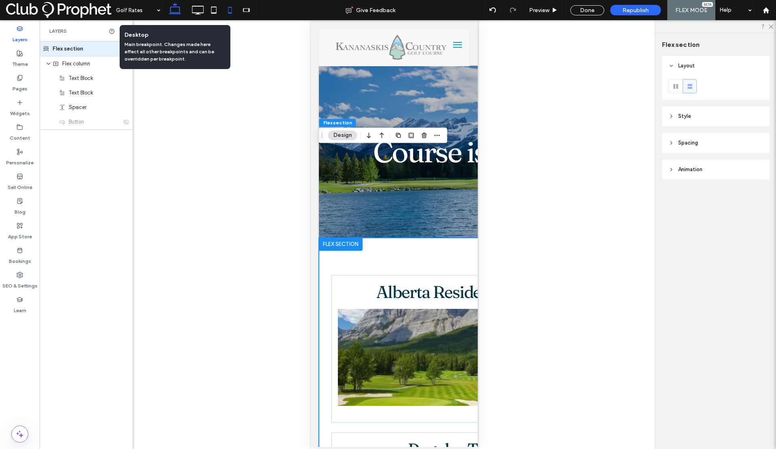
click at [177, 12] on icon at bounding box center [175, 10] width 16 height 16
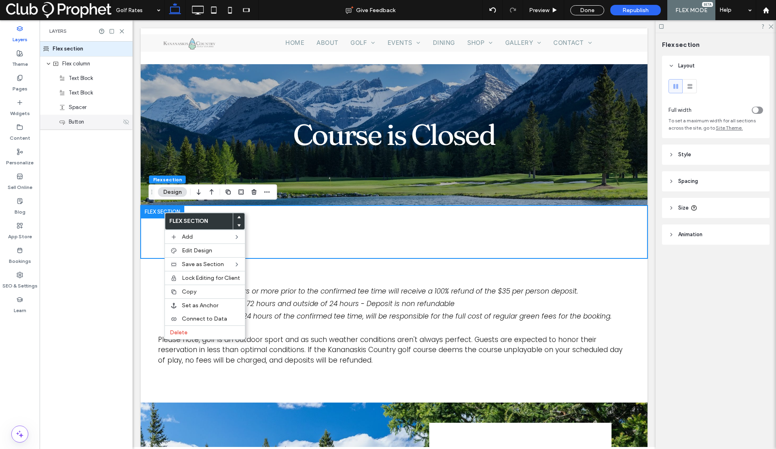
click at [126, 122] on use at bounding box center [126, 121] width 6 height 5
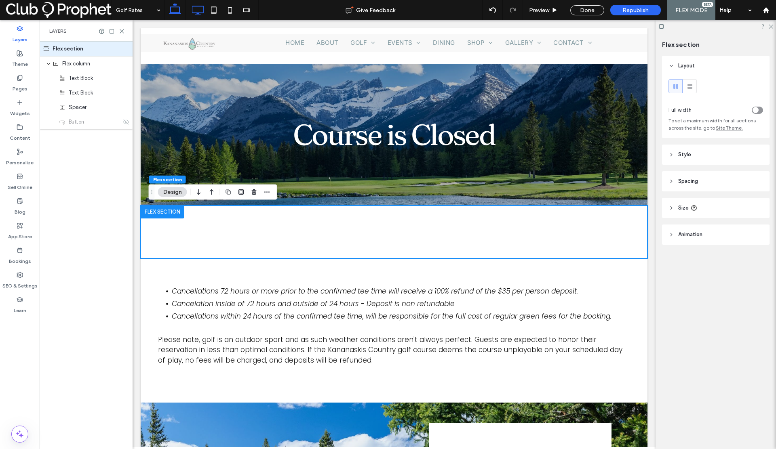
click at [196, 10] on icon at bounding box center [197, 10] width 16 height 16
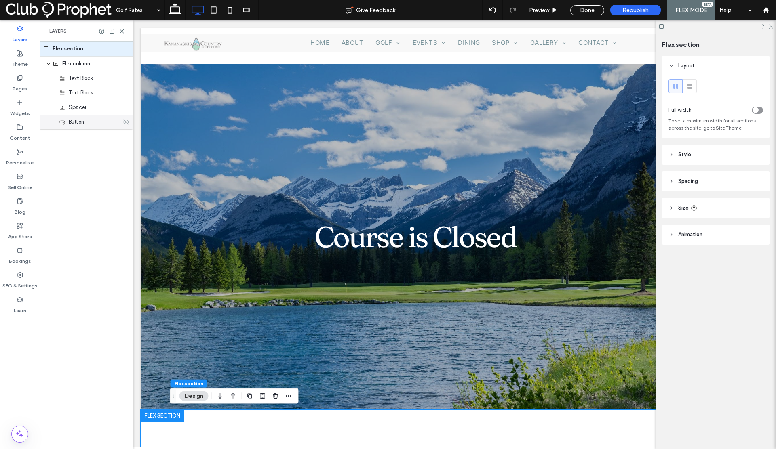
click at [124, 122] on icon at bounding box center [126, 122] width 6 height 6
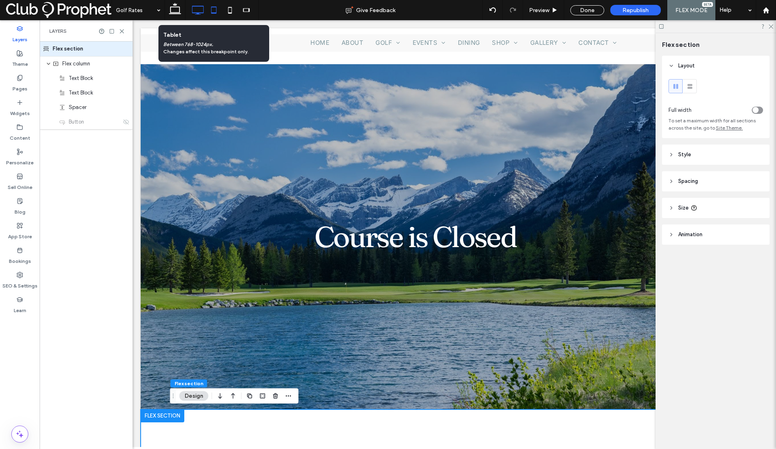
click at [216, 7] on icon at bounding box center [214, 10] width 16 height 16
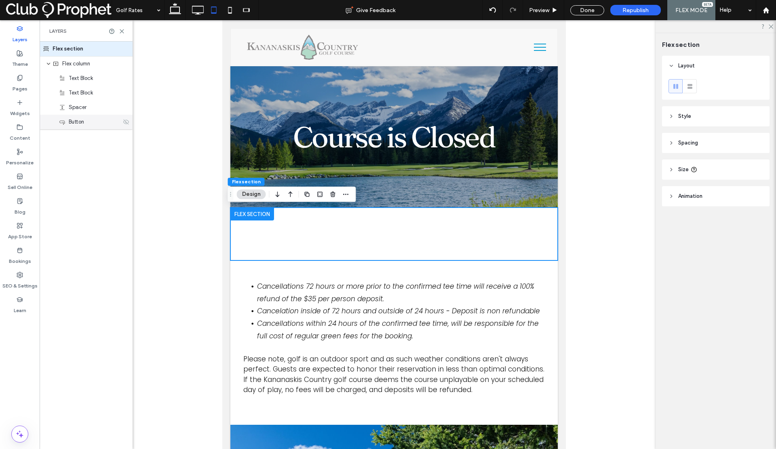
click at [125, 123] on icon at bounding box center [126, 122] width 6 height 6
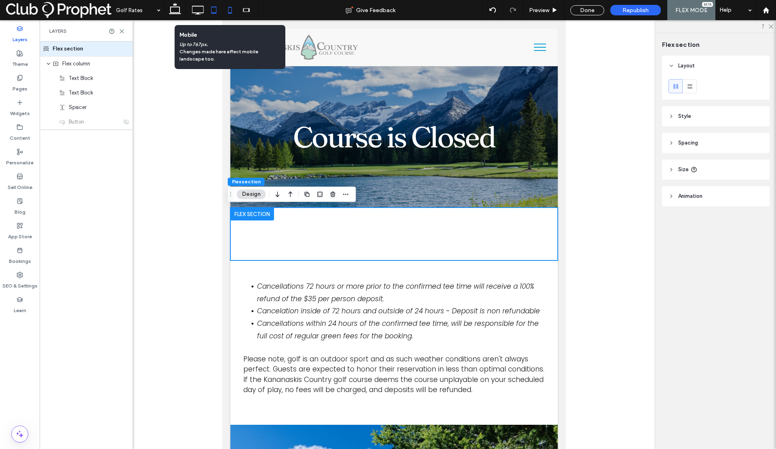
click at [227, 9] on icon at bounding box center [230, 10] width 16 height 16
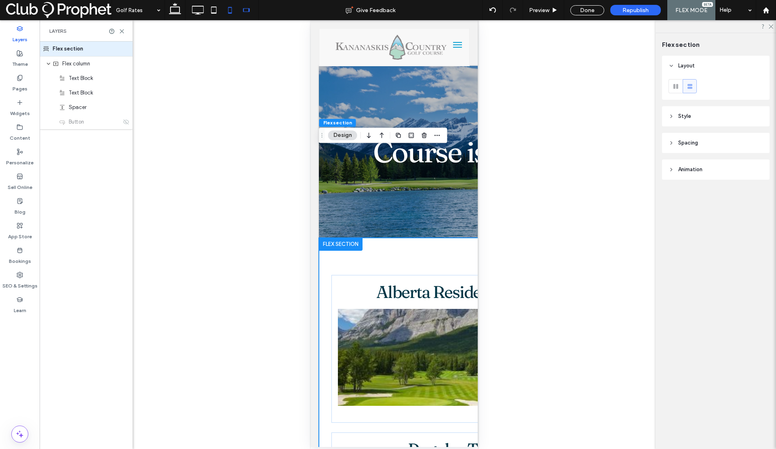
click at [244, 13] on icon at bounding box center [246, 10] width 16 height 16
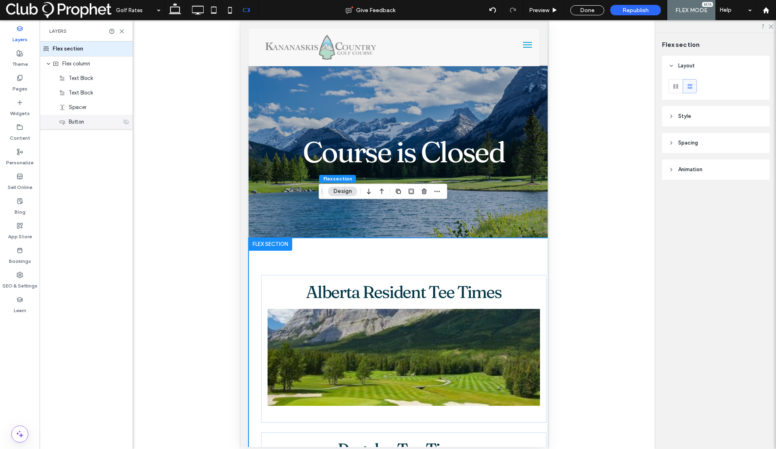
click at [127, 122] on icon at bounding box center [126, 122] width 6 height 6
click at [21, 81] on label "Pages" at bounding box center [20, 86] width 15 height 11
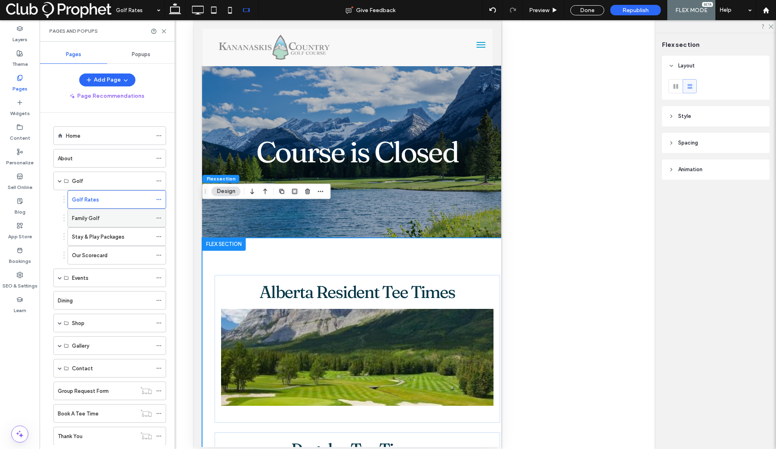
click at [86, 219] on label "Family Golf" at bounding box center [86, 218] width 28 height 14
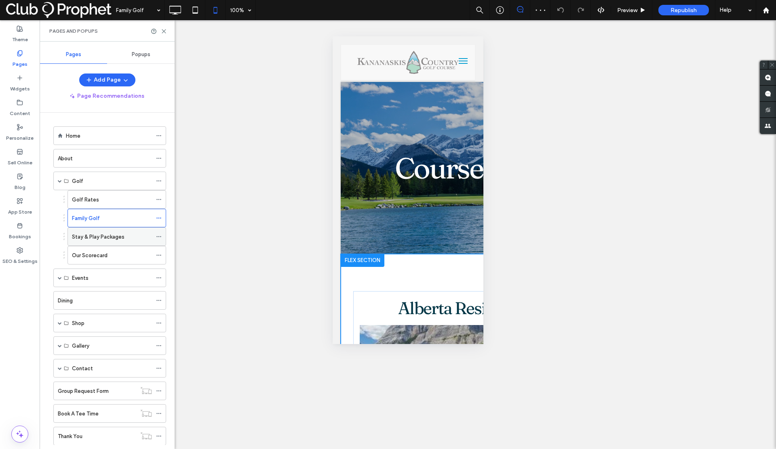
click at [108, 237] on label "Stay & Play Packages" at bounding box center [98, 237] width 53 height 14
click at [123, 251] on div "Our Scorecard" at bounding box center [112, 255] width 80 height 8
click at [76, 137] on label "Home" at bounding box center [73, 136] width 15 height 14
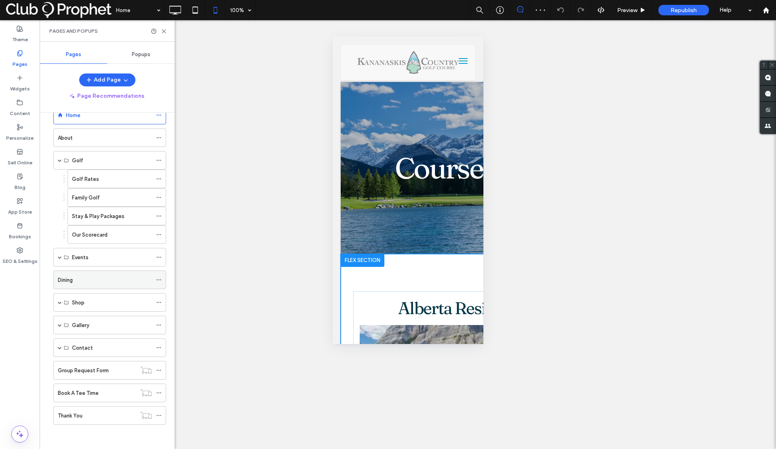
click at [67, 278] on label "Dining" at bounding box center [65, 280] width 15 height 14
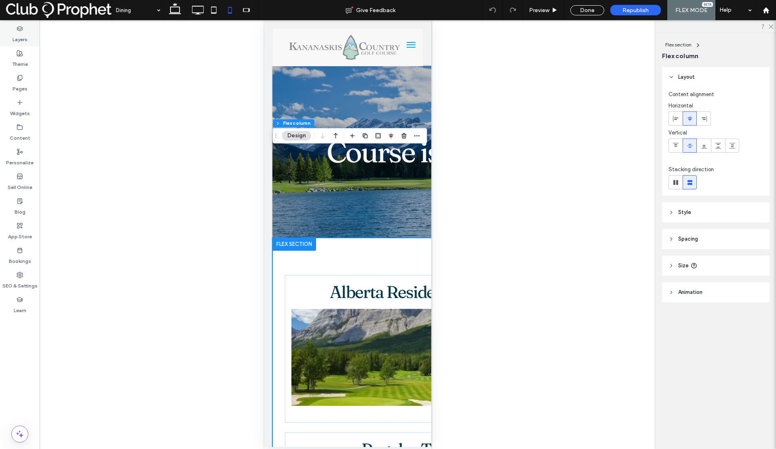
click at [18, 36] on label "Layers" at bounding box center [20, 37] width 15 height 11
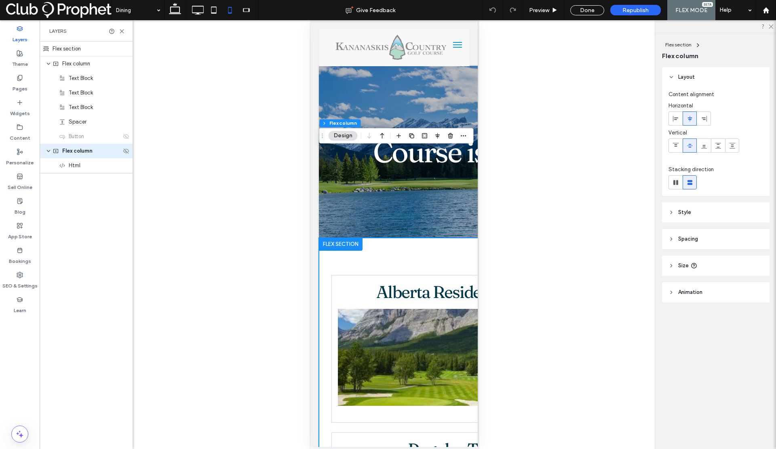
click at [126, 155] on div "Flex column" at bounding box center [86, 151] width 93 height 15
click at [126, 154] on div "Flex column" at bounding box center [86, 151] width 93 height 15
click at [126, 152] on icon at bounding box center [126, 151] width 6 height 6
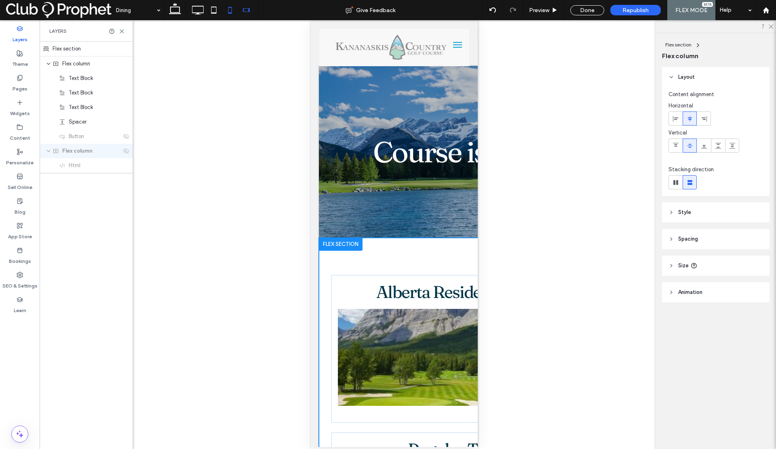
click at [249, 11] on icon at bounding box center [246, 10] width 16 height 16
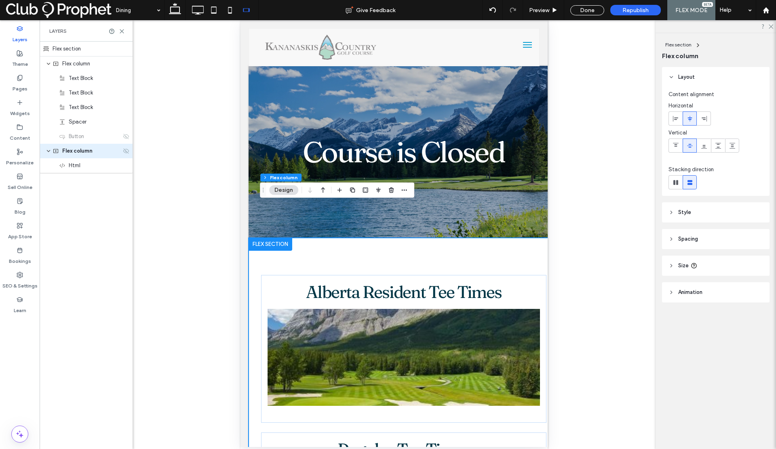
click at [125, 151] on icon at bounding box center [126, 151] width 6 height 6
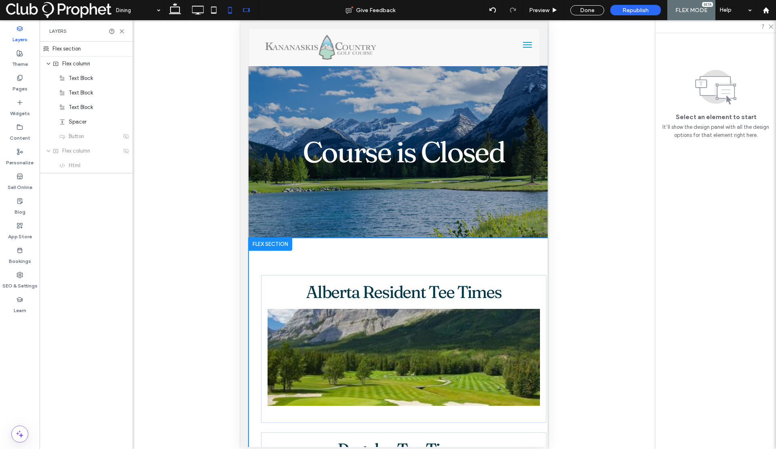
click at [231, 10] on icon at bounding box center [230, 10] width 16 height 16
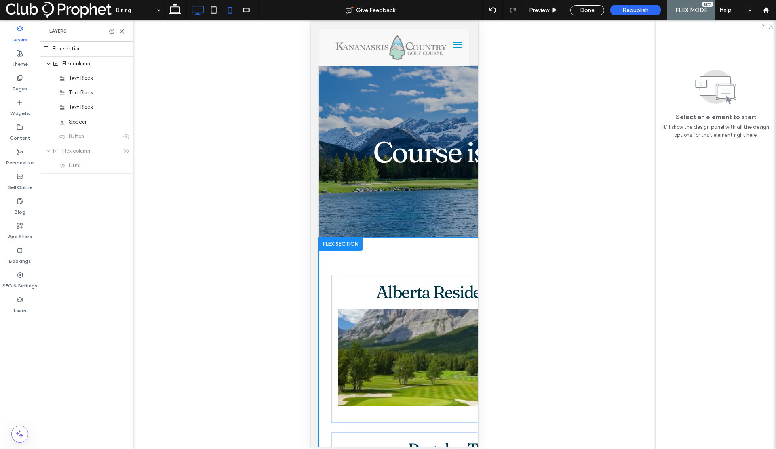
click at [202, 13] on use at bounding box center [198, 10] width 12 height 9
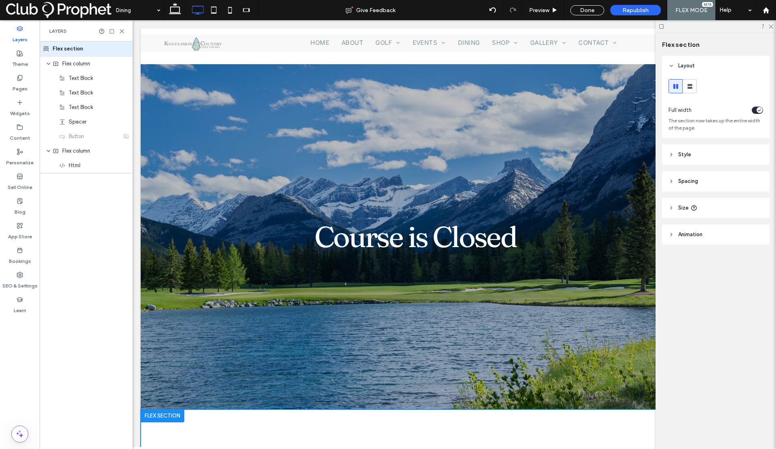
scroll to position [0, 8]
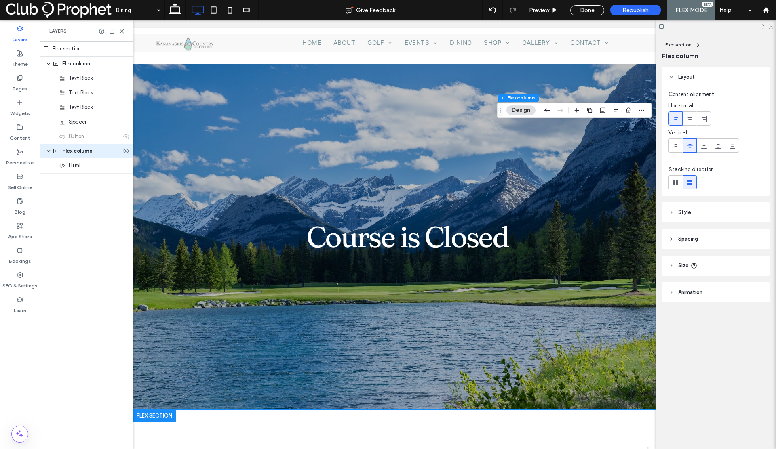
click at [124, 154] on div "Flex column" at bounding box center [86, 151] width 93 height 15
click at [125, 153] on use at bounding box center [126, 150] width 6 height 5
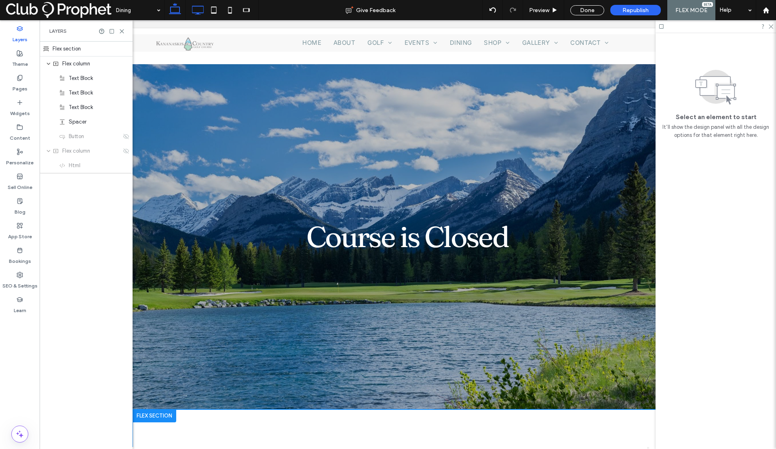
click at [176, 11] on icon at bounding box center [175, 10] width 16 height 16
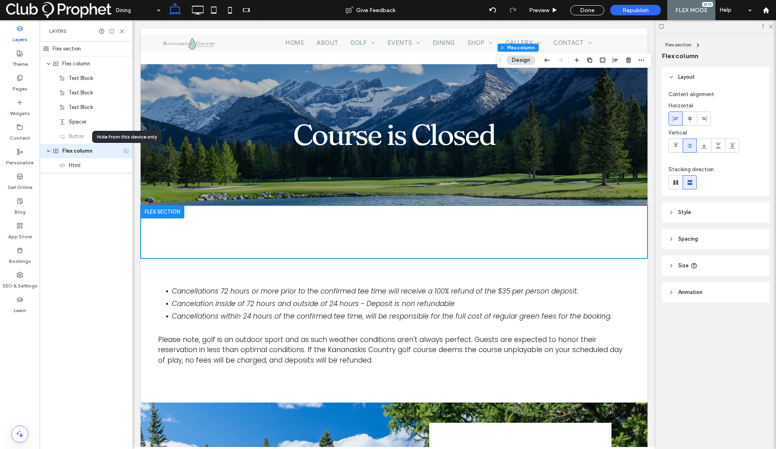
click at [125, 151] on icon at bounding box center [126, 151] width 6 height 6
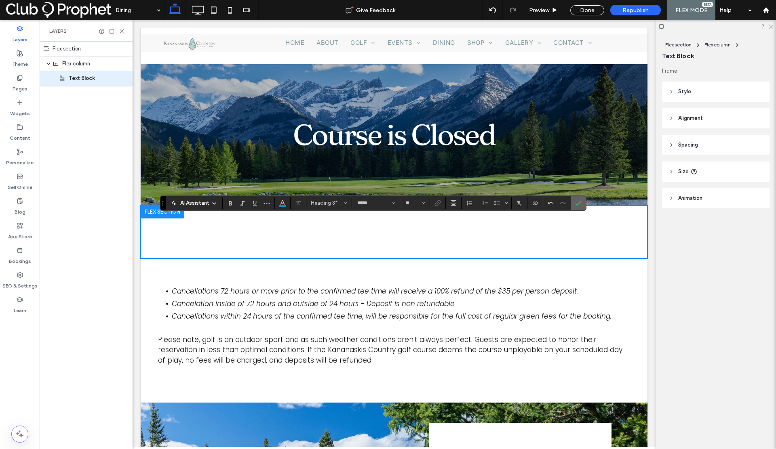
click at [575, 202] on icon "Confirm" at bounding box center [578, 203] width 6 height 6
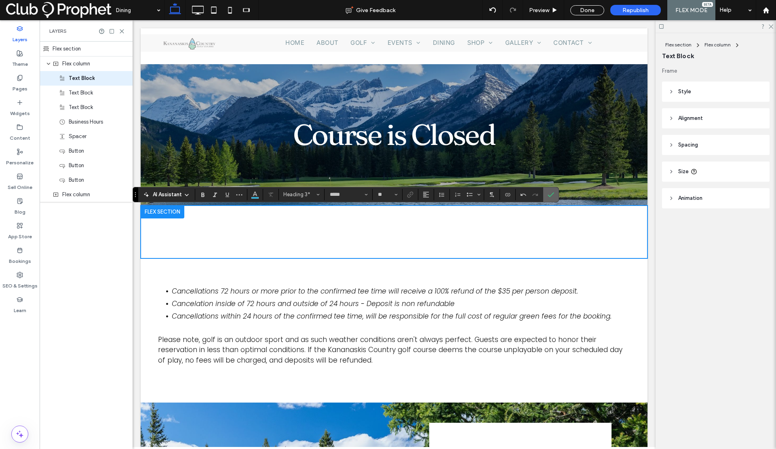
click at [554, 191] on label "Confirm" at bounding box center [551, 194] width 12 height 15
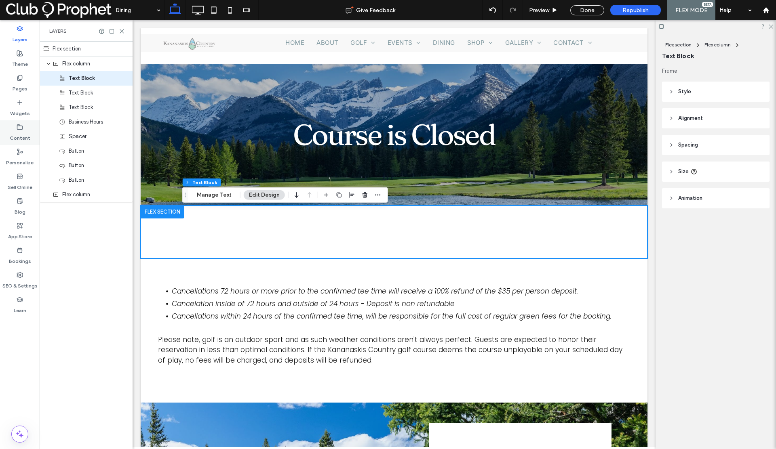
click at [21, 132] on label "Content" at bounding box center [20, 135] width 21 height 11
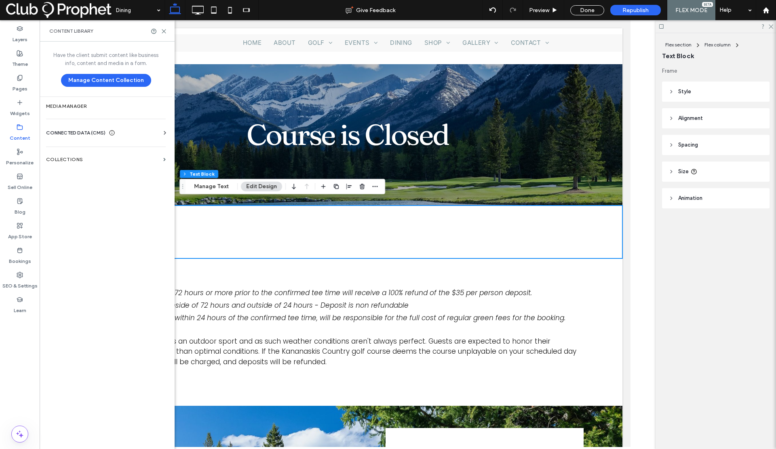
click at [71, 133] on span "CONNECTED DATA (CMS)" at bounding box center [75, 133] width 59 height 8
click at [72, 153] on label "Business Info" at bounding box center [108, 153] width 110 height 6
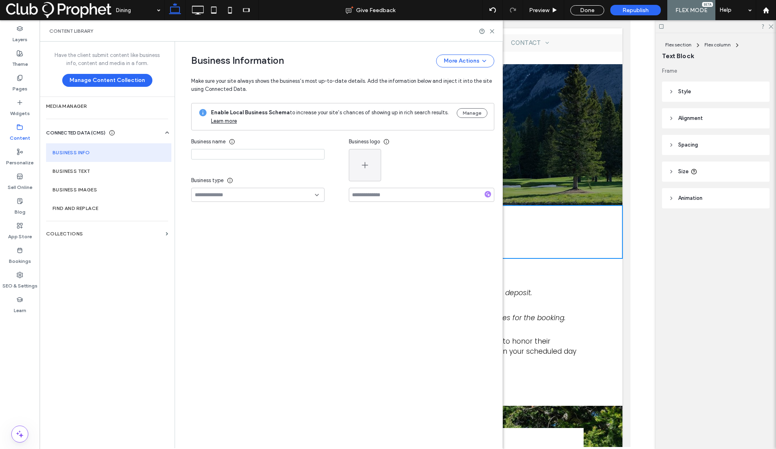
type input "**********"
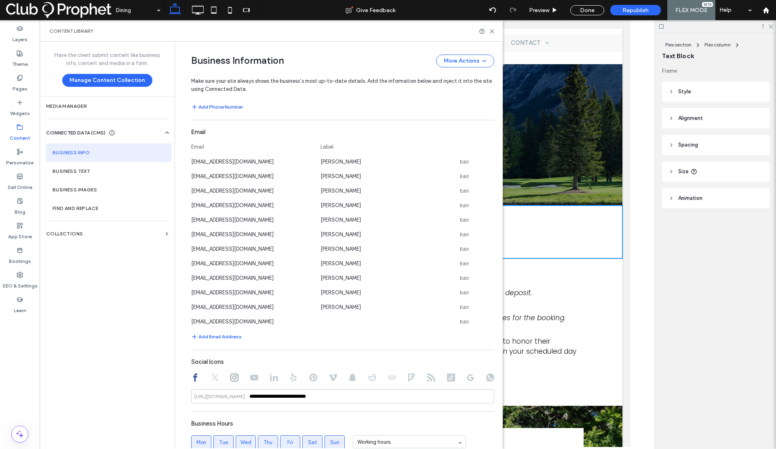
scroll to position [511, 0]
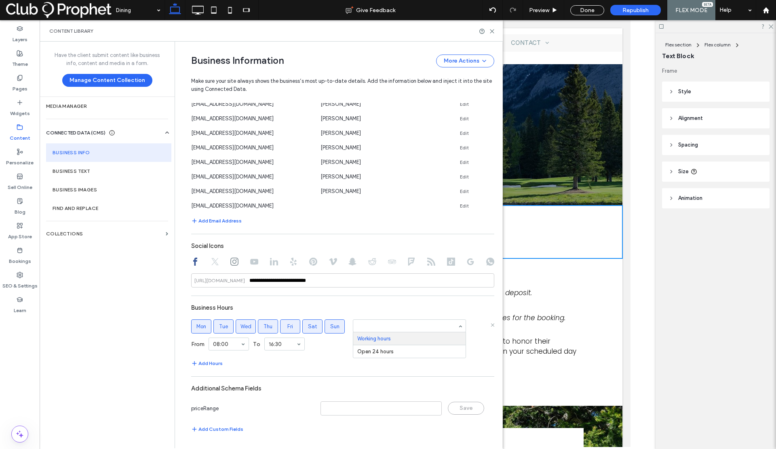
click at [351, 311] on div "Business Hours" at bounding box center [342, 307] width 303 height 15
click at [330, 329] on span "Sun" at bounding box center [334, 327] width 9 height 8
click at [308, 328] on span "Sat" at bounding box center [312, 327] width 9 height 8
click at [282, 326] on label "Fri" at bounding box center [290, 327] width 20 height 14
click at [264, 326] on span "Thu" at bounding box center [267, 327] width 9 height 8
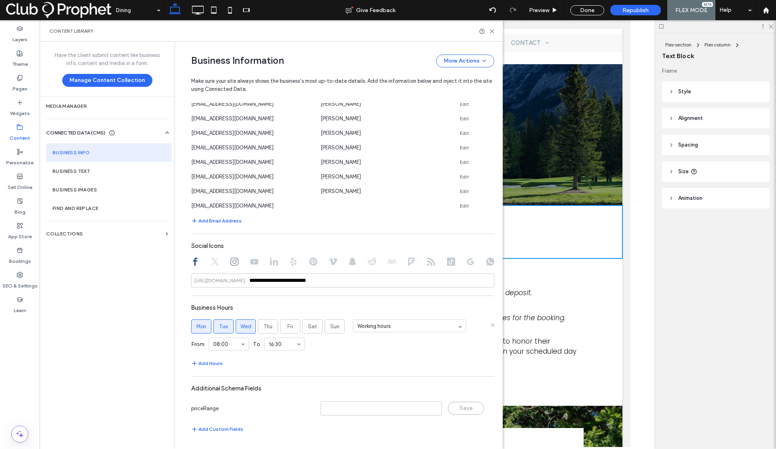
click at [236, 324] on label "Wed" at bounding box center [246, 327] width 20 height 14
click at [219, 324] on span "Tue" at bounding box center [223, 327] width 9 height 8
click at [197, 325] on span "Mon" at bounding box center [201, 327] width 10 height 8
click at [490, 29] on icon at bounding box center [492, 31] width 6 height 6
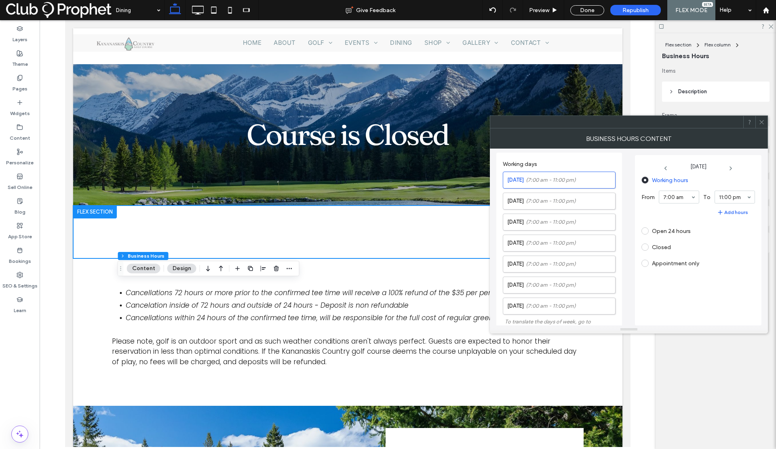
click at [647, 247] on span at bounding box center [644, 247] width 7 height 7
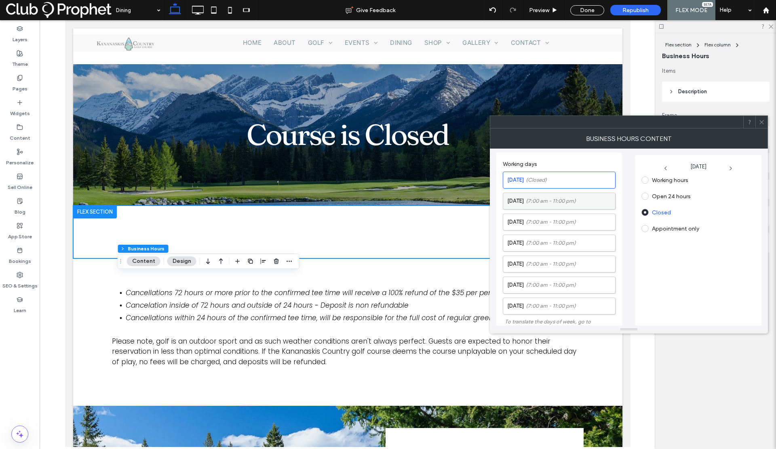
click at [588, 204] on label "Tuesday (7:00 am - 11:00 pm)" at bounding box center [561, 201] width 108 height 16
click at [648, 247] on label "Closed" at bounding box center [655, 247] width 29 height 7
click at [591, 225] on label "Wednesday (7:00 am - 11:00 pm)" at bounding box center [561, 222] width 108 height 16
click at [645, 244] on span at bounding box center [644, 247] width 7 height 7
click at [583, 242] on label "Thursday (7:00 am - 11:00 pm)" at bounding box center [561, 243] width 108 height 16
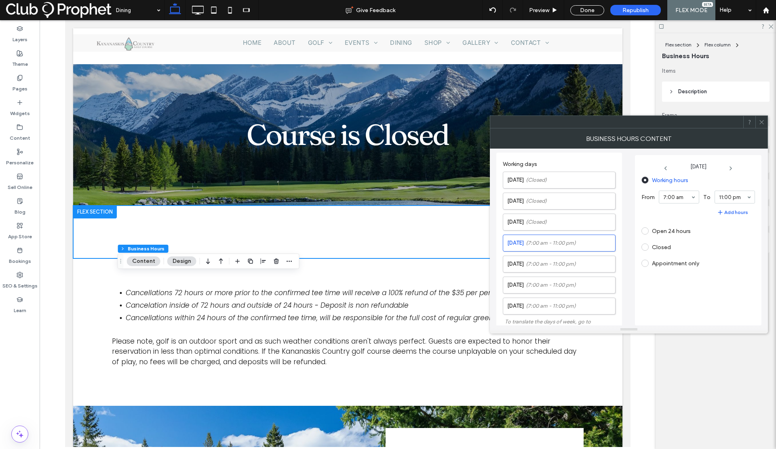
click at [646, 248] on span at bounding box center [644, 247] width 7 height 7
click at [544, 261] on span "(7:00 am - 11:00 pm)" at bounding box center [551, 264] width 50 height 8
drag, startPoint x: 643, startPoint y: 248, endPoint x: 626, endPoint y: 259, distance: 20.2
click at [643, 248] on span at bounding box center [644, 247] width 7 height 7
click at [574, 282] on span "(7:00 am - 11:00 pm)" at bounding box center [551, 285] width 50 height 8
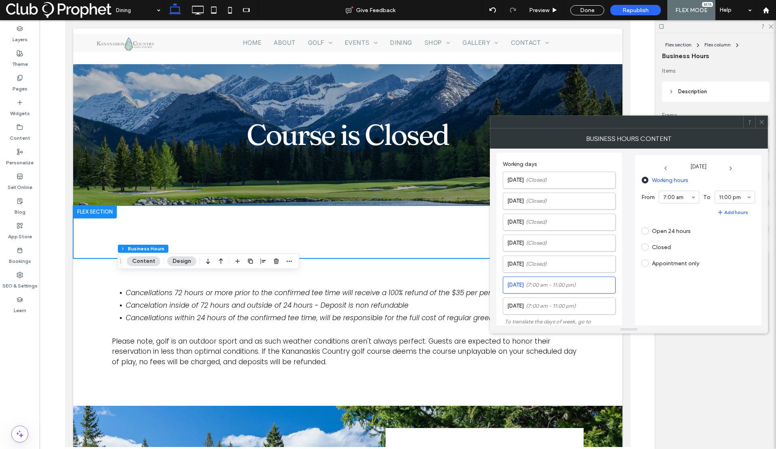
click at [645, 247] on span at bounding box center [644, 247] width 7 height 7
click at [581, 303] on label "Sunday (7:00 am - 11:00 pm)" at bounding box center [561, 306] width 108 height 16
click at [644, 248] on span at bounding box center [644, 247] width 7 height 7
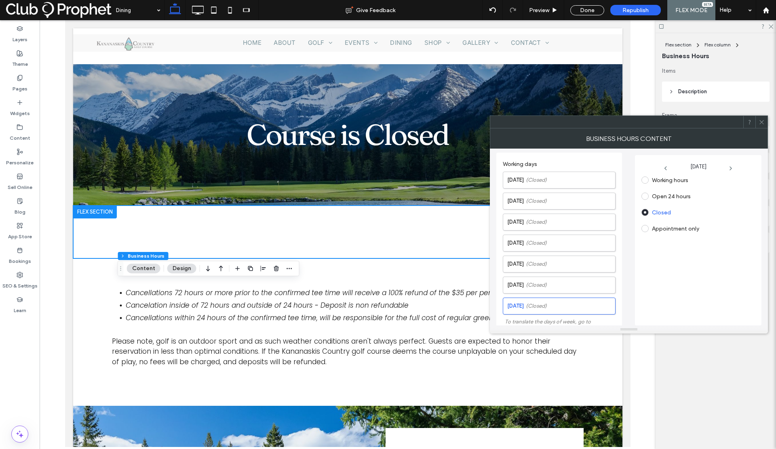
click at [760, 125] on span at bounding box center [761, 122] width 6 height 12
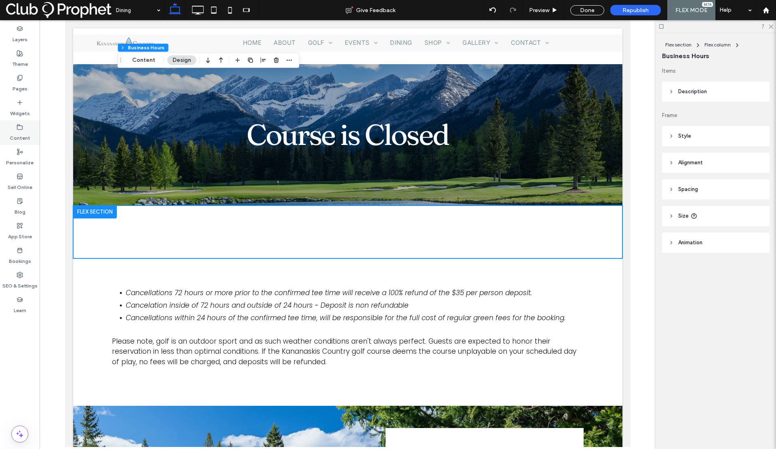
click at [21, 135] on label "Content" at bounding box center [20, 135] width 21 height 11
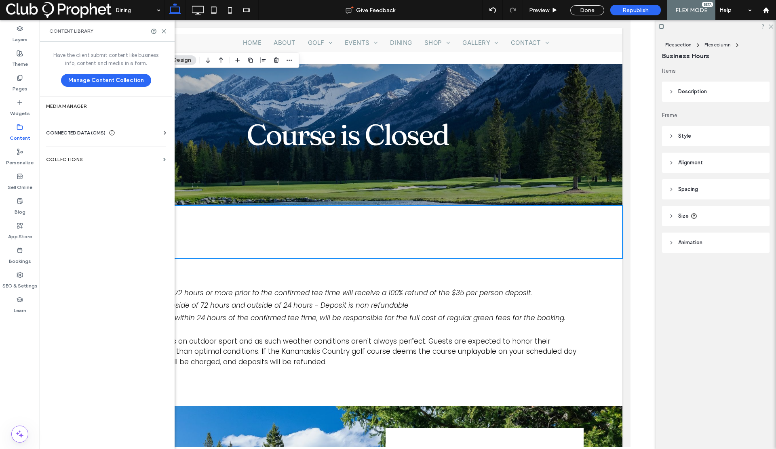
click at [75, 133] on span "CONNECTED DATA (CMS)" at bounding box center [75, 133] width 59 height 8
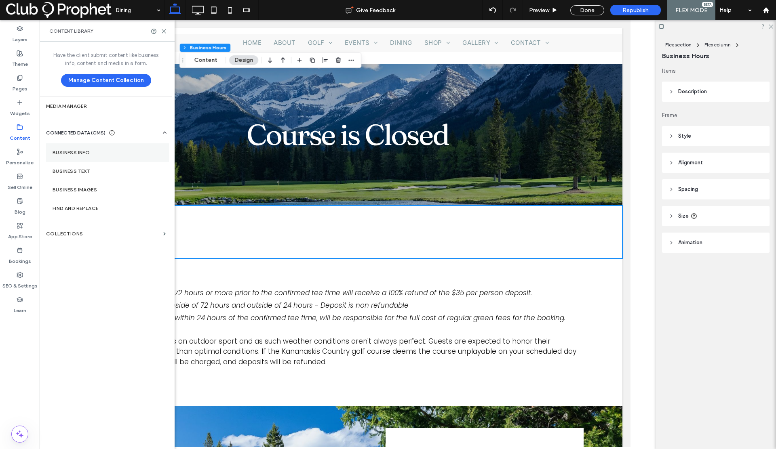
click at [77, 157] on section "Business Info" at bounding box center [107, 152] width 123 height 19
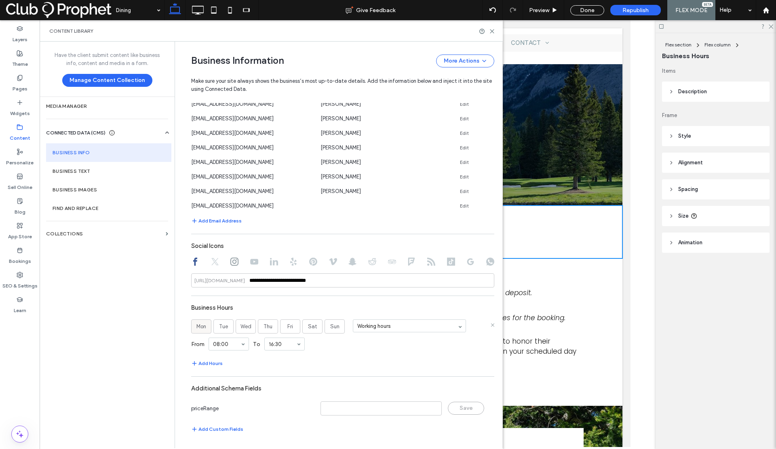
click at [204, 326] on label "Mon" at bounding box center [201, 327] width 20 height 14
click at [219, 325] on span "Tue" at bounding box center [223, 327] width 9 height 8
click at [244, 328] on span "Wed" at bounding box center [245, 327] width 11 height 8
click at [273, 327] on label "Thu" at bounding box center [268, 327] width 20 height 14
click at [289, 327] on span "Fri" at bounding box center [290, 327] width 6 height 8
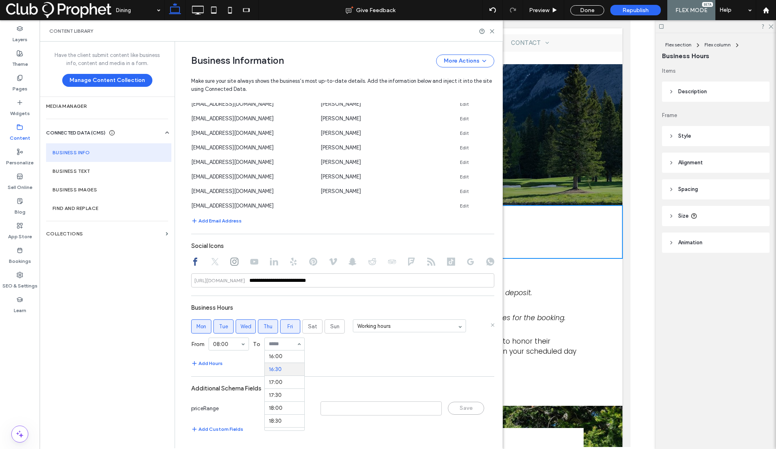
scroll to position [414, 0]
click at [334, 358] on section "Business Hours Mon Tue Wed Thu Fri Sat Sun Working hours From 08:00 To 16:00 Ad…" at bounding box center [342, 334] width 303 height 68
click at [491, 32] on use at bounding box center [492, 31] width 4 height 4
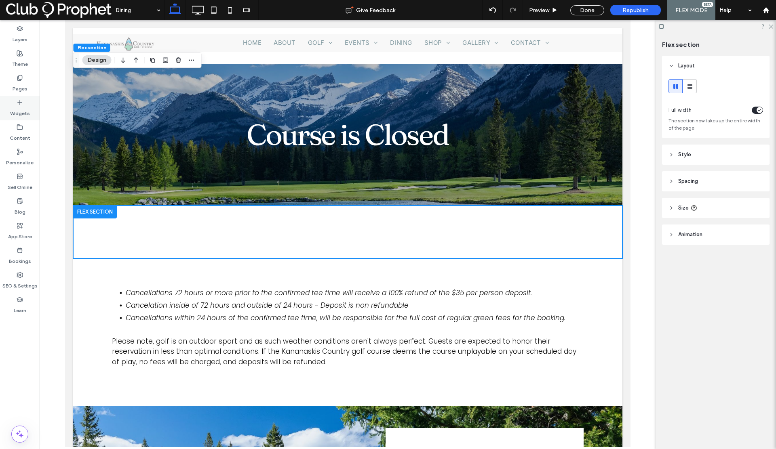
click at [15, 107] on label "Widgets" at bounding box center [20, 111] width 20 height 11
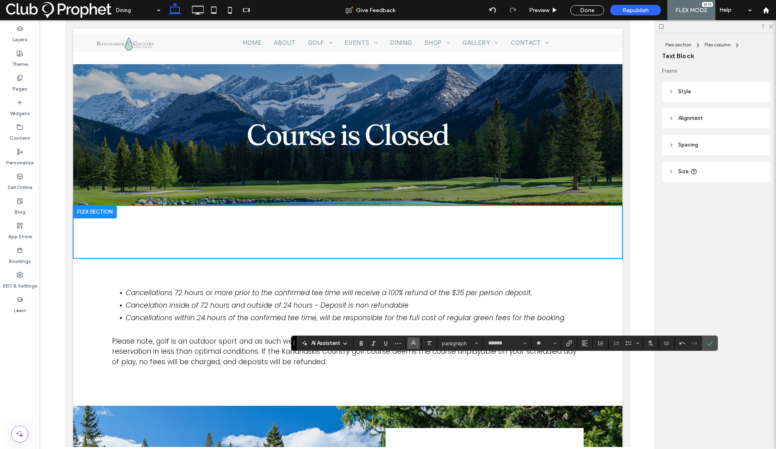
click at [413, 345] on icon "Color" at bounding box center [413, 342] width 6 height 6
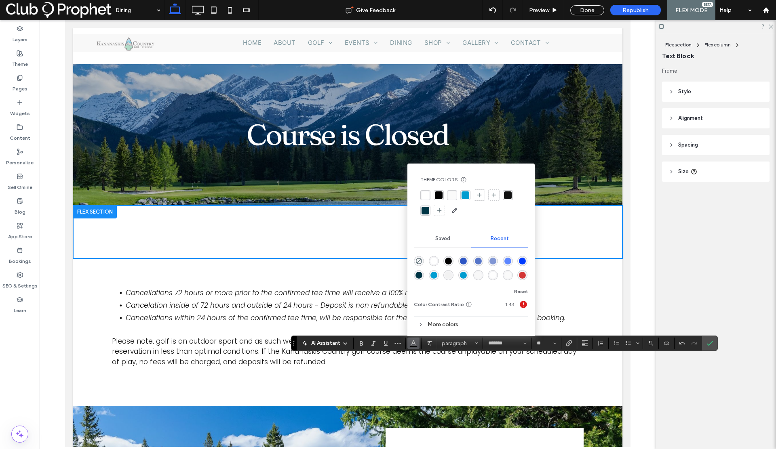
click at [427, 194] on div "rgba(255, 255, 255, 1)" at bounding box center [425, 195] width 8 height 8
click at [710, 344] on icon "Confirm" at bounding box center [709, 343] width 6 height 6
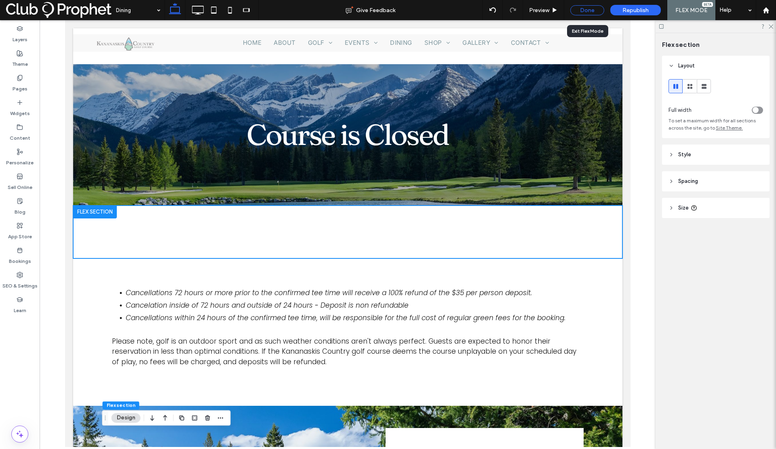
click at [584, 8] on div "Done" at bounding box center [587, 10] width 34 height 10
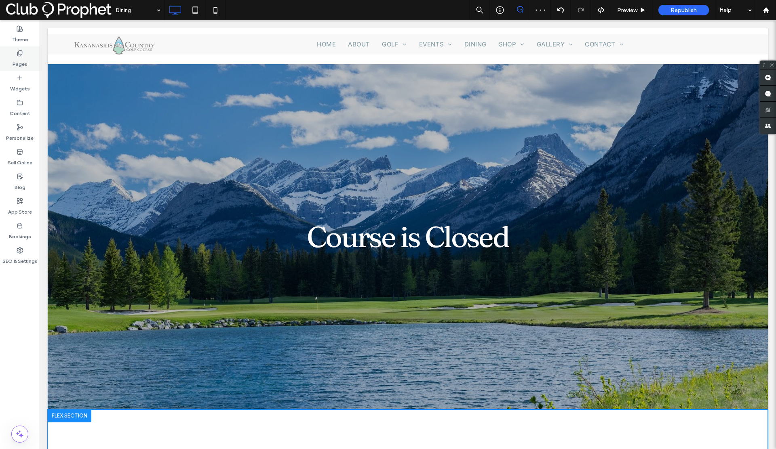
click at [19, 63] on label "Pages" at bounding box center [20, 62] width 15 height 11
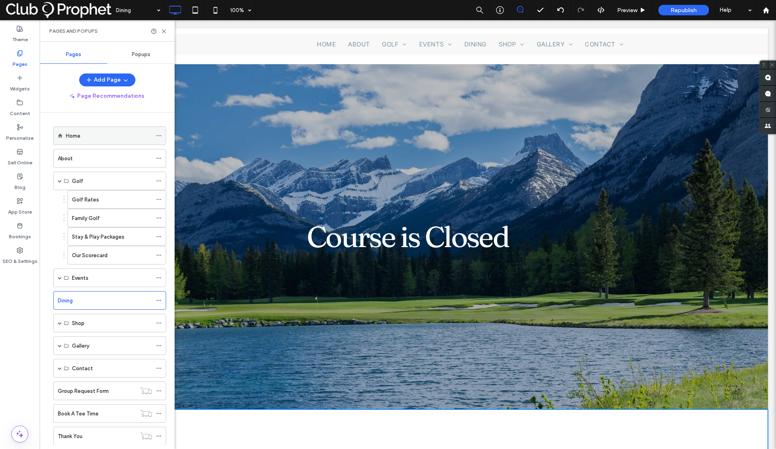
click at [69, 141] on div "Home" at bounding box center [109, 136] width 86 height 18
click at [161, 29] on icon at bounding box center [164, 31] width 6 height 6
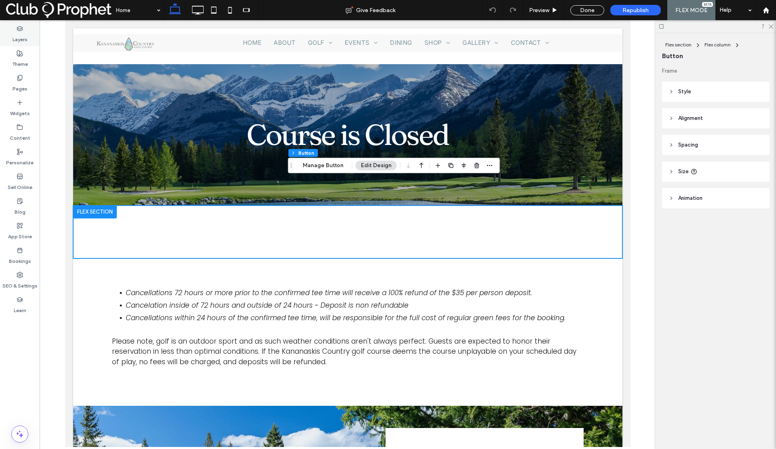
click at [24, 37] on label "Layers" at bounding box center [20, 37] width 15 height 11
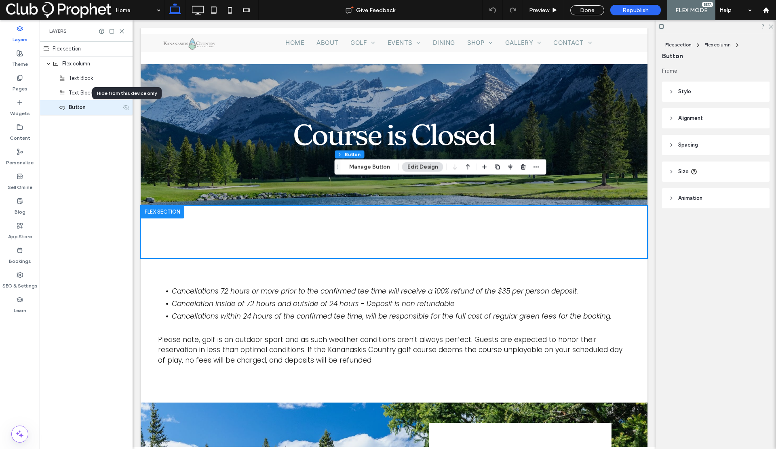
click at [125, 108] on icon at bounding box center [126, 107] width 6 height 6
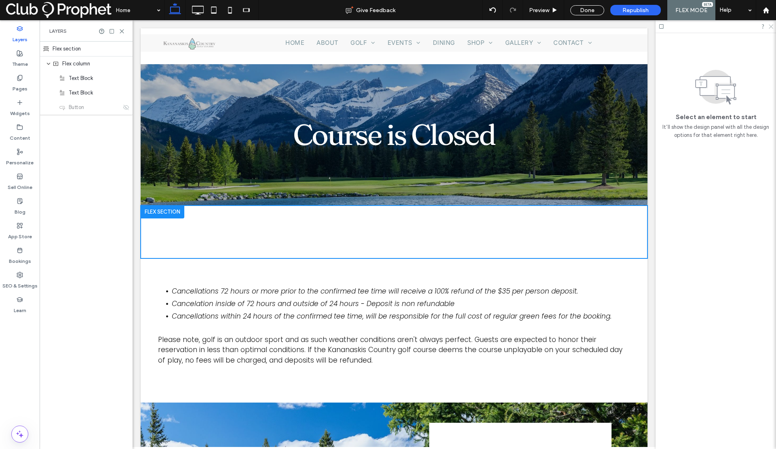
click at [770, 27] on icon at bounding box center [770, 25] width 5 height 5
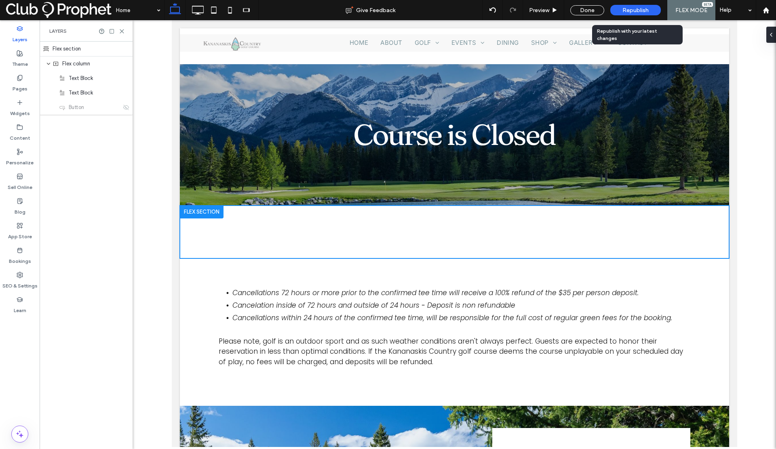
click at [634, 11] on span "Republish" at bounding box center [635, 10] width 26 height 7
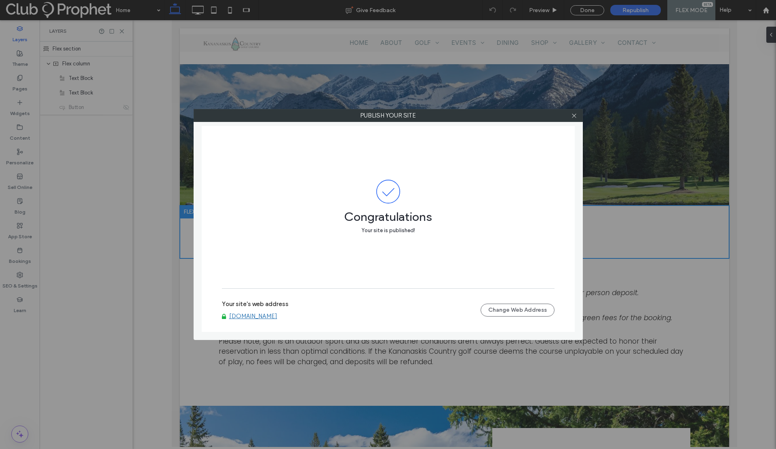
click at [268, 316] on link "www.kananaskisgolf.com" at bounding box center [253, 316] width 48 height 7
click at [572, 117] on icon at bounding box center [574, 116] width 6 height 6
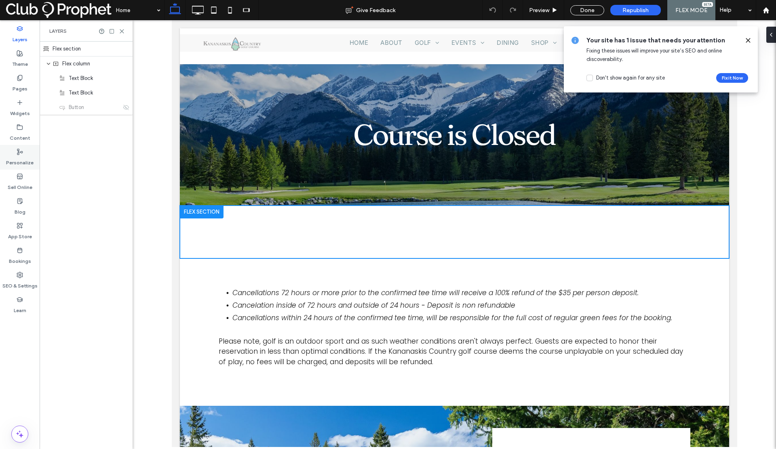
drag, startPoint x: 22, startPoint y: 165, endPoint x: 30, endPoint y: 166, distance: 8.5
click at [22, 165] on label "Personalize" at bounding box center [19, 160] width 27 height 11
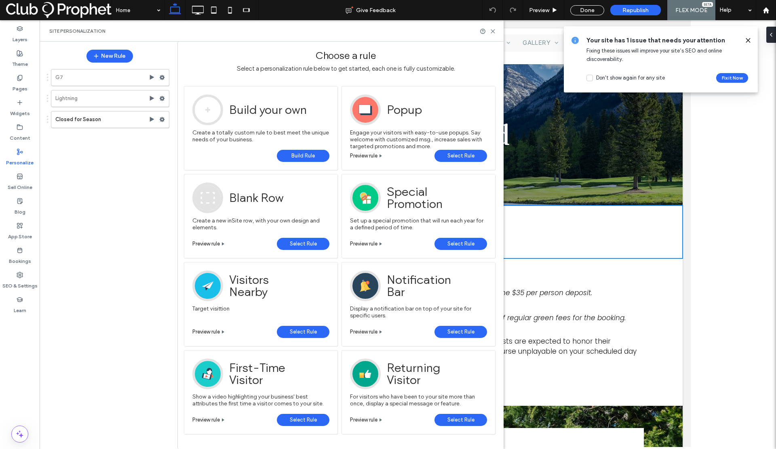
click at [289, 155] on link "Build Rule" at bounding box center [303, 156] width 53 height 12
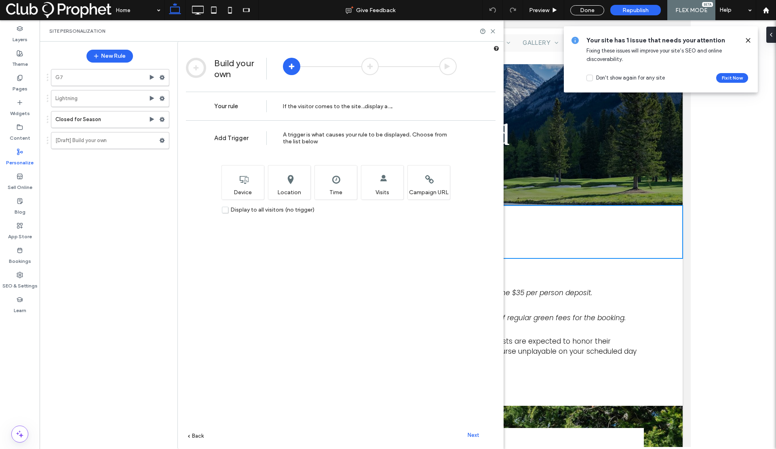
click at [227, 210] on label "Display to all visitors (no trigger)" at bounding box center [268, 209] width 93 height 7
click at [469, 434] on span "Next" at bounding box center [473, 435] width 12 height 6
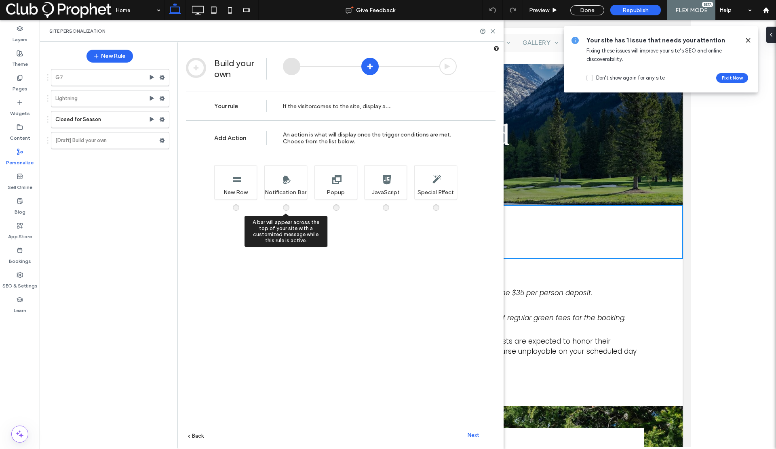
click at [291, 204] on span at bounding box center [291, 204] width 0 height 0
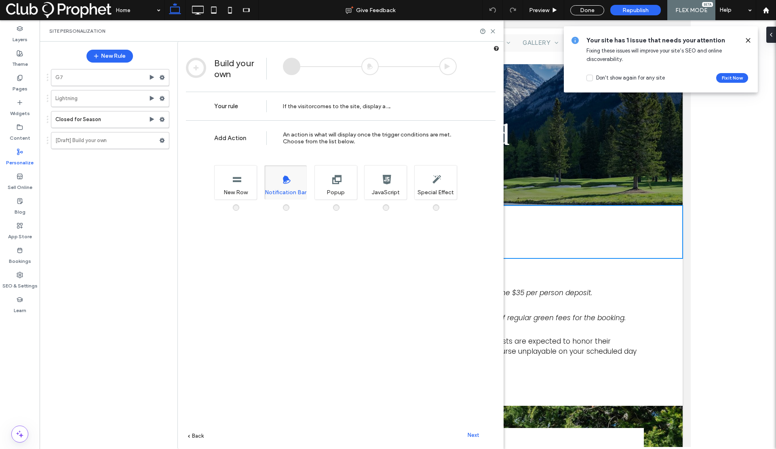
click at [471, 436] on span "Next" at bounding box center [473, 435] width 12 height 6
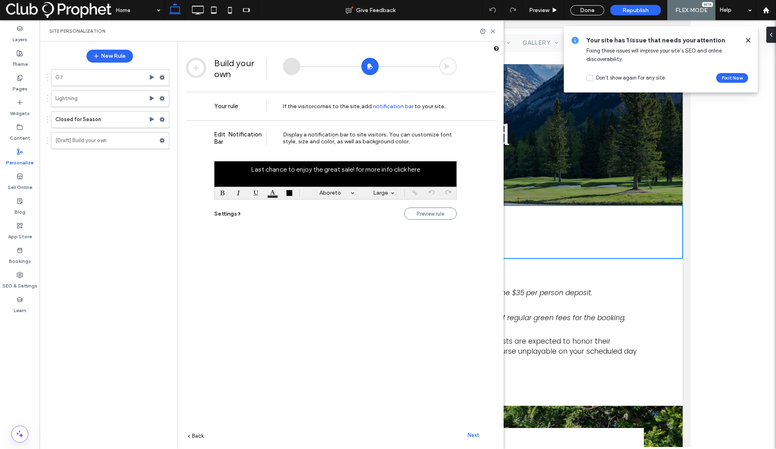
click at [420, 169] on div at bounding box center [335, 174] width 242 height 26
drag, startPoint x: 421, startPoint y: 169, endPoint x: 326, endPoint y: 170, distance: 95.4
click at [326, 170] on div at bounding box center [335, 174] width 242 height 26
drag, startPoint x: 399, startPoint y: 177, endPoint x: 263, endPoint y: 176, distance: 135.7
click at [263, 176] on div "**********" at bounding box center [335, 174] width 242 height 26
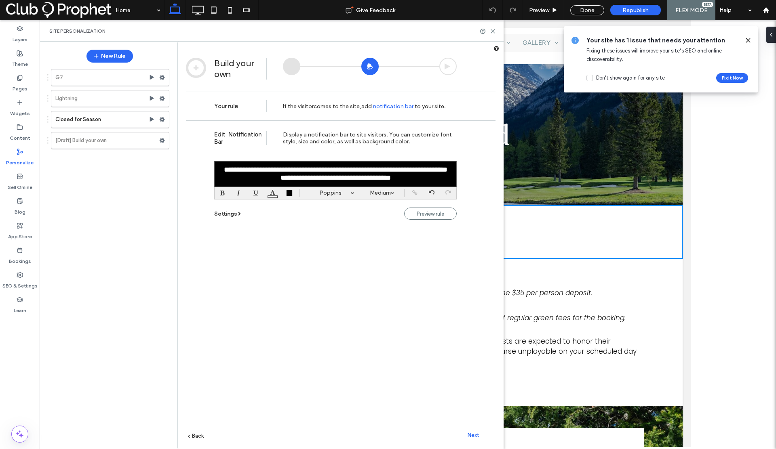
scroll to position [5, 0]
click at [445, 178] on div "**********" at bounding box center [335, 174] width 242 height 26
click at [13, 107] on label "Widgets" at bounding box center [20, 111] width 20 height 11
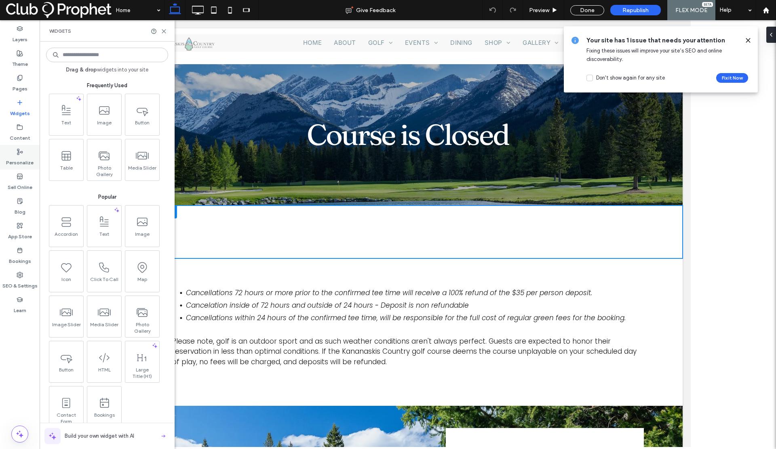
click at [18, 159] on label "Personalize" at bounding box center [19, 160] width 27 height 11
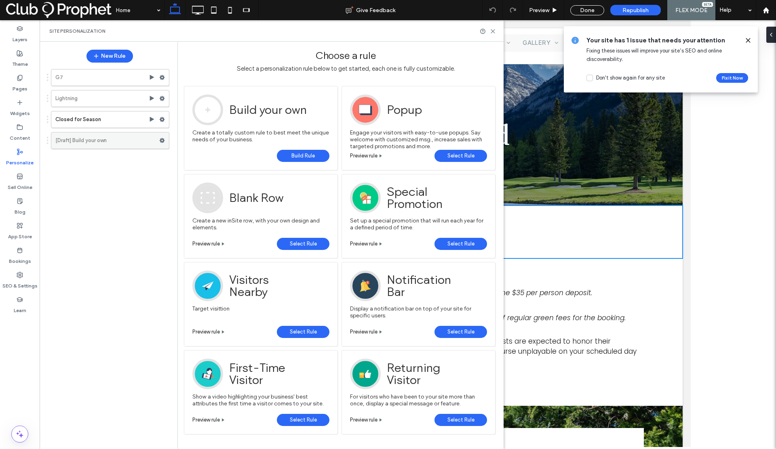
click at [146, 139] on label "[Draft] Build your own" at bounding box center [107, 141] width 104 height 16
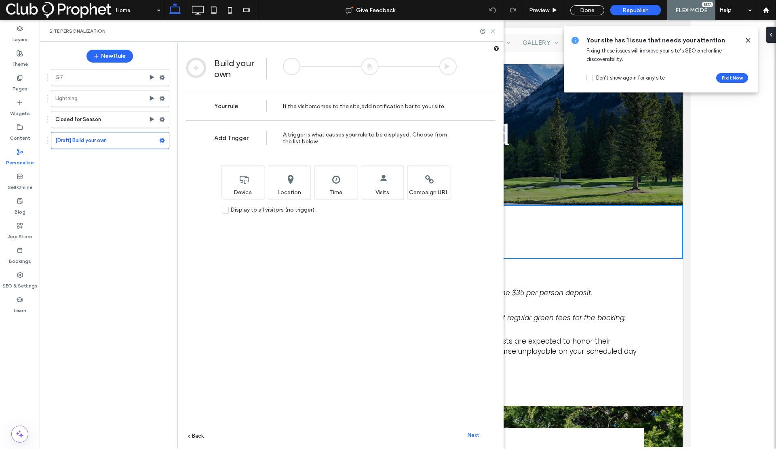
click at [494, 30] on icon at bounding box center [493, 31] width 6 height 6
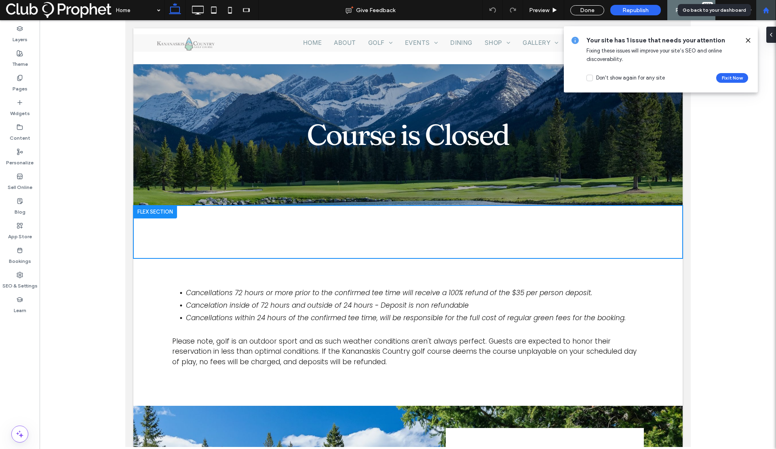
click at [765, 9] on use at bounding box center [765, 10] width 6 height 6
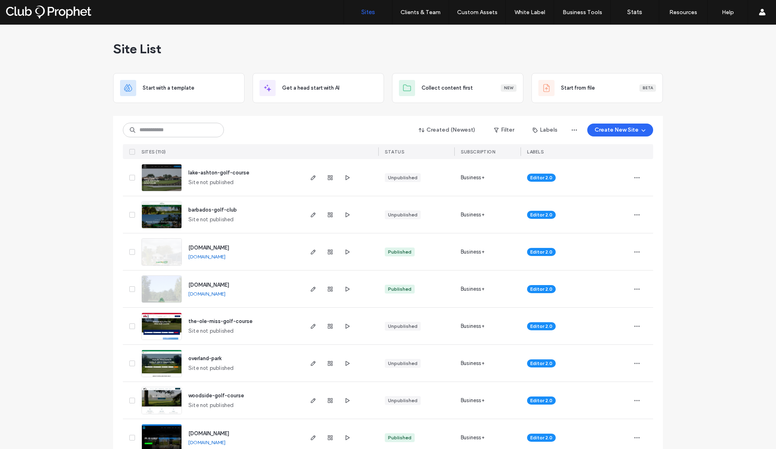
click at [169, 128] on input at bounding box center [173, 130] width 101 height 15
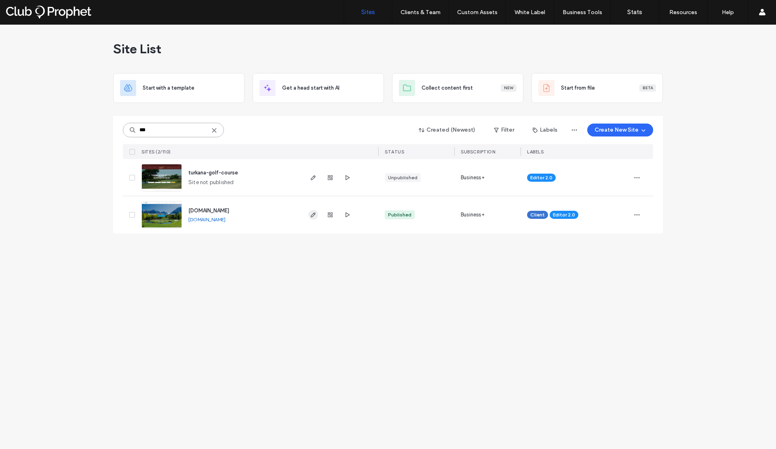
type input "***"
click at [313, 216] on use "button" at bounding box center [313, 215] width 5 height 5
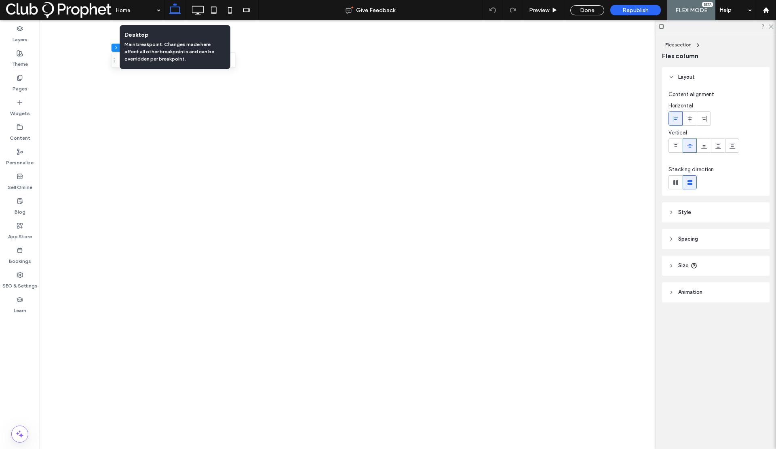
click at [175, 13] on use at bounding box center [175, 8] width 12 height 11
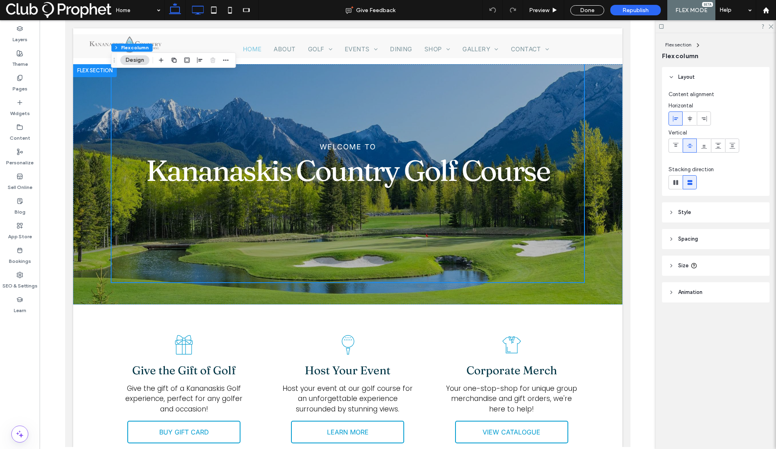
click at [200, 8] on icon at bounding box center [197, 10] width 16 height 16
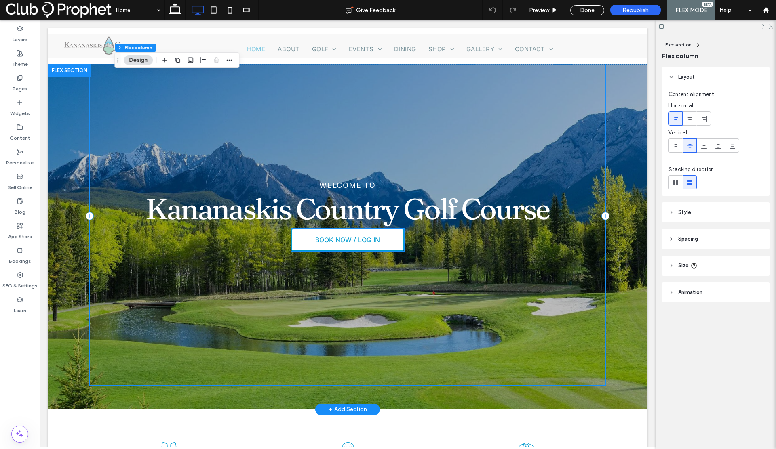
click at [296, 235] on link "BOOK NOW / LOG IN" at bounding box center [347, 240] width 113 height 23
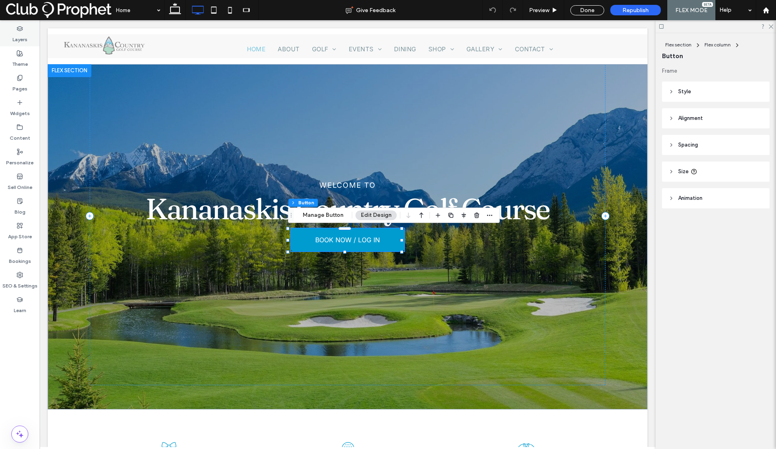
click at [21, 33] on label "Layers" at bounding box center [20, 37] width 15 height 11
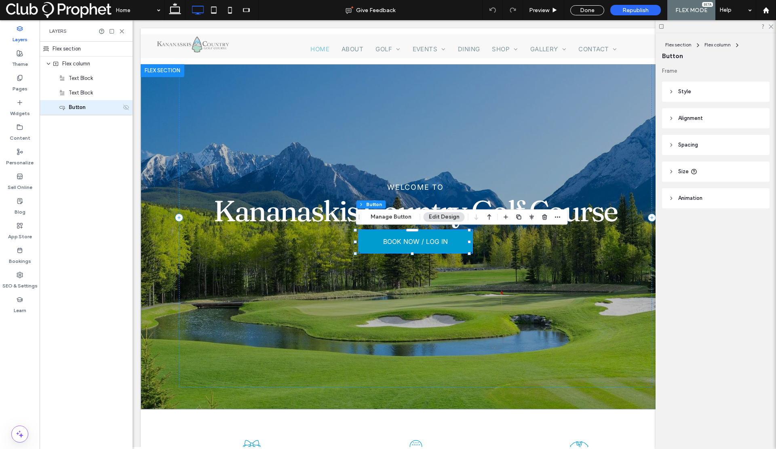
click at [127, 109] on use at bounding box center [126, 107] width 6 height 5
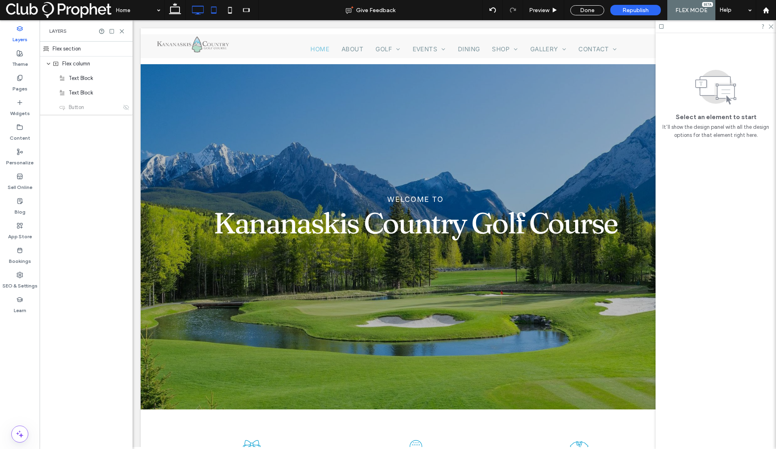
click at [214, 13] on use at bounding box center [213, 9] width 5 height 7
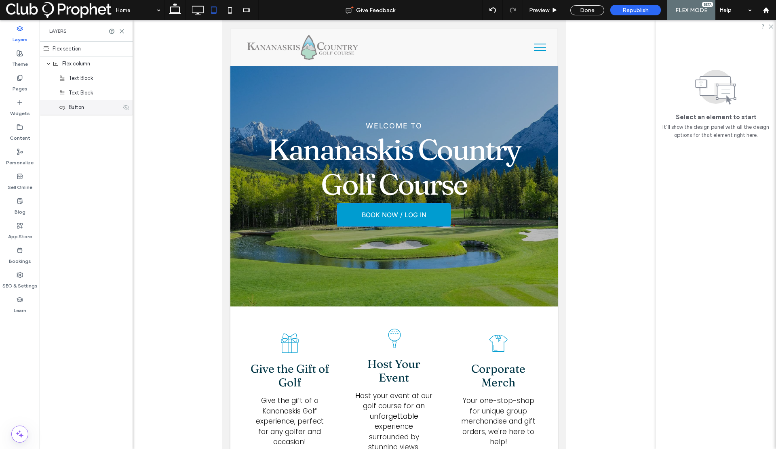
click at [125, 108] on icon at bounding box center [126, 107] width 6 height 6
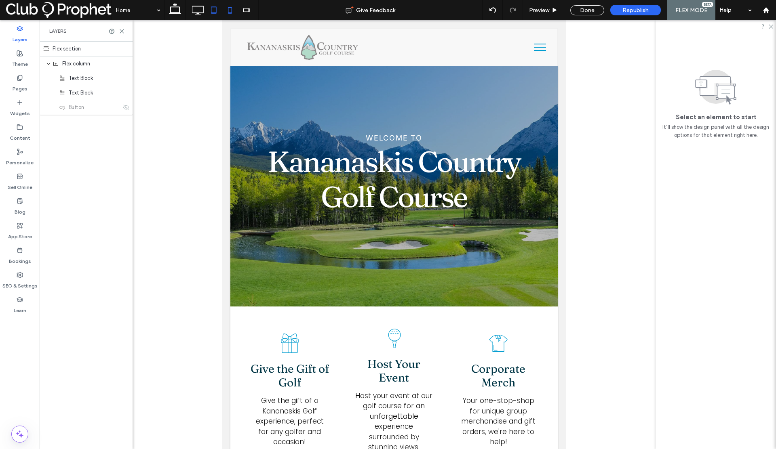
click at [234, 11] on icon at bounding box center [230, 10] width 16 height 16
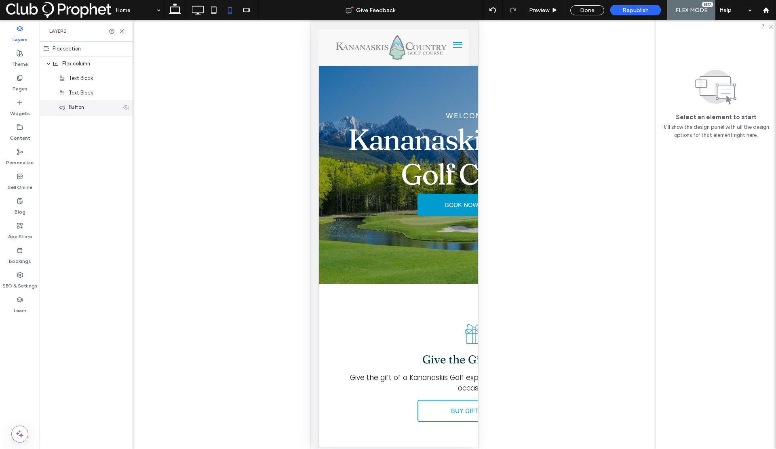
click at [125, 107] on icon at bounding box center [126, 107] width 6 height 6
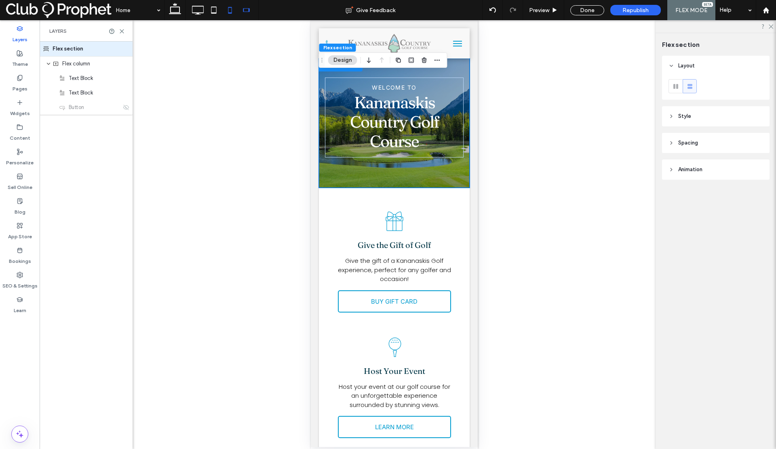
click at [244, 11] on icon at bounding box center [246, 10] width 16 height 16
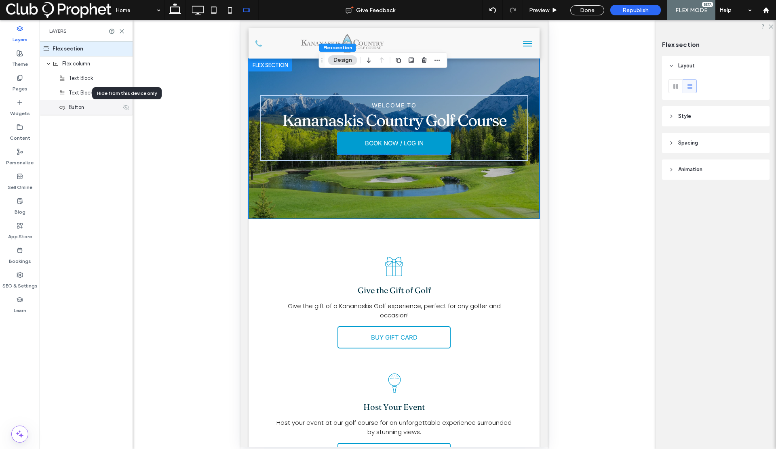
click at [124, 109] on use at bounding box center [126, 107] width 6 height 5
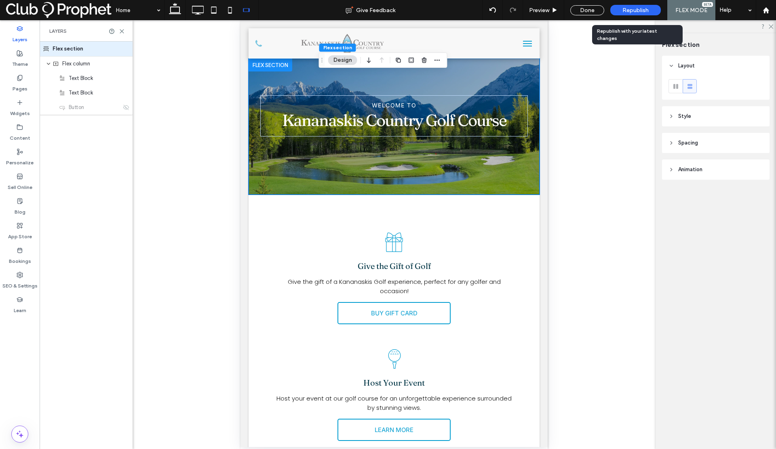
click at [631, 13] on span "Republish" at bounding box center [635, 10] width 26 height 7
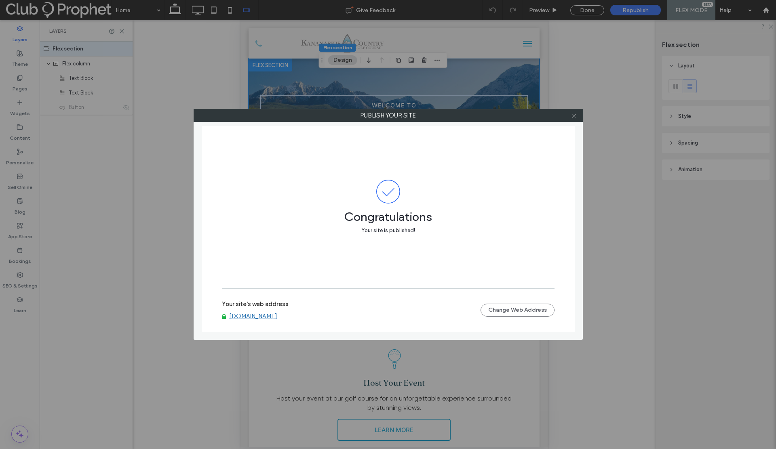
click at [574, 117] on icon at bounding box center [574, 116] width 6 height 6
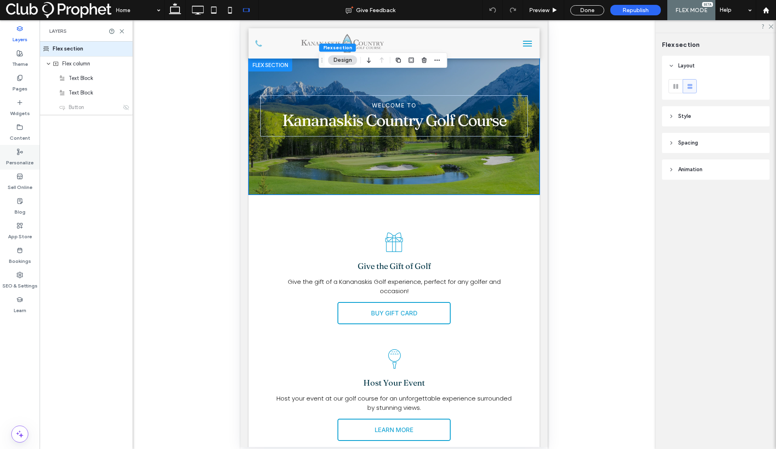
click at [17, 162] on label "Personalize" at bounding box center [19, 160] width 27 height 11
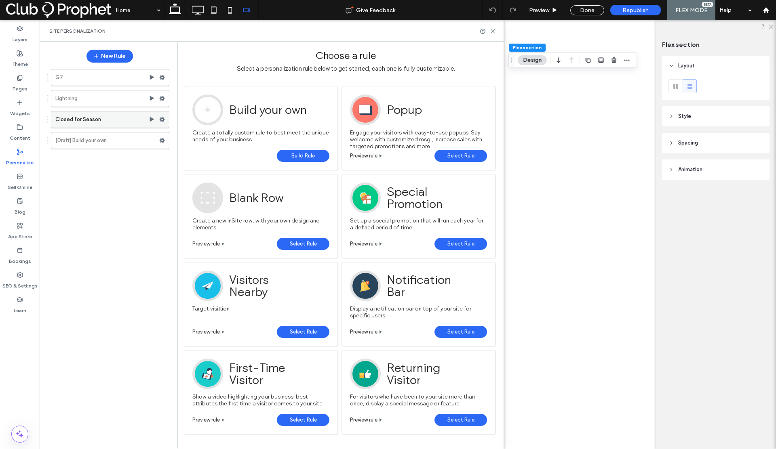
click at [95, 123] on label "Closed for Season" at bounding box center [101, 120] width 93 height 16
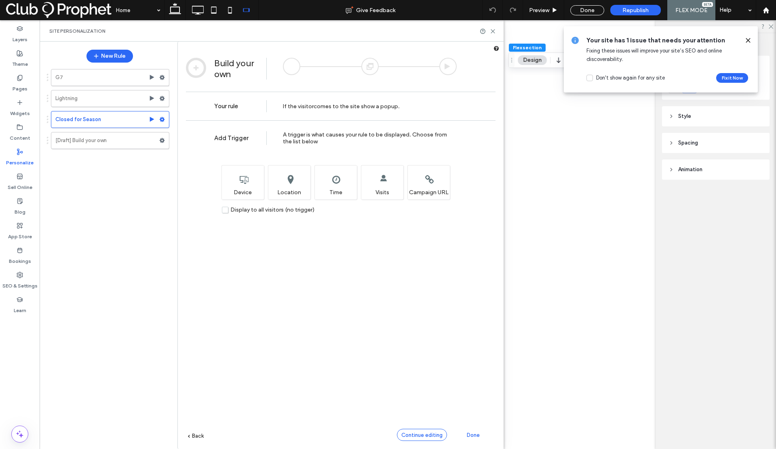
click at [434, 436] on span "Continue editing" at bounding box center [421, 435] width 41 height 6
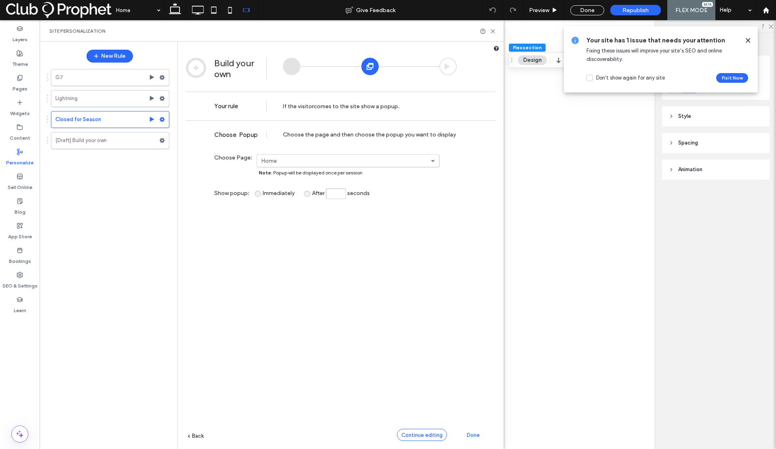
click at [413, 435] on span "Continue editing" at bounding box center [421, 435] width 41 height 6
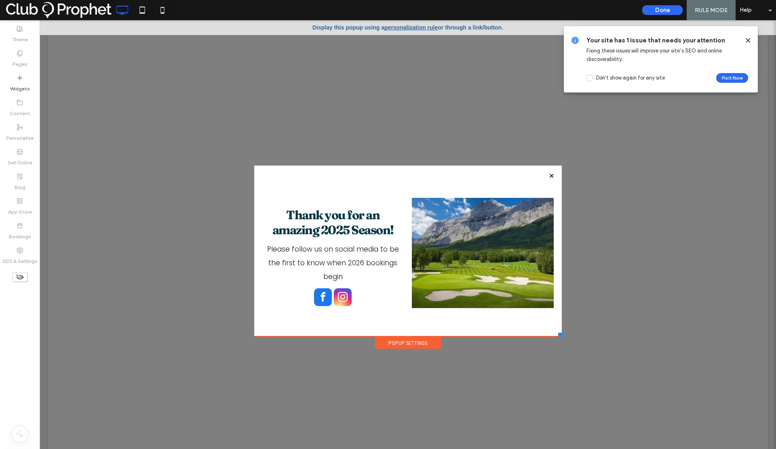
drag, startPoint x: 746, startPoint y: 41, endPoint x: 655, endPoint y: 0, distance: 99.1
click at [746, 41] on icon at bounding box center [748, 40] width 6 height 6
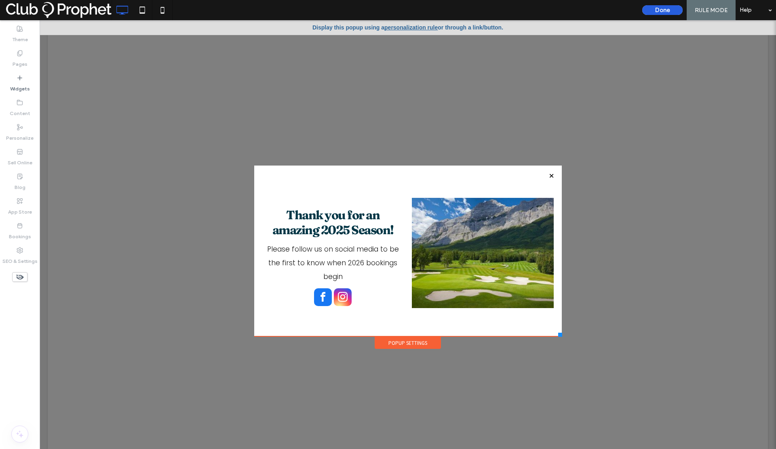
click at [671, 9] on button "Done" at bounding box center [662, 10] width 40 height 10
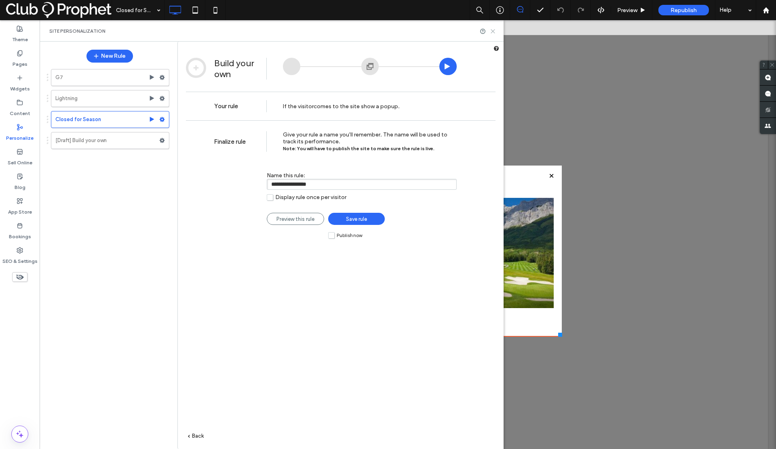
click at [492, 30] on icon at bounding box center [493, 31] width 6 height 6
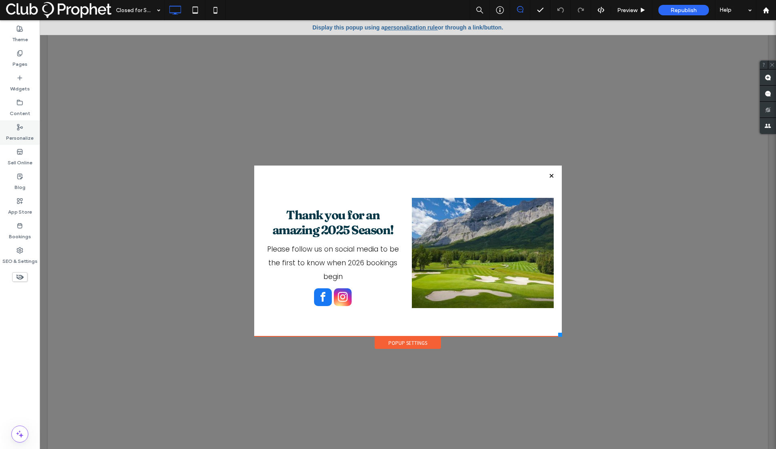
click at [19, 136] on label "Personalize" at bounding box center [19, 135] width 27 height 11
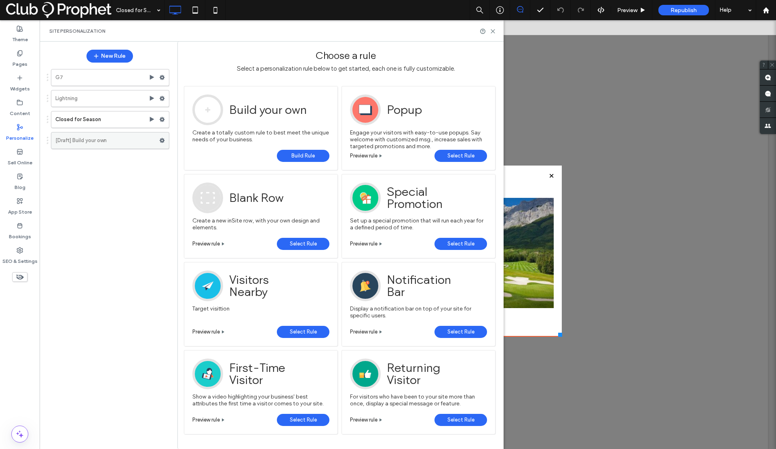
click at [98, 139] on label "[Draft] Build your own" at bounding box center [107, 141] width 104 height 16
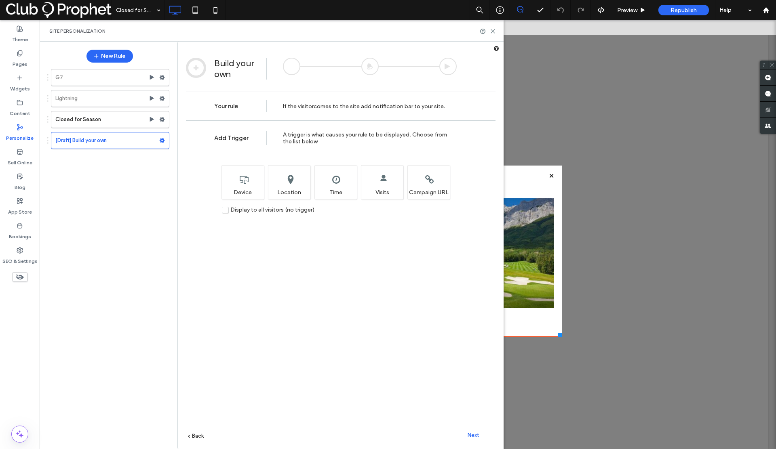
click at [468, 433] on span "Next" at bounding box center [473, 435] width 12 height 6
click at [470, 439] on div "Next" at bounding box center [473, 435] width 44 height 12
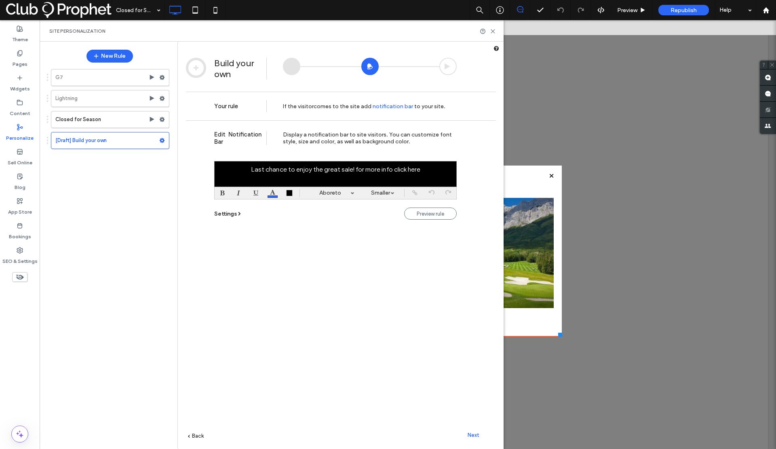
click at [423, 174] on div at bounding box center [335, 174] width 242 height 26
drag, startPoint x: 427, startPoint y: 173, endPoint x: 423, endPoint y: 172, distance: 4.1
click at [423, 172] on div at bounding box center [335, 174] width 242 height 26
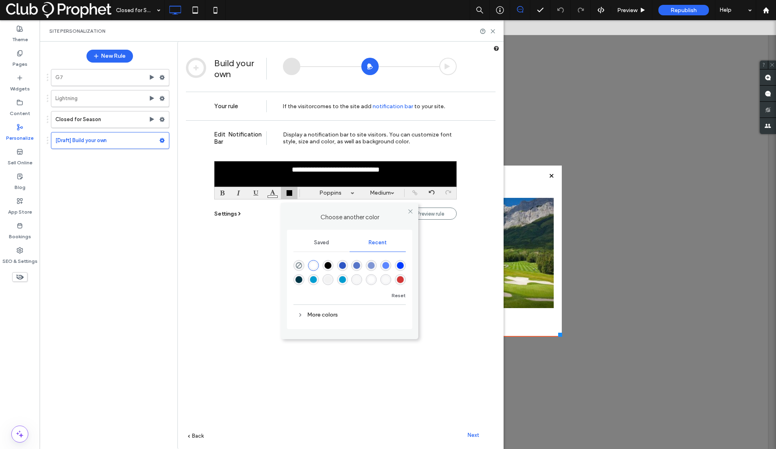
click at [291, 192] on div at bounding box center [289, 193] width 6 height 6
click at [333, 315] on div "More colors" at bounding box center [349, 315] width 112 height 16
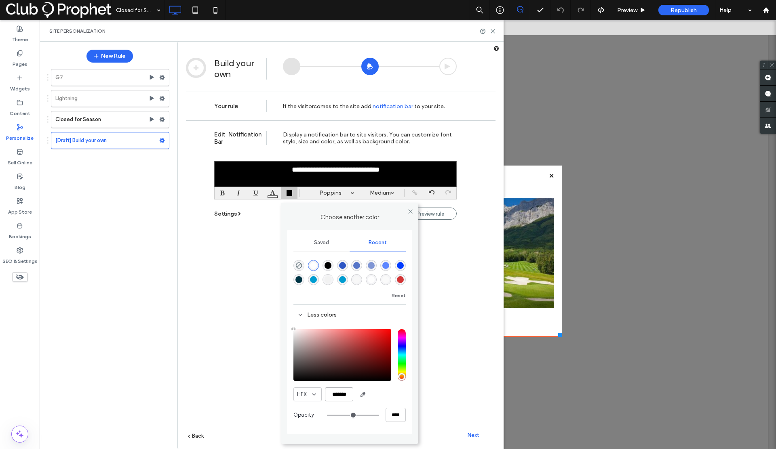
drag, startPoint x: 348, startPoint y: 398, endPoint x: 319, endPoint y: 397, distance: 29.5
click at [319, 397] on div "HEX *******" at bounding box center [349, 394] width 112 height 14
paste input "color picker textbox"
type input "*******"
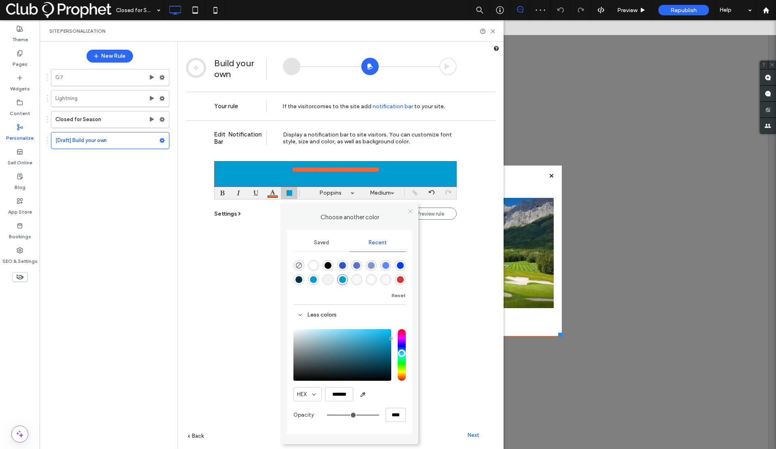
click at [409, 210] on span at bounding box center [410, 211] width 6 height 12
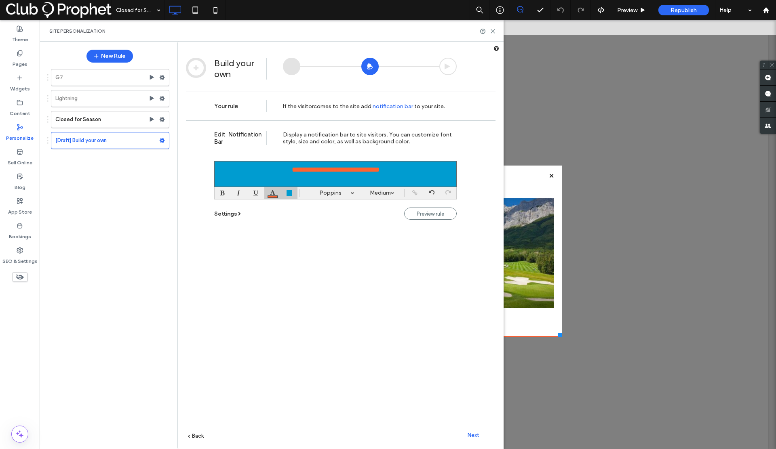
click at [271, 193] on div at bounding box center [272, 193] width 17 height 12
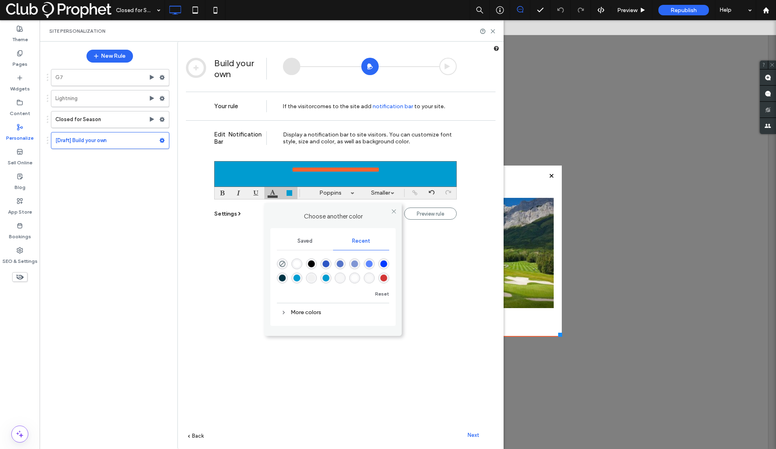
click at [297, 265] on div "rgba(255, 255, 255, 1)" at bounding box center [296, 264] width 7 height 7
click at [222, 191] on div at bounding box center [223, 193] width 17 height 12
drag, startPoint x: 404, startPoint y: 173, endPoint x: 263, endPoint y: 165, distance: 141.2
click at [263, 165] on div "**********" at bounding box center [335, 174] width 242 height 26
click at [271, 192] on div "Choose another color Saved Recent Reset More colors" at bounding box center [272, 193] width 17 height 12
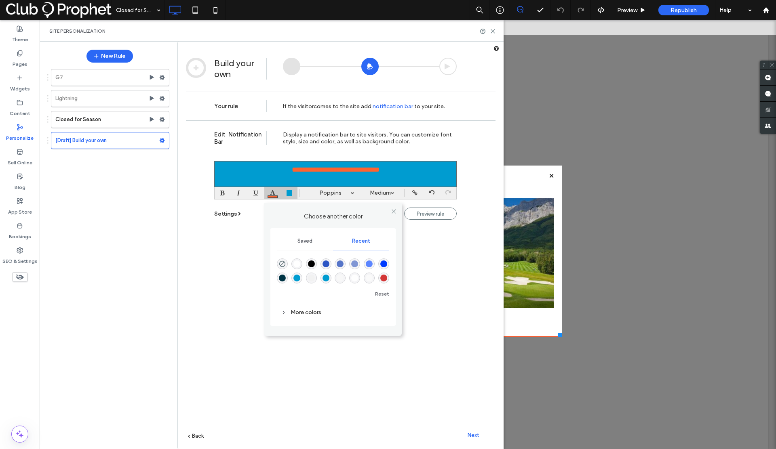
click at [297, 265] on div "rgba(255, 255, 255, 1)" at bounding box center [296, 264] width 7 height 7
click at [222, 193] on div at bounding box center [223, 193] width 17 height 12
click at [413, 175] on div "**********" at bounding box center [335, 174] width 242 height 26
click at [410, 181] on div "**********" at bounding box center [335, 174] width 242 height 26
click at [412, 250] on div "**********" at bounding box center [340, 296] width 309 height 353
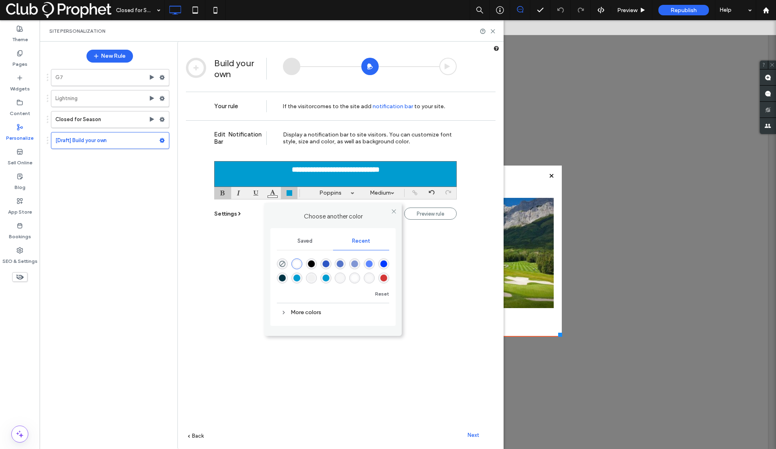
click at [240, 225] on div "**********" at bounding box center [340, 296] width 309 height 353
click at [471, 435] on span "Next" at bounding box center [473, 435] width 12 height 6
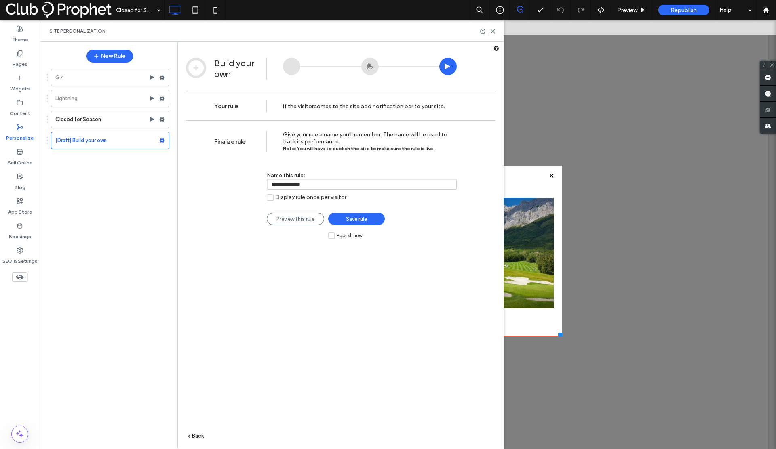
click at [332, 235] on label "Publish now" at bounding box center [345, 235] width 34 height 7
click at [344, 221] on link "Save rule" at bounding box center [356, 219] width 57 height 12
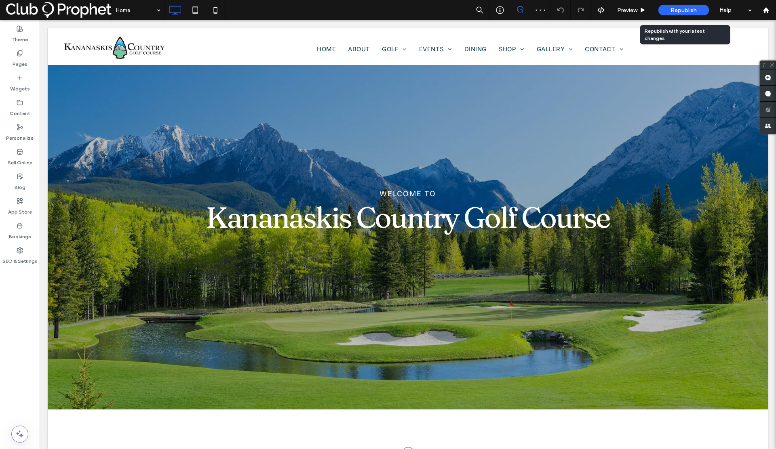
click at [672, 9] on span "Republish" at bounding box center [683, 10] width 26 height 7
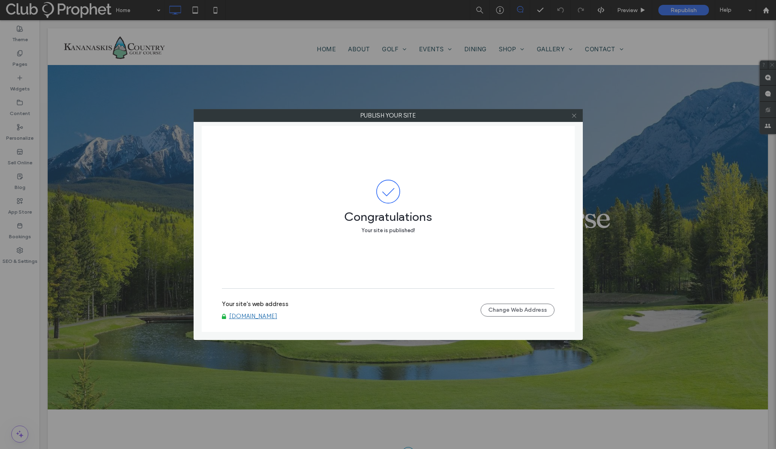
click at [575, 119] on span at bounding box center [574, 115] width 6 height 12
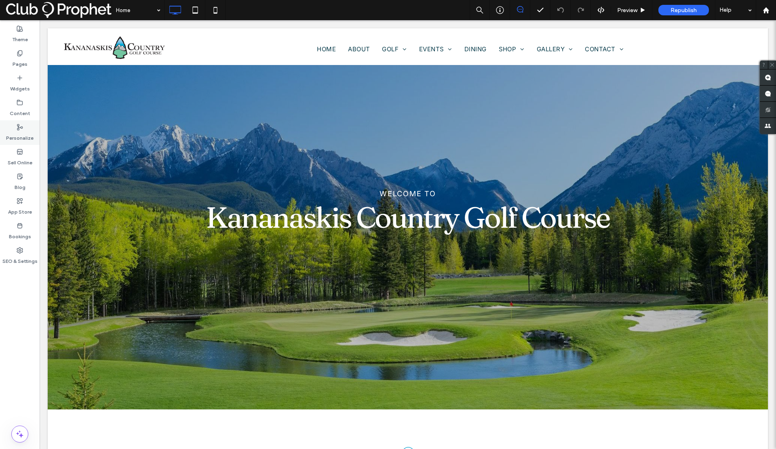
click at [14, 130] on div "Personalize" at bounding box center [20, 132] width 40 height 25
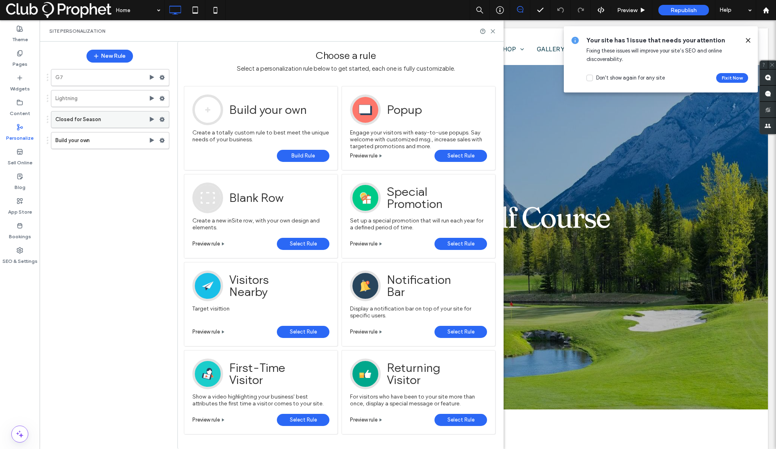
click at [99, 121] on label "Closed for Season" at bounding box center [101, 120] width 93 height 16
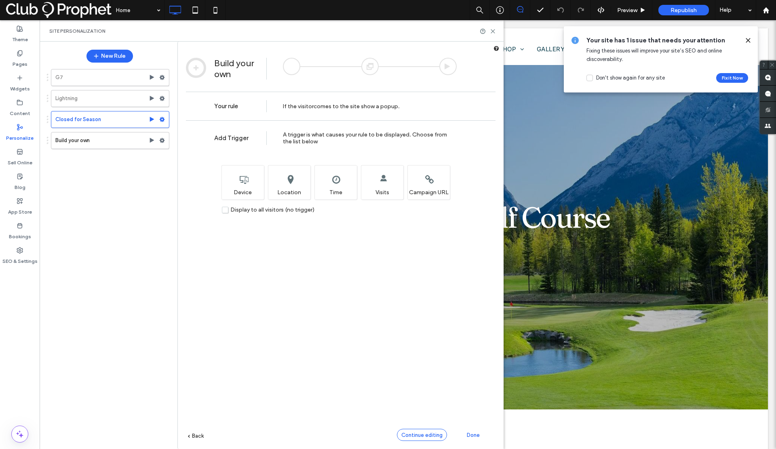
click at [433, 437] on span "Continue editing" at bounding box center [421, 435] width 41 height 6
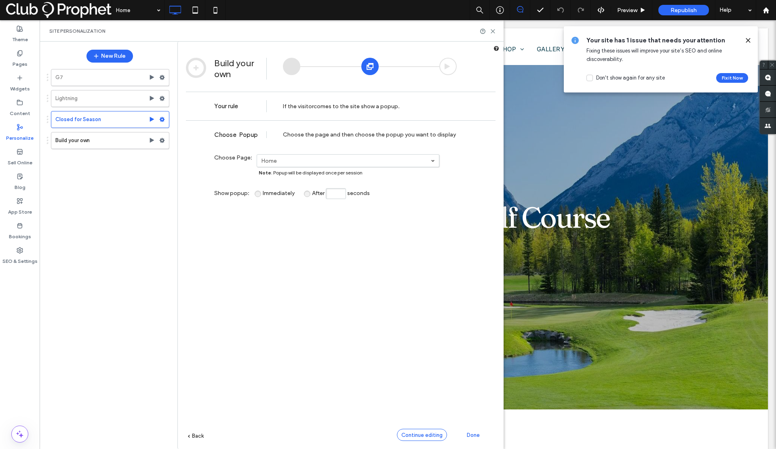
click at [418, 438] on span "Continue editing" at bounding box center [421, 435] width 41 height 6
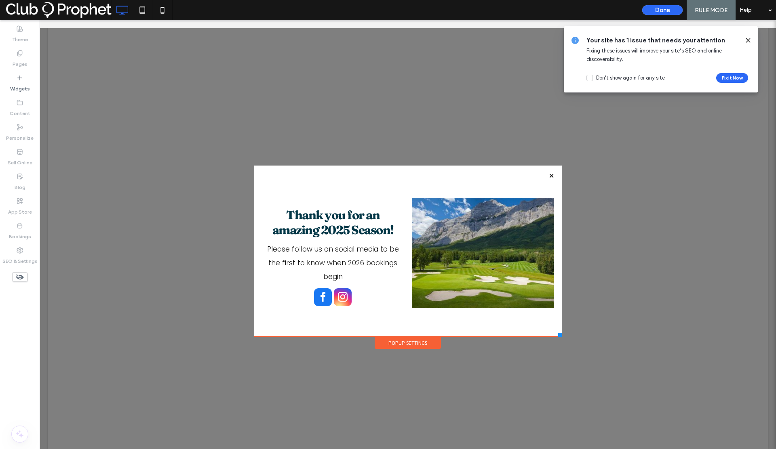
click at [412, 342] on div "Popup Settings" at bounding box center [408, 343] width 66 height 12
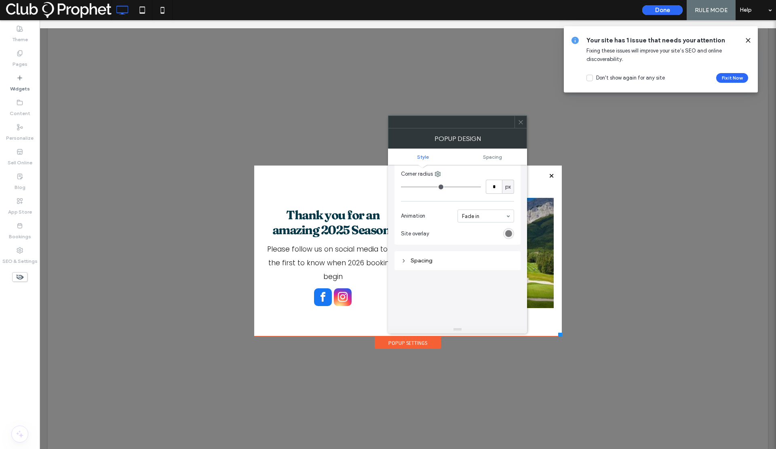
scroll to position [206, 0]
click at [520, 124] on icon at bounding box center [521, 122] width 6 height 6
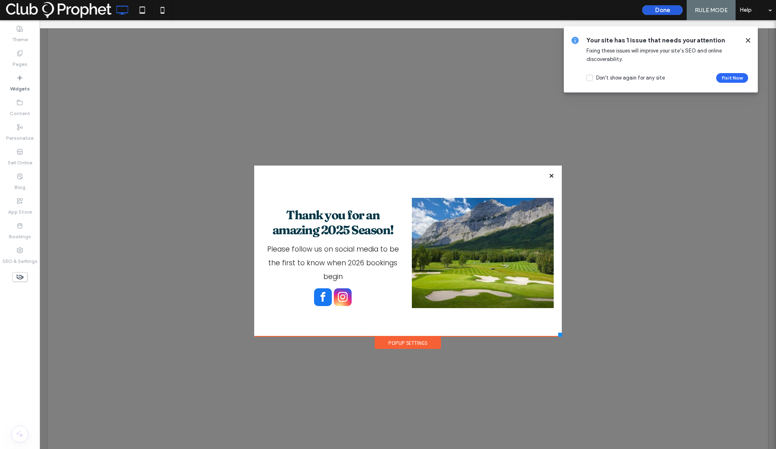
click at [668, 6] on button "Done" at bounding box center [662, 10] width 40 height 10
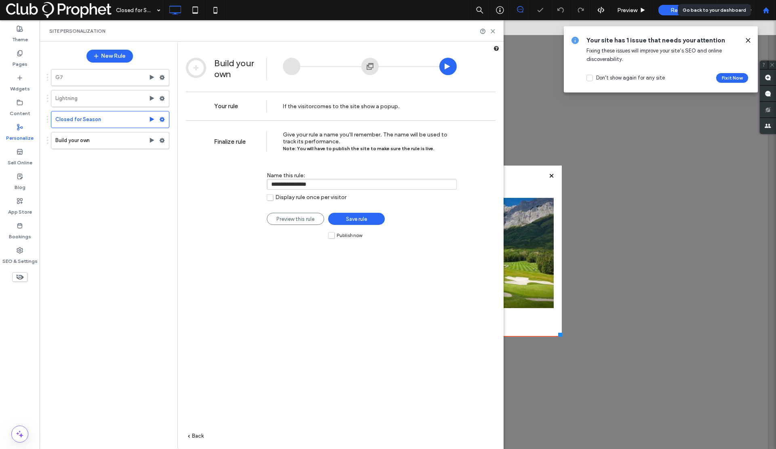
click at [770, 10] on div at bounding box center [765, 10] width 19 height 7
